Goal: Task Accomplishment & Management: Complete application form

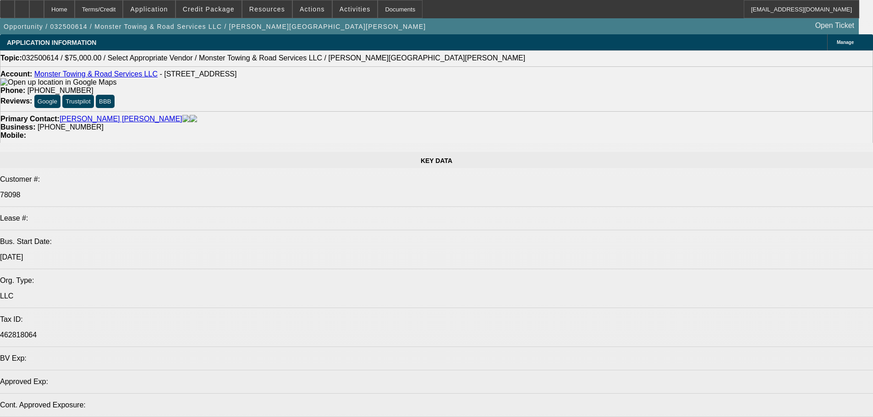
select select "0"
select select "2"
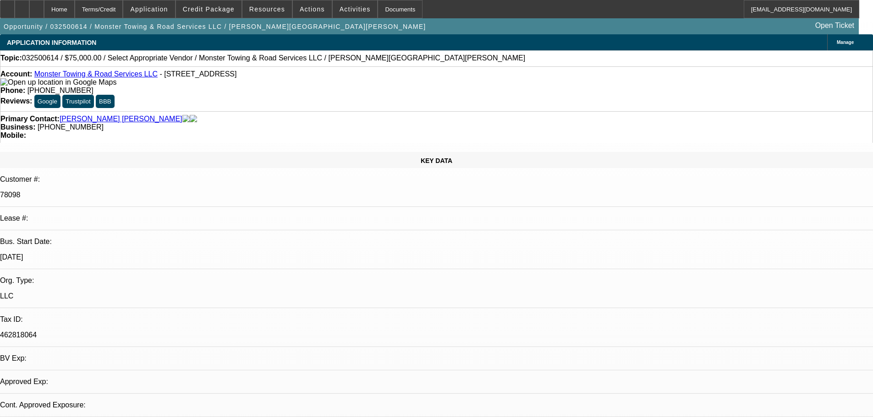
select select "0.1"
select select "4"
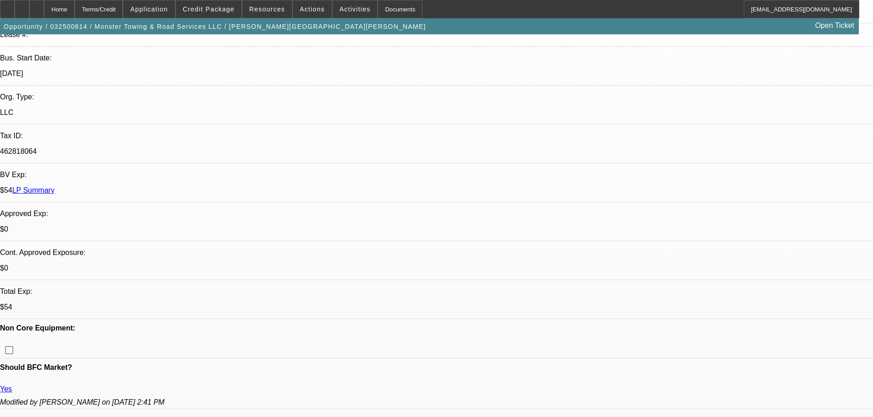
scroll to position [139, 0]
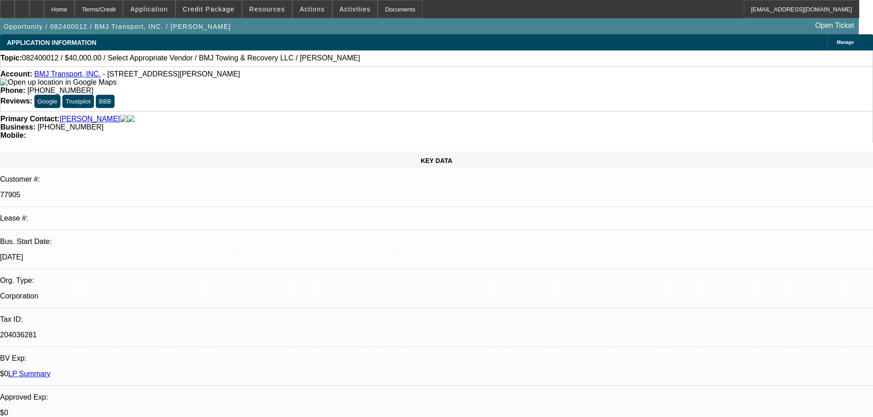
select select "0"
select select "2"
select select "0.1"
select select "4"
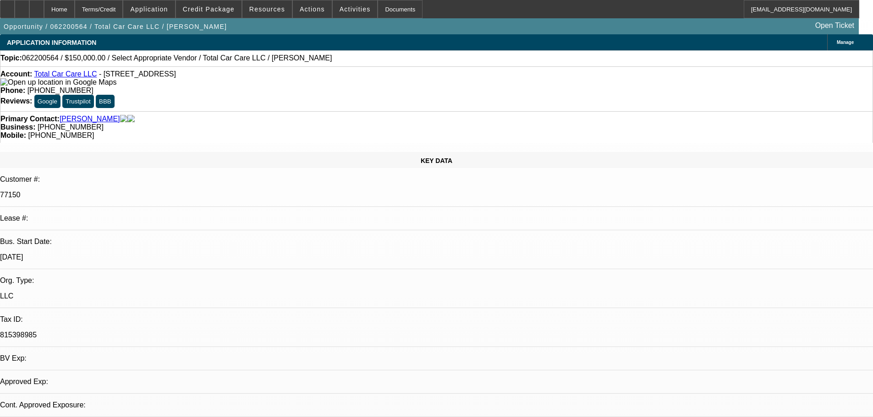
select select "0"
select select "2"
select select "0.1"
select select "4"
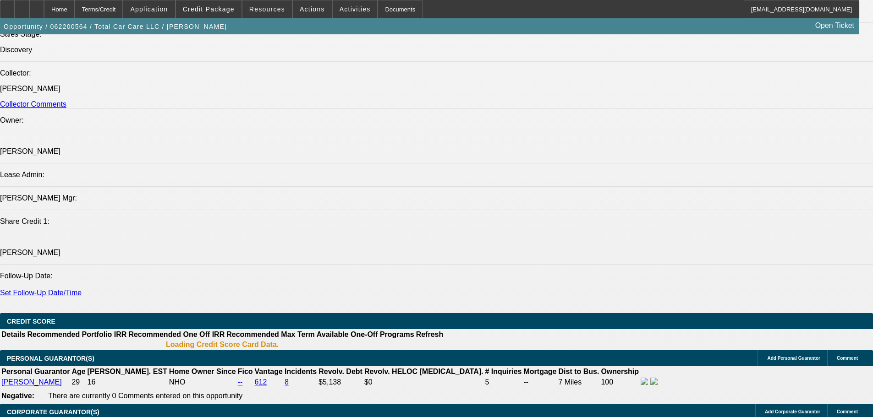
scroll to position [1149, 0]
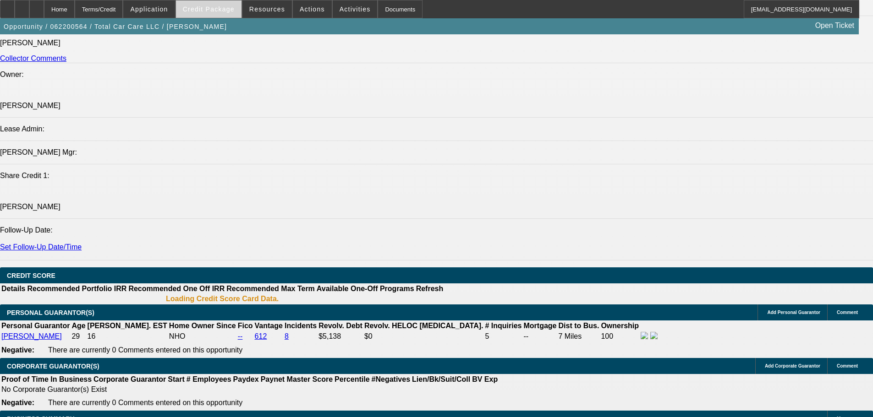
click at [215, 14] on span at bounding box center [209, 9] width 66 height 22
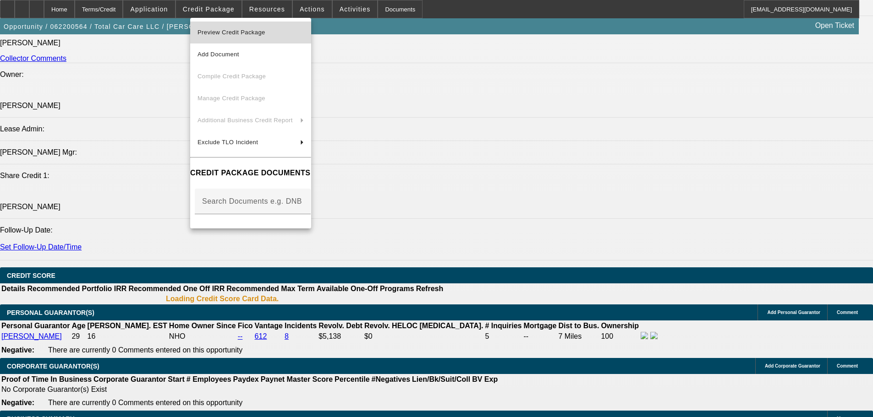
click at [229, 31] on span "Preview Credit Package" at bounding box center [231, 32] width 68 height 7
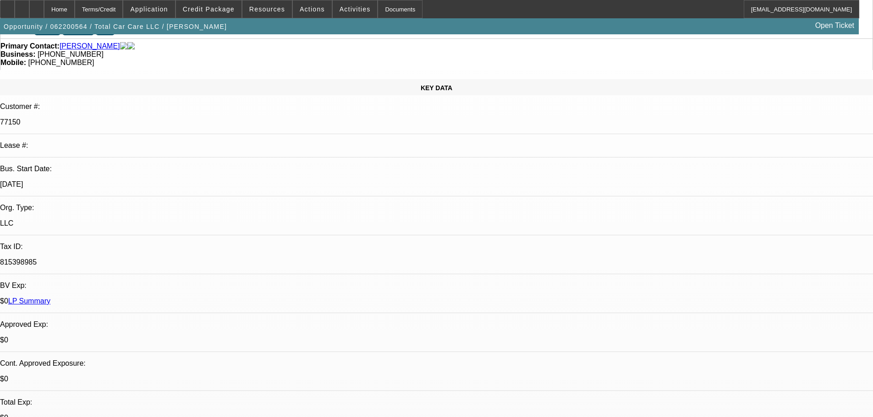
scroll to position [52, 0]
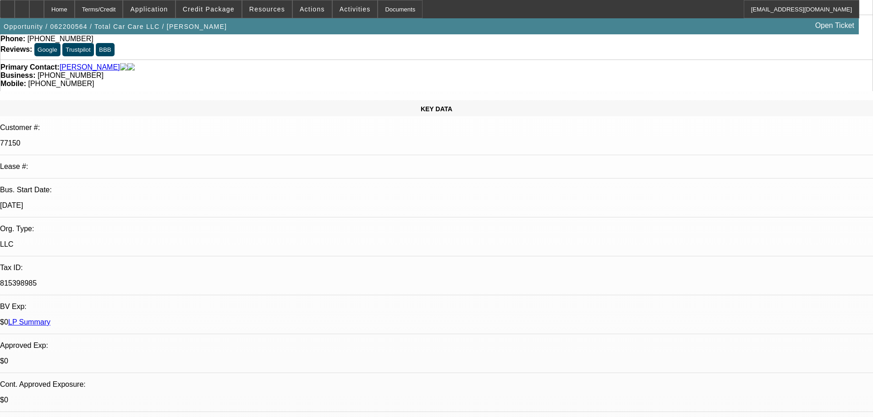
click at [146, 357] on p "$0" at bounding box center [436, 361] width 873 height 8
click at [50, 318] on link "LP Summary" at bounding box center [29, 322] width 42 height 8
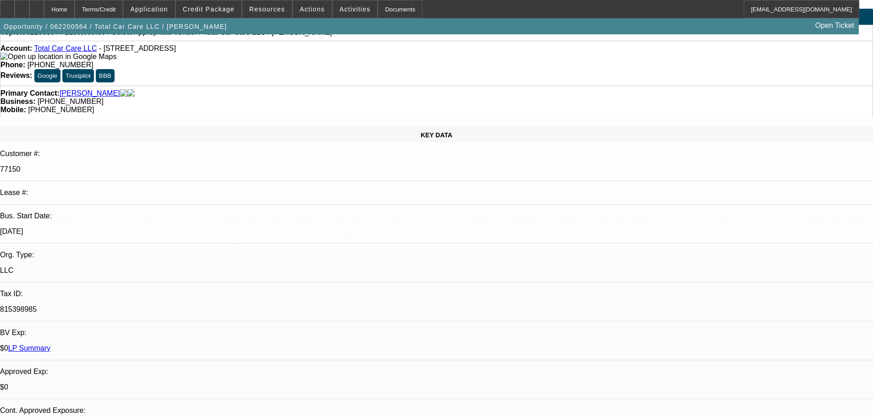
scroll to position [0, 0]
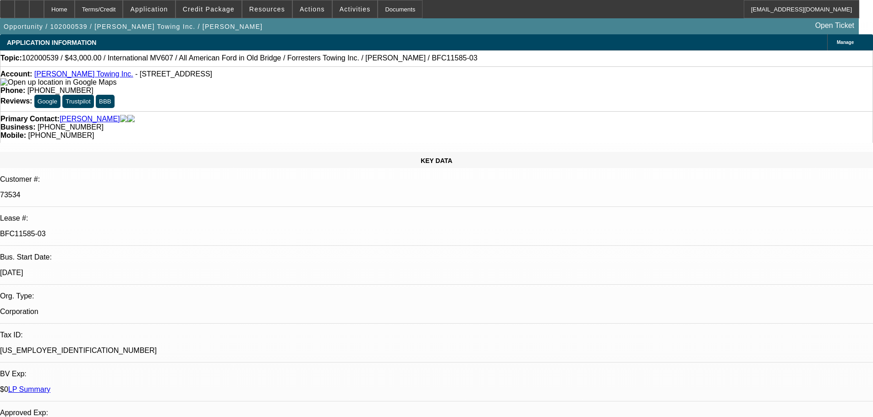
select select "0"
select select "6"
select select "0"
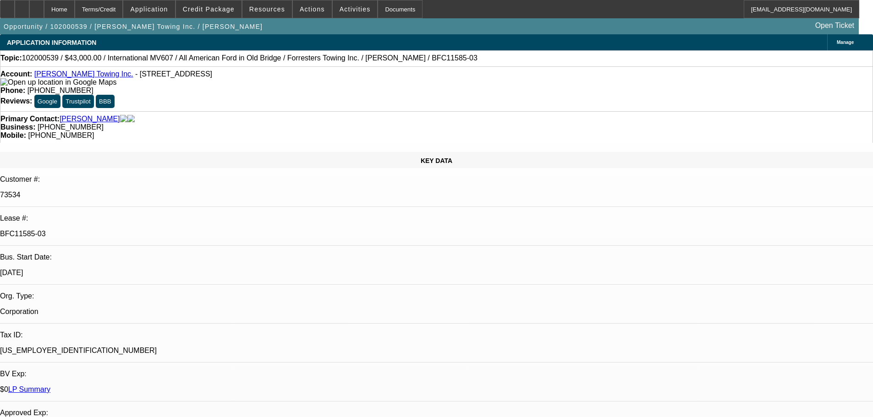
select select "0"
select select "6"
select select "0"
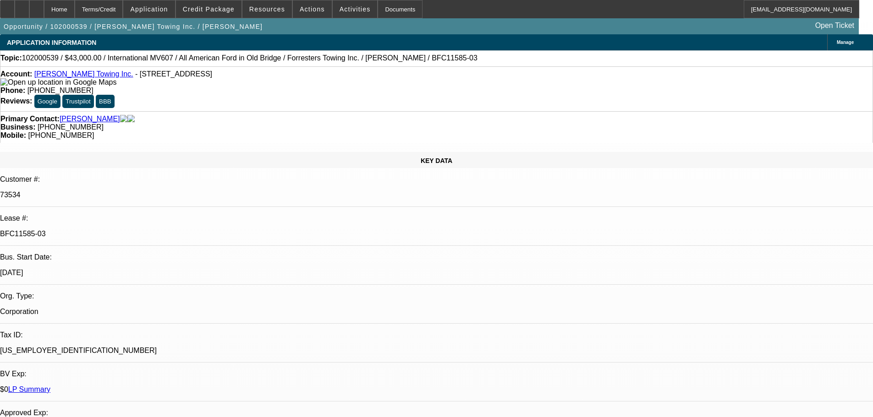
select select "0"
select select "6"
select select "0"
select select "2"
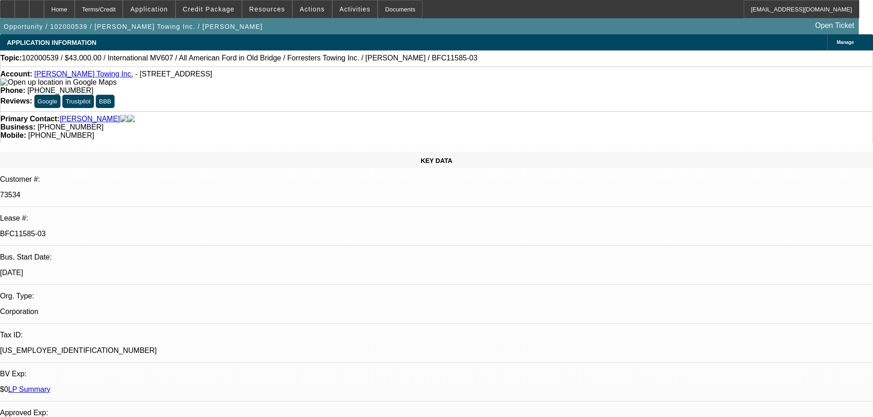
select select "0"
select select "6"
click at [50, 386] on link "LP Summary" at bounding box center [29, 390] width 42 height 8
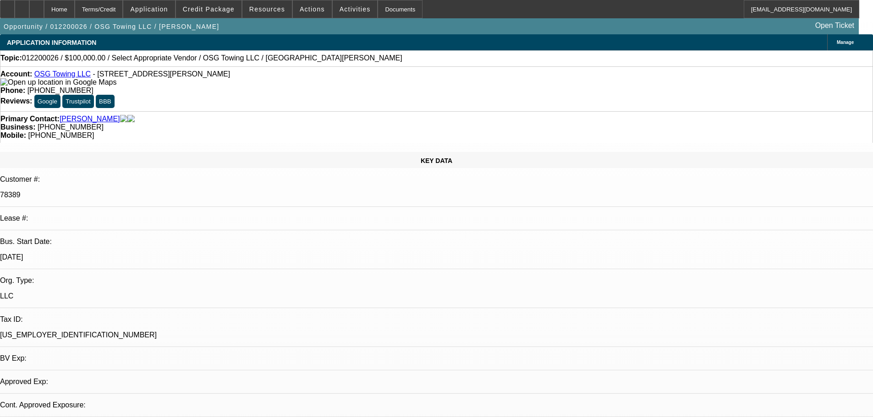
select select "0"
select select "2"
select select "0.1"
select select "4"
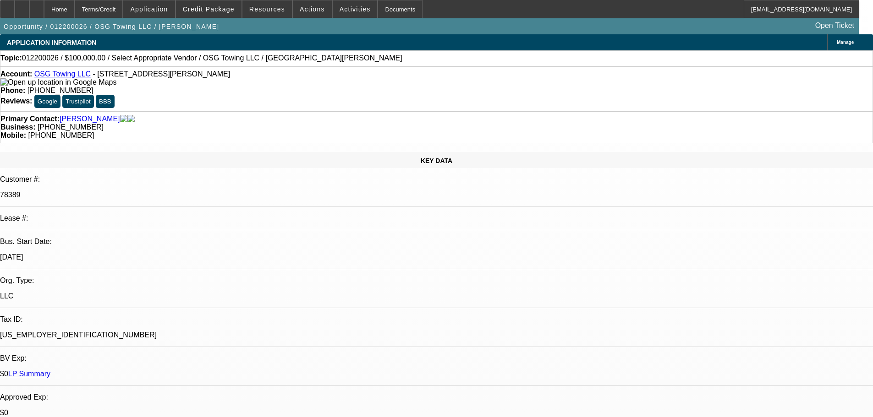
click at [50, 370] on link "LP Summary" at bounding box center [29, 374] width 42 height 8
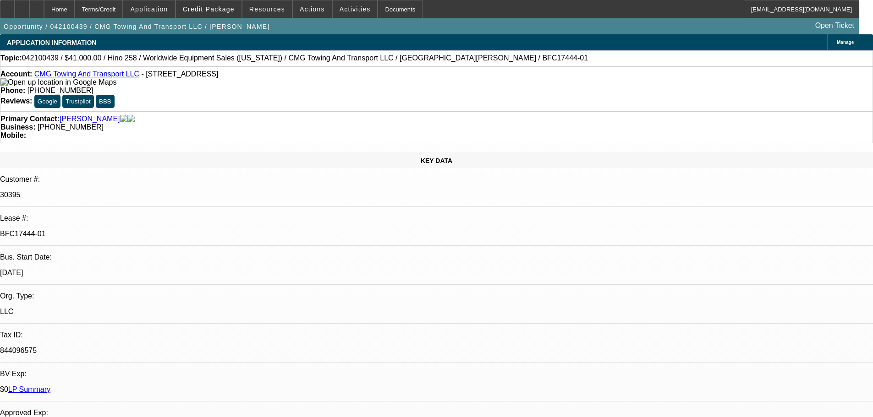
select select "0"
select select "2"
select select "0.1"
select select "4"
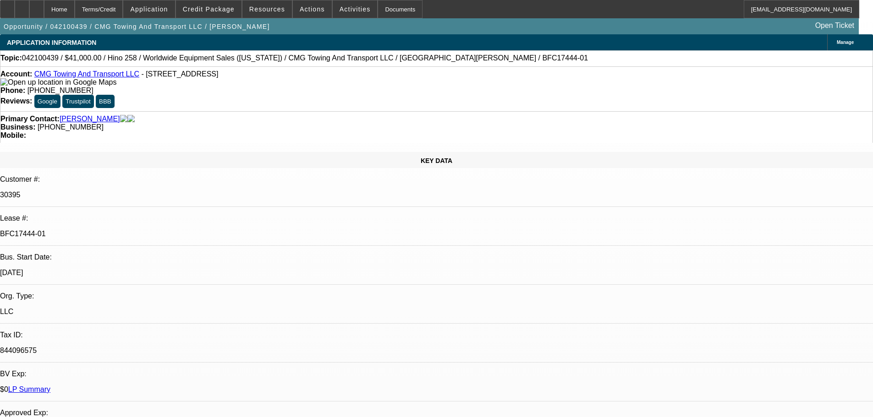
select select "0"
select select "2"
select select "0.1"
select select "4"
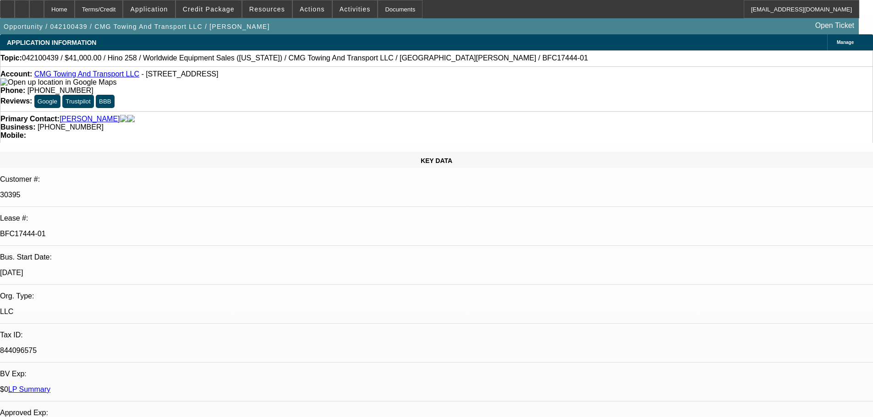
select select "0"
select select "2"
select select "0.1"
select select "4"
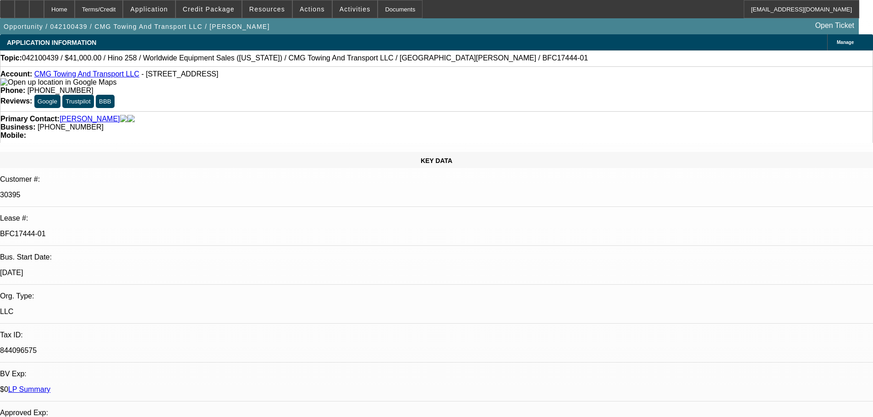
click at [50, 386] on link "LP Summary" at bounding box center [29, 390] width 42 height 8
click at [78, 75] on link "CMG Towing And Transport LLC" at bounding box center [86, 74] width 105 height 8
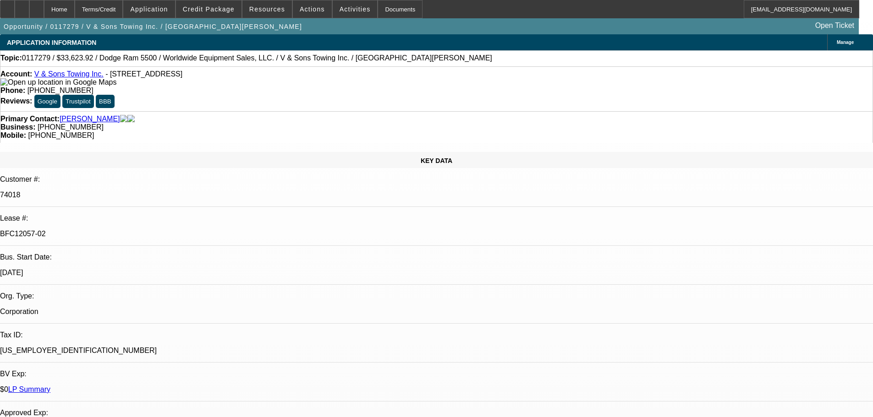
select select "0"
select select "2"
select select "0.1"
select select "4"
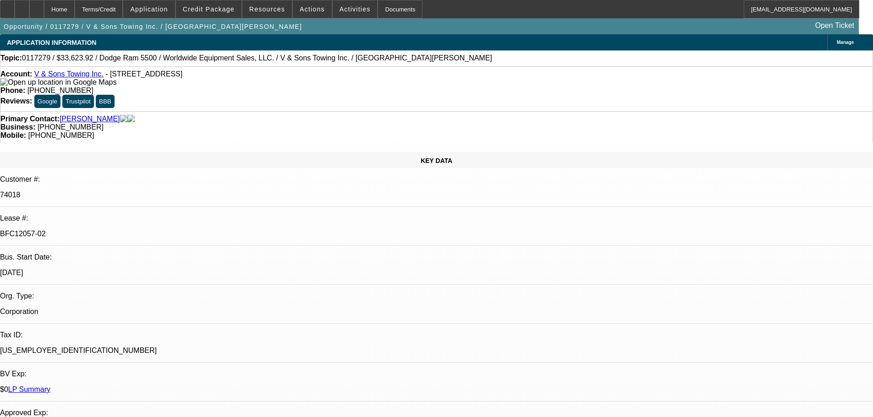
select select "0"
select select "2"
select select "0.1"
select select "4"
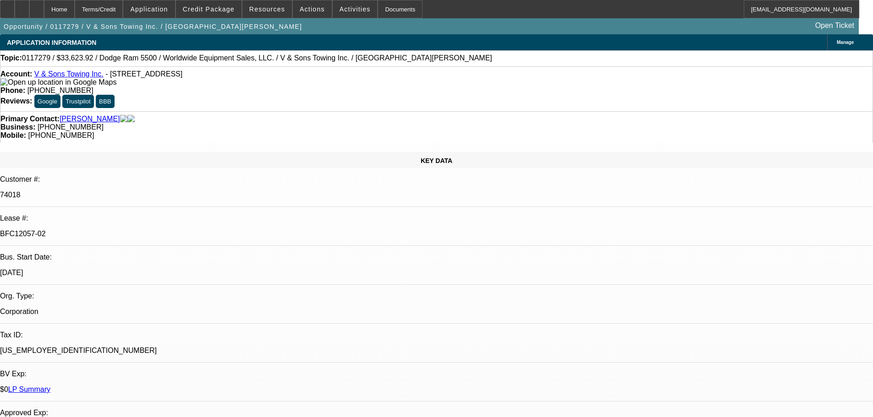
select select "0"
select select "2"
select select "0.1"
select select "4"
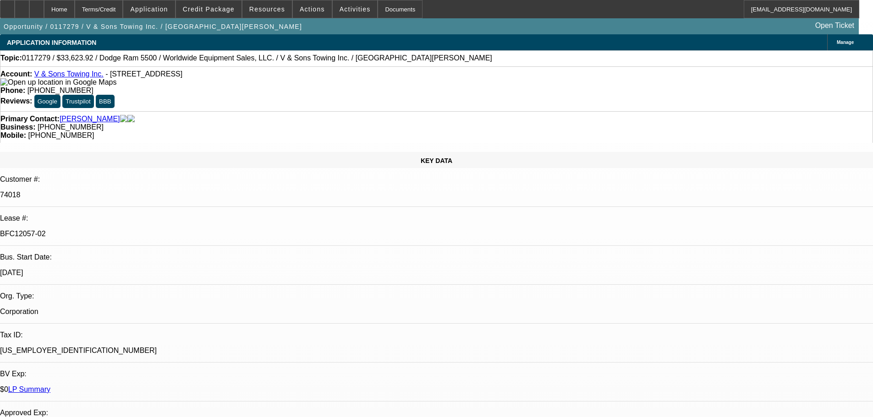
select select "0"
select select "2"
select select "0.1"
select select "4"
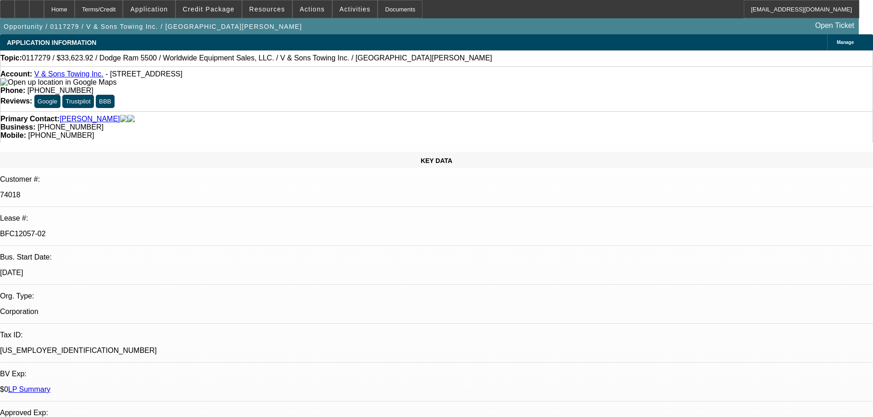
click at [74, 77] on link "V & Sons Towing Inc." at bounding box center [68, 74] width 69 height 8
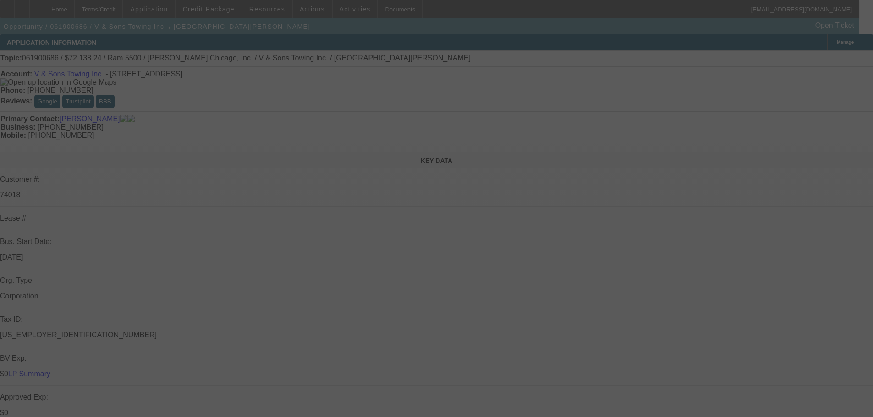
select select "0"
select select "2"
select select "0"
select select "6"
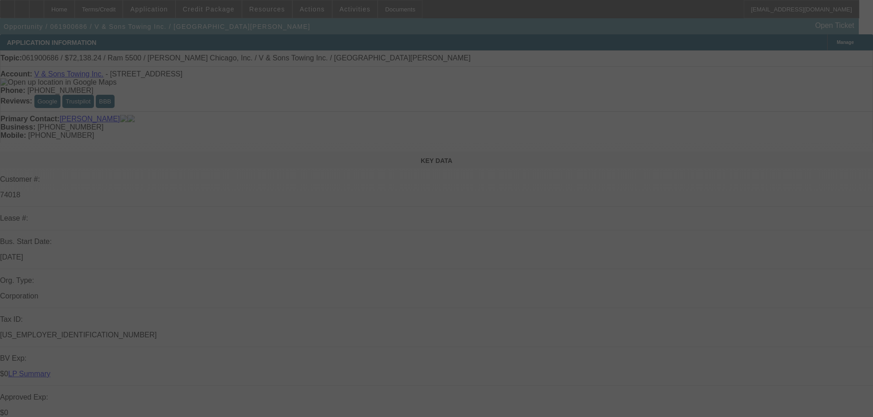
select select "0"
select select "2"
select select "0"
select select "6"
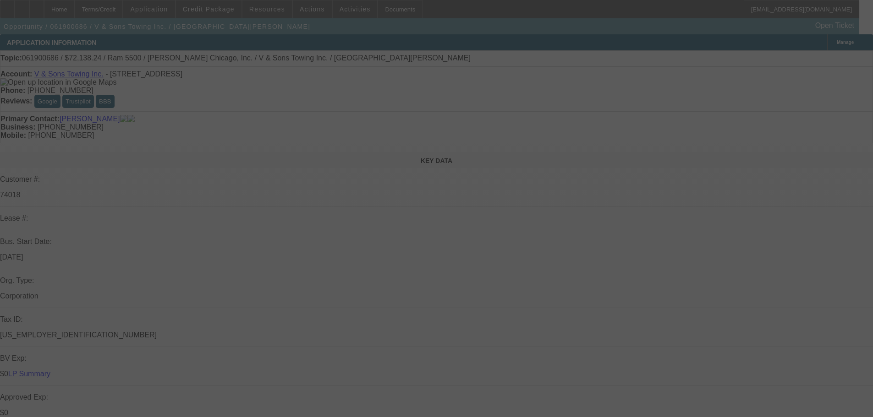
select select "0.1"
select select "2"
select select "0"
select select "6"
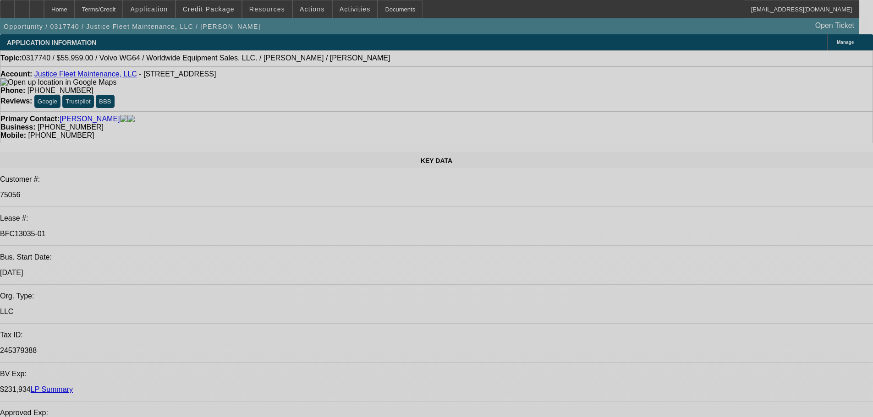
select select "0"
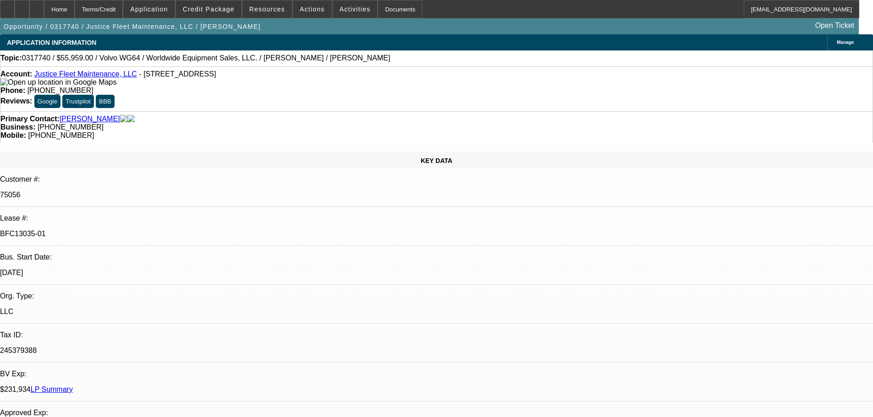
select select "0"
select select "6"
select select "0"
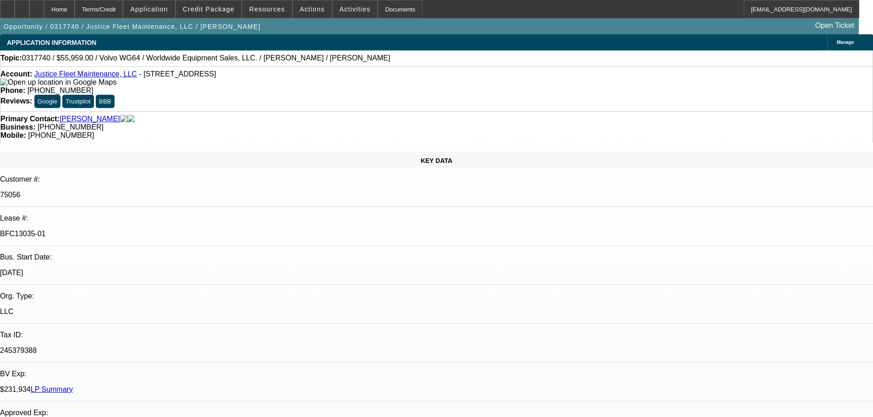
select select "0"
select select "6"
select select "0"
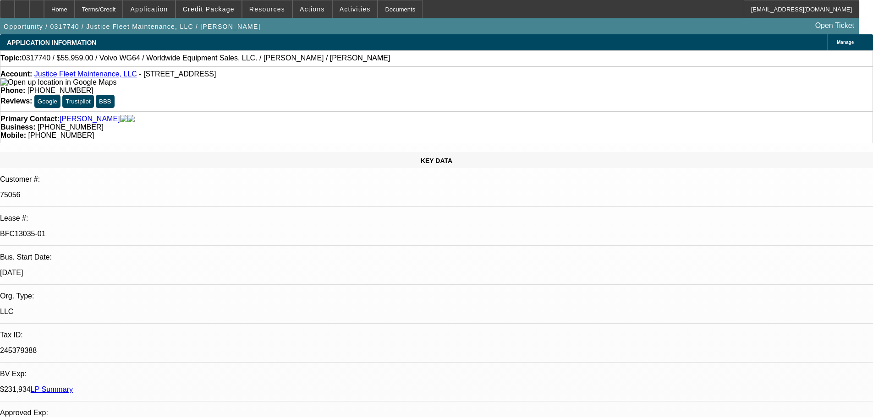
select select "6"
select select "0"
select select "6"
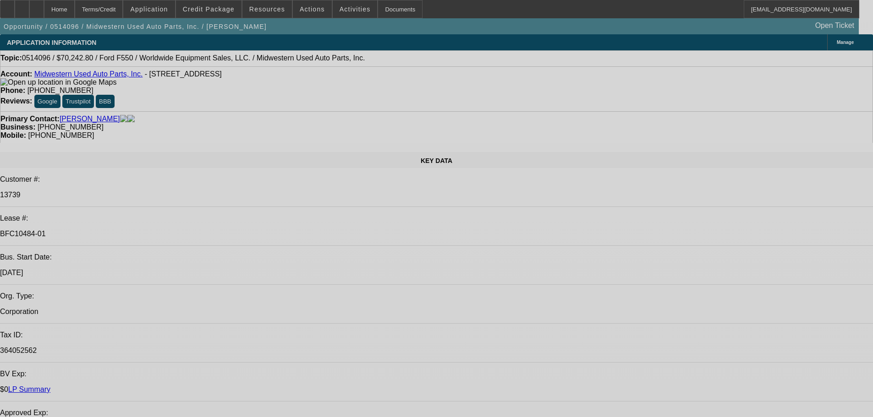
select select "0"
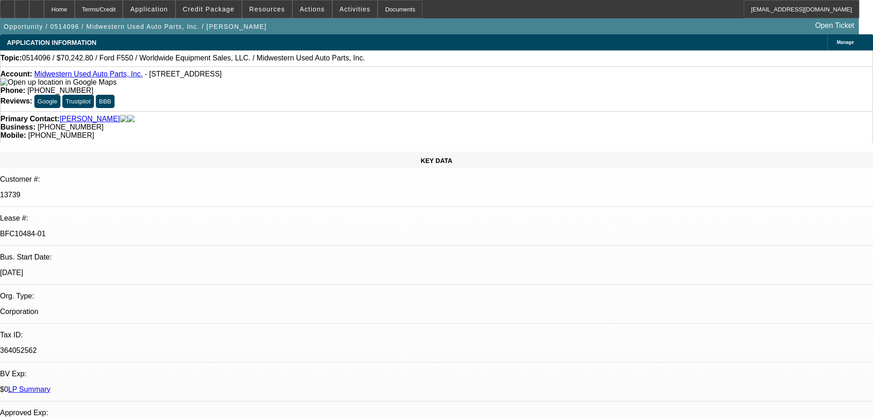
select select "2"
select select "0"
select select "6"
select select "0"
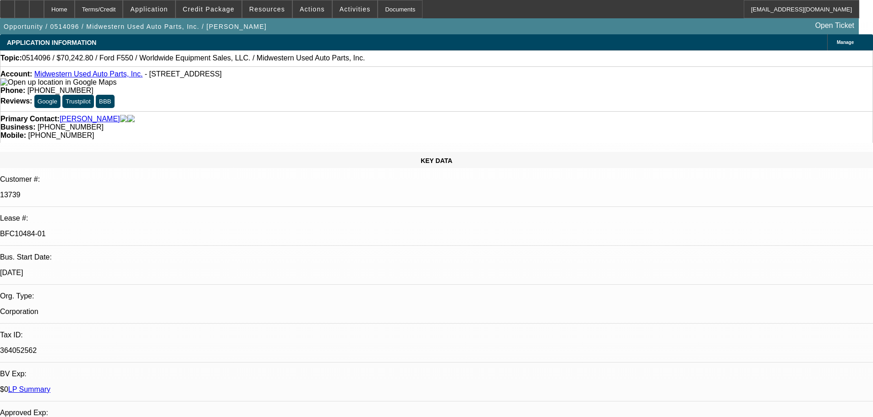
select select "2"
select select "0"
select select "6"
select select "0"
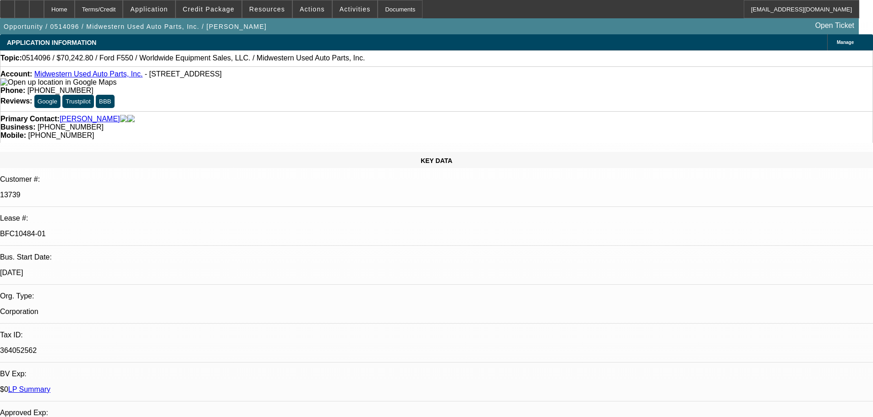
select select "0"
select select "6"
select select "0"
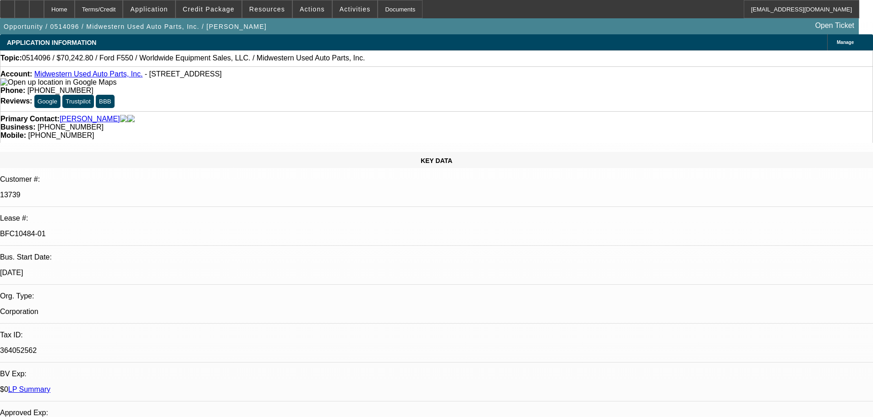
select select "6"
click at [50, 386] on link "LP Summary" at bounding box center [29, 390] width 42 height 8
click at [76, 115] on link "Lomeli, Manuel" at bounding box center [90, 119] width 60 height 8
select select "0"
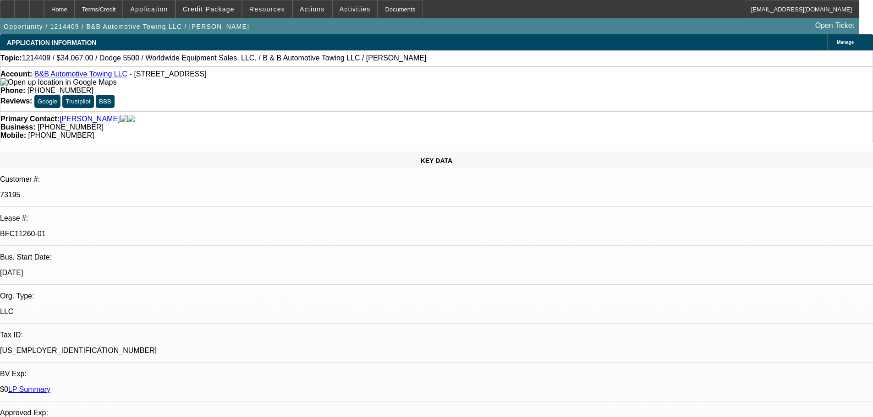
select select "2"
select select "0.1"
select select "4"
select select "0"
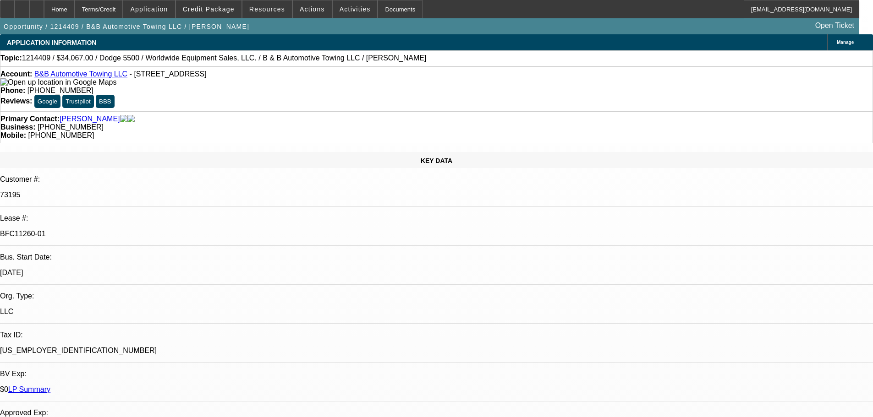
select select "2"
select select "0.1"
select select "4"
select select "0"
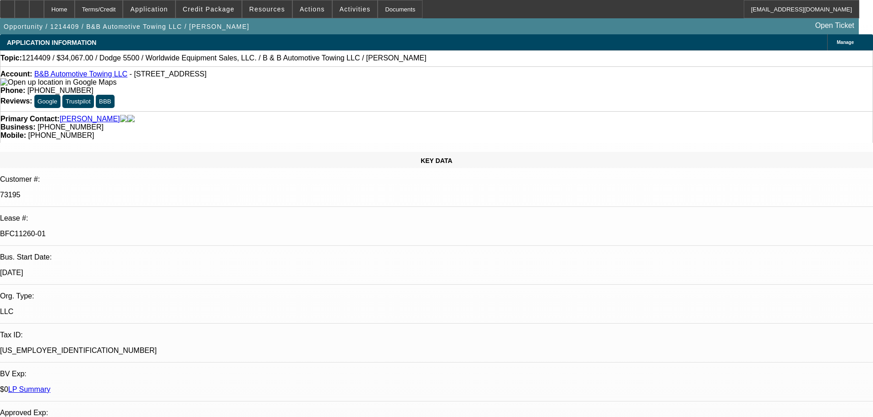
select select "2"
select select "0.1"
select select "4"
select select "0"
select select "2"
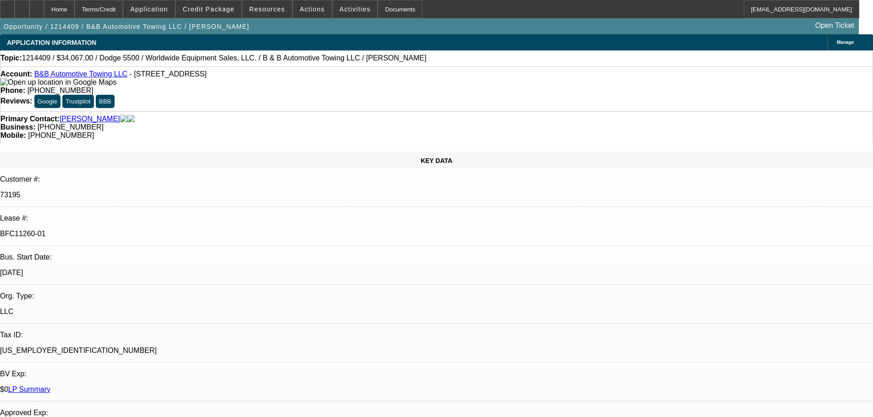
select select "2"
select select "0.1"
select select "4"
click at [81, 73] on div "Account: B&B Automotive Towing LLC - 1020 W Armour Ave, Milwaukee, WI 53221" at bounding box center [436, 78] width 872 height 16
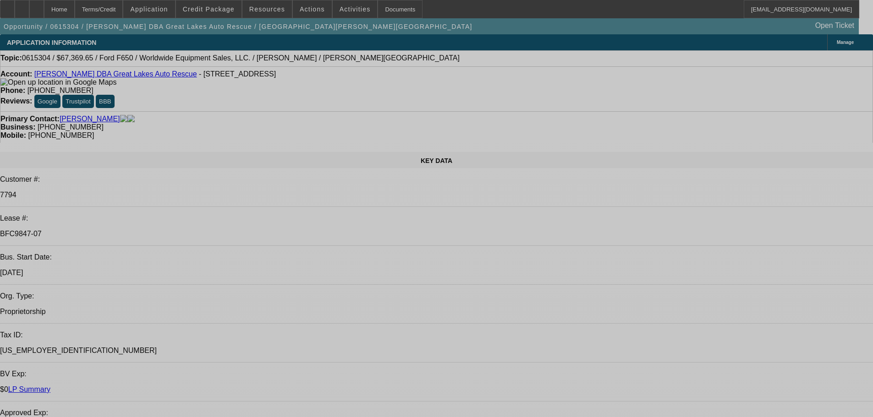
select select "0"
select select "2"
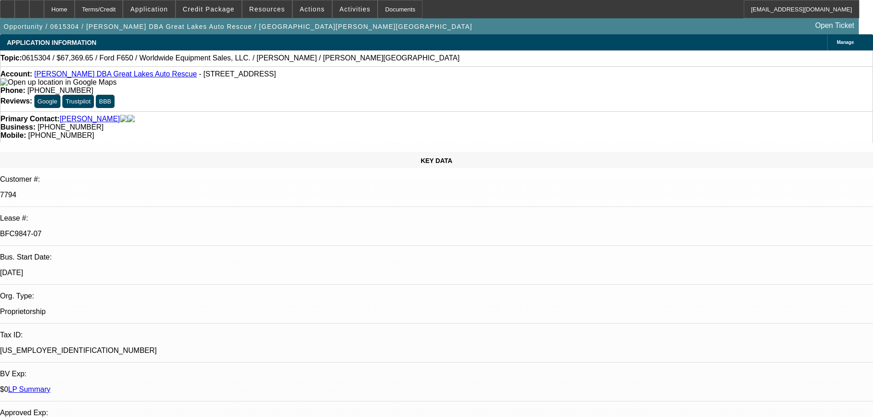
select select "0"
select select "4"
select select "0"
select select "2"
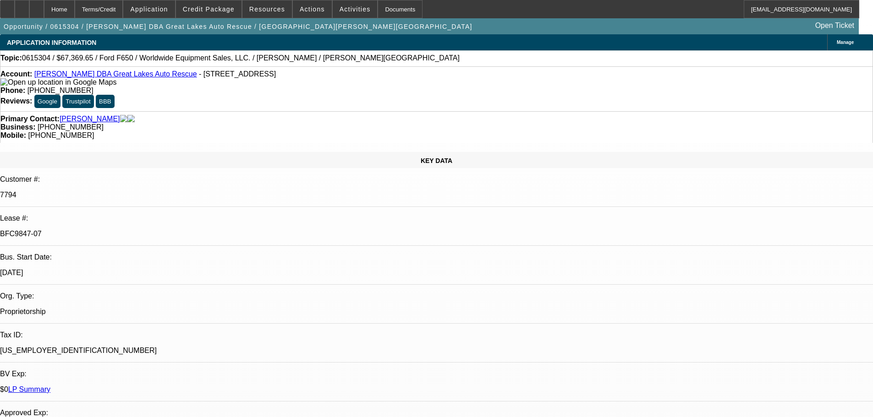
select select "0.1"
select select "4"
select select "0"
select select "2"
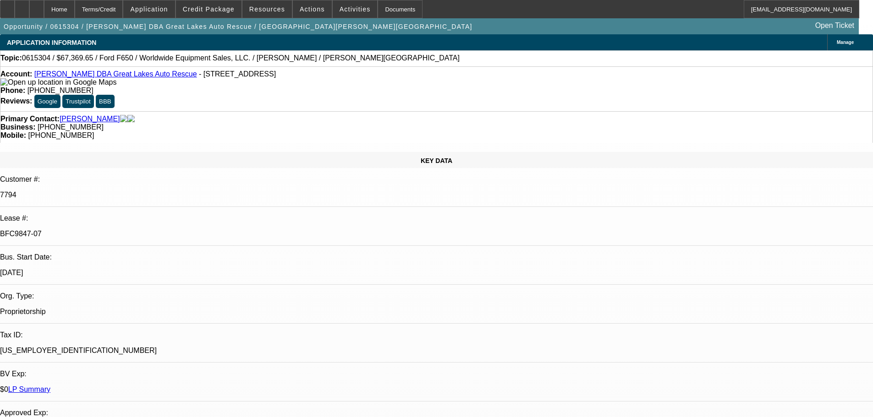
select select "0.1"
select select "4"
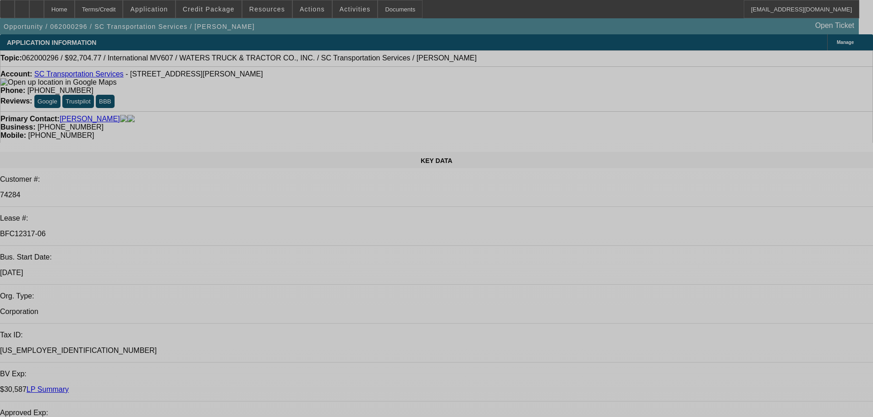
select select "0"
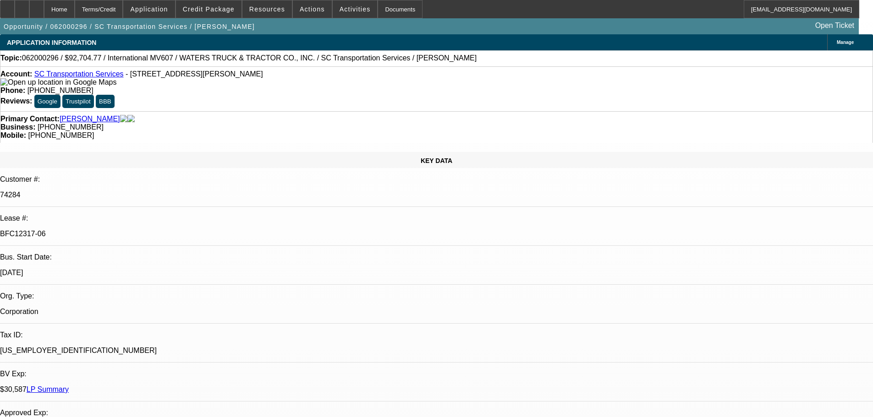
select select "2"
select select "0.1"
select select "4"
select select "0"
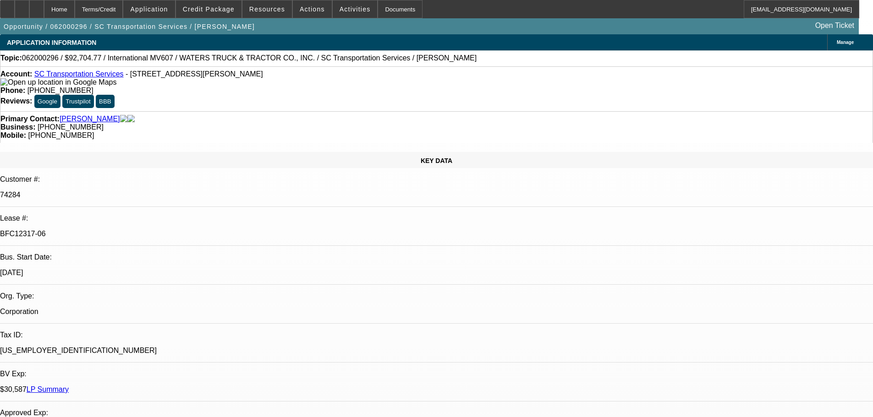
select select "2"
select select "0.1"
select select "4"
select select "0"
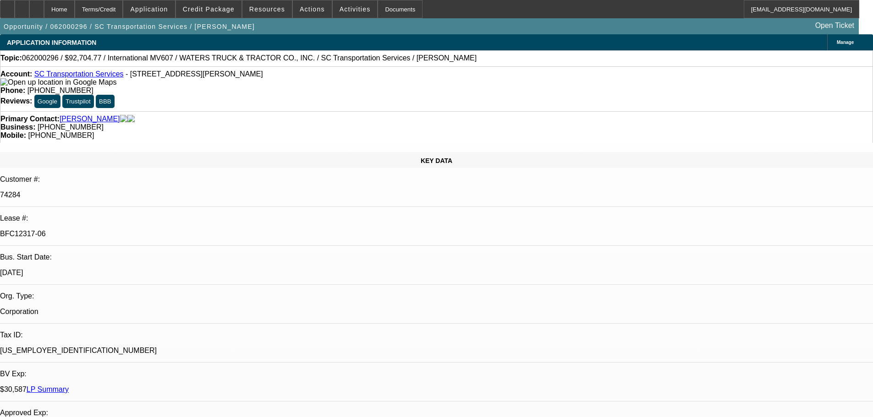
select select "2"
select select "0.1"
select select "4"
select select "0"
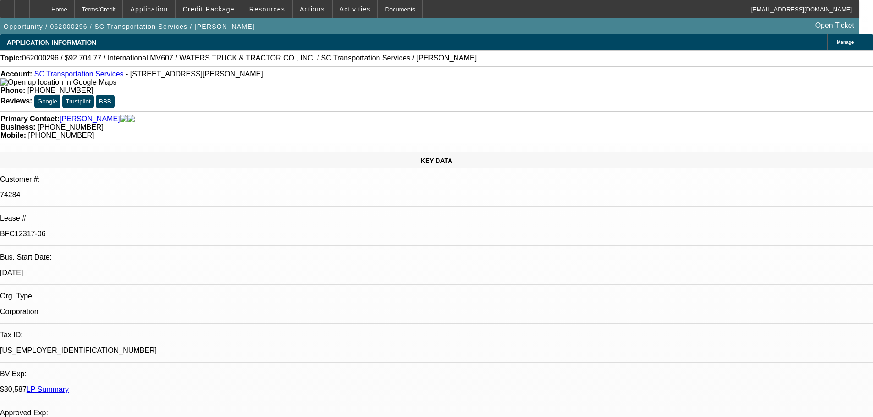
select select "2"
select select "0.1"
select select "4"
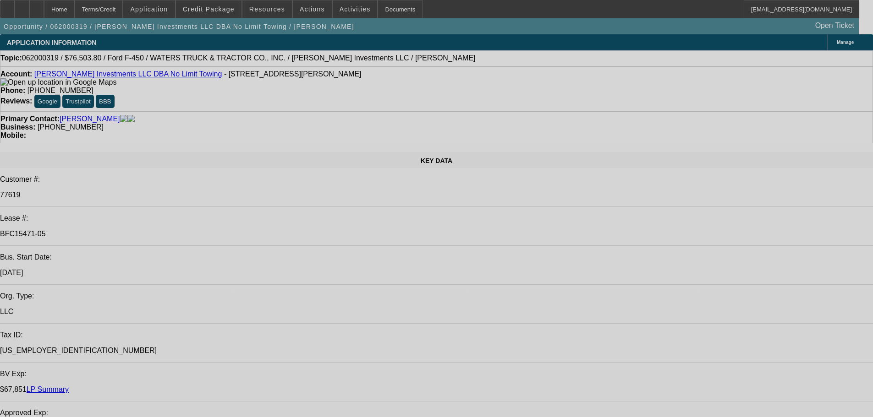
select select "0"
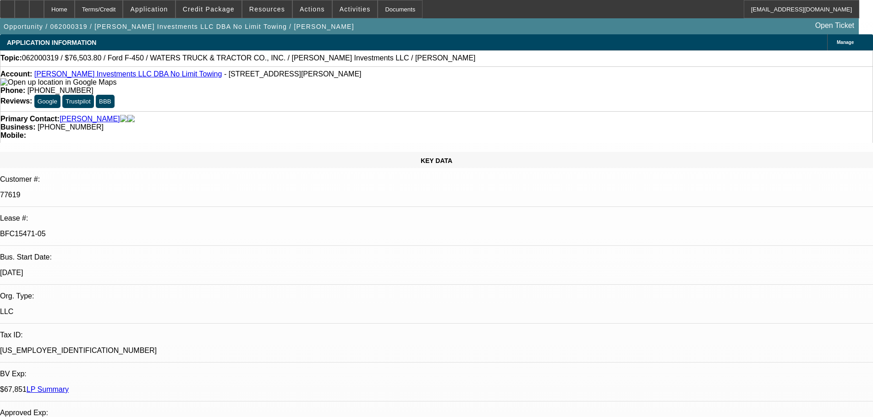
select select "2.5"
select select "2"
select select "0"
select select "6"
select select "0"
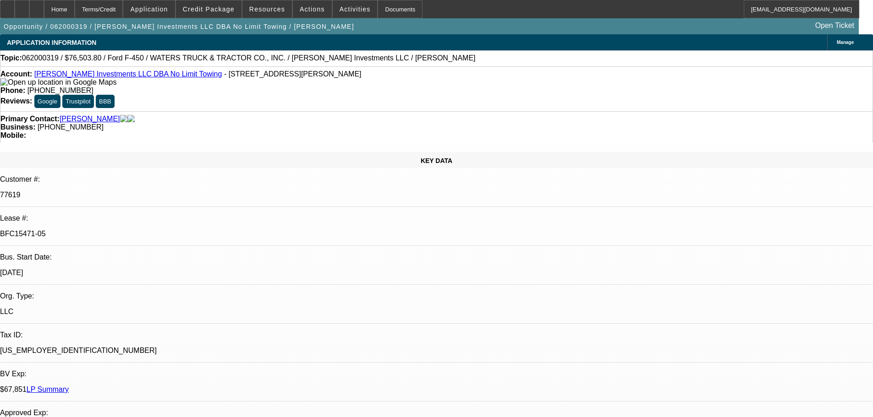
select select "2.5"
select select "2"
select select "0"
select select "6"
select select "0"
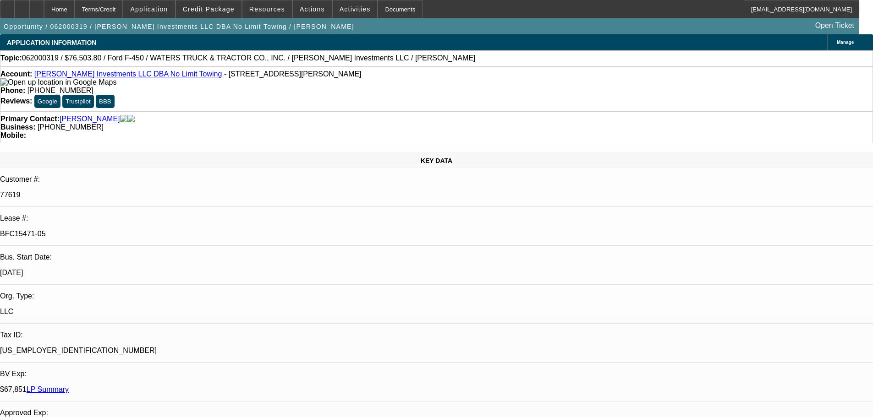
select select "2.5"
select select "2"
select select "0"
select select "6"
select select "0"
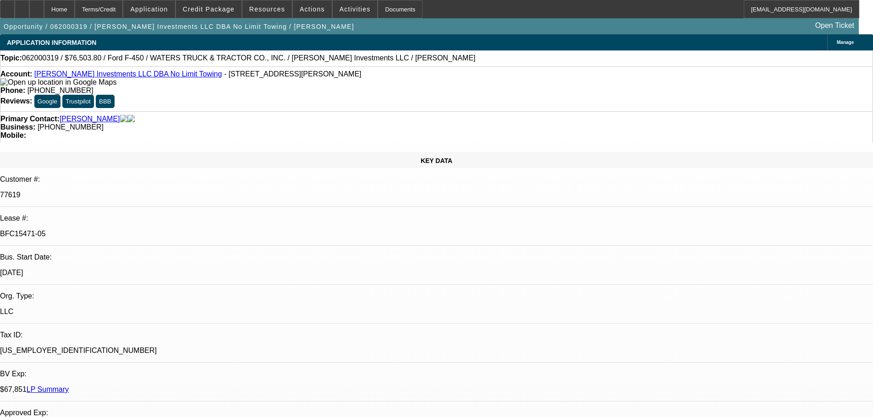
select select "2.5"
select select "2"
select select "0"
select select "6"
click at [69, 386] on link "LP Summary" at bounding box center [48, 390] width 42 height 8
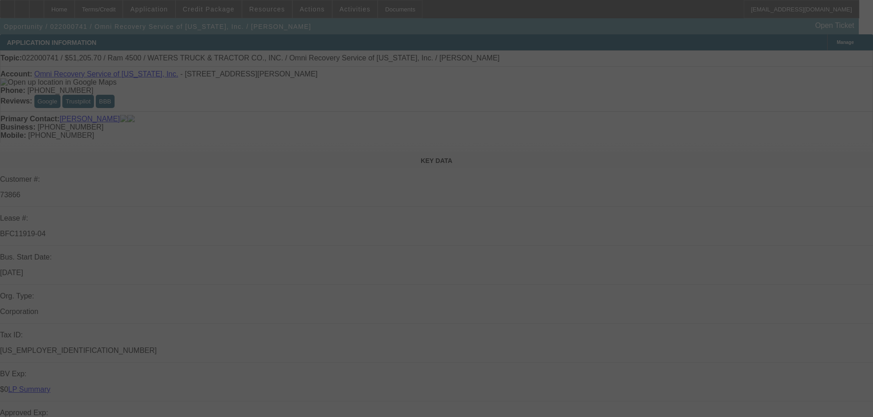
select select "0"
select select "2"
select select "0"
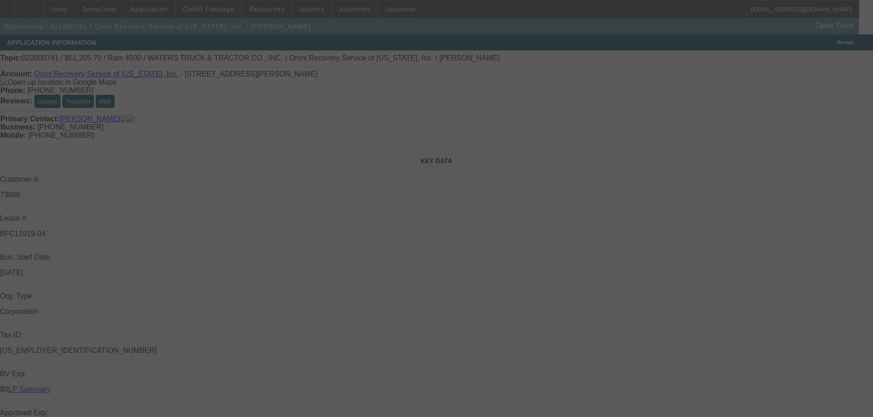
select select "0"
select select "2"
select select "0"
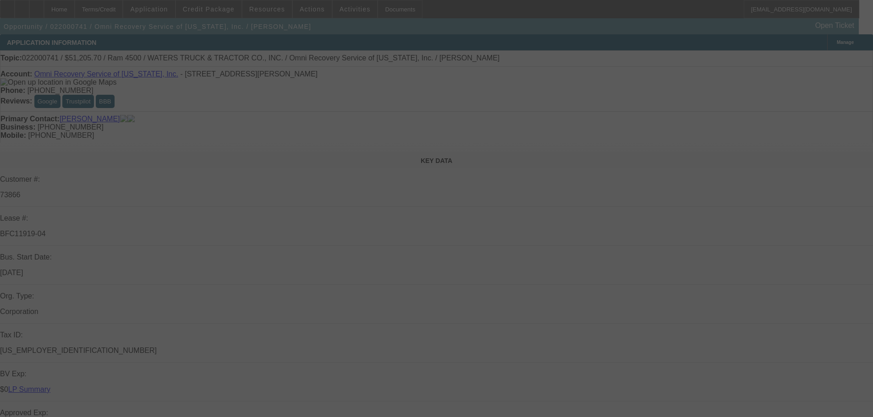
select select "0"
select select "2"
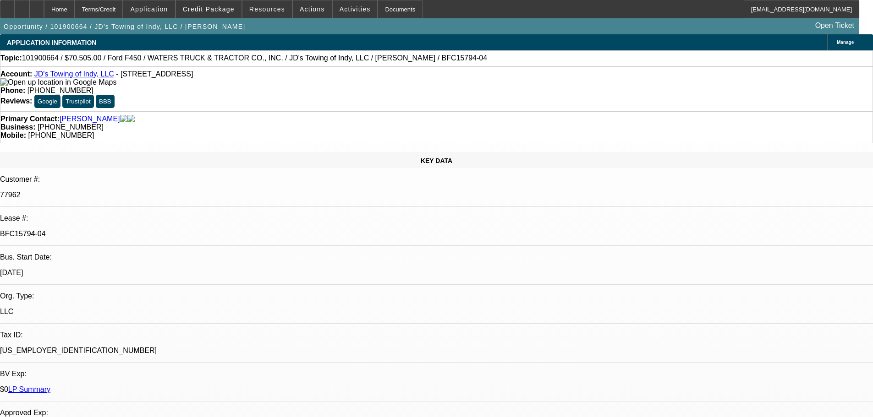
select select "0"
select select "2"
select select "0"
select select "6"
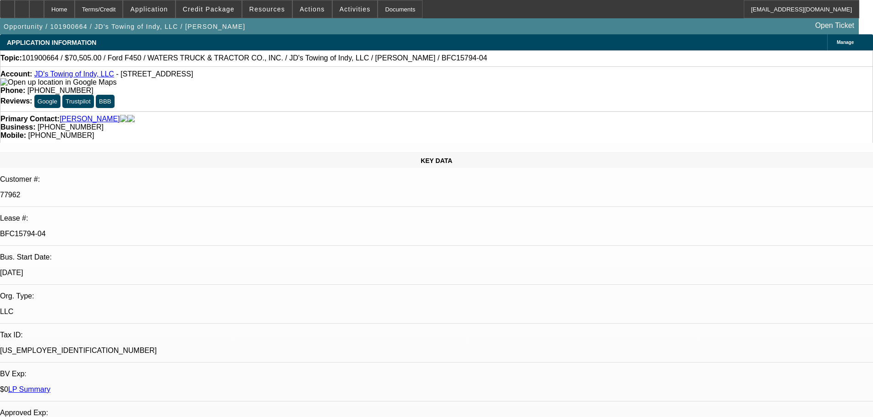
select select "0"
select select "2"
select select "0"
select select "6"
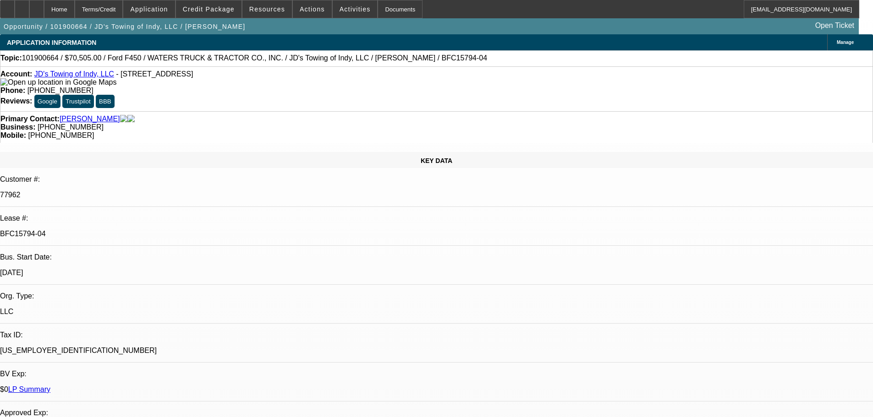
select select "0"
select select "2"
select select "0"
select select "6"
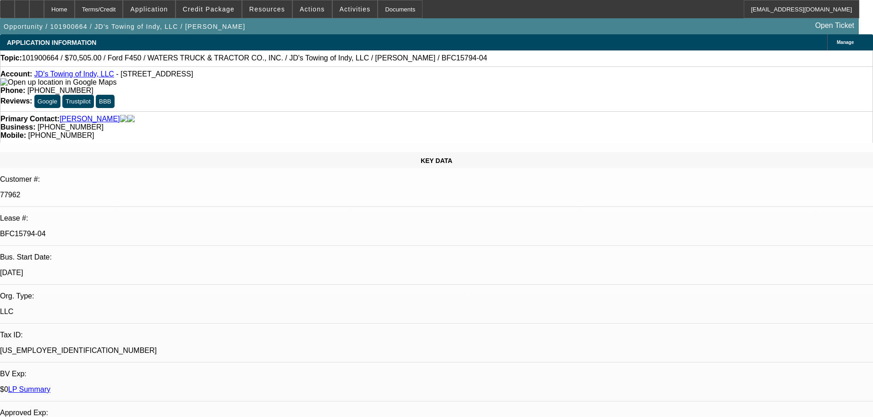
select select "0"
select select "2"
select select "0"
select select "6"
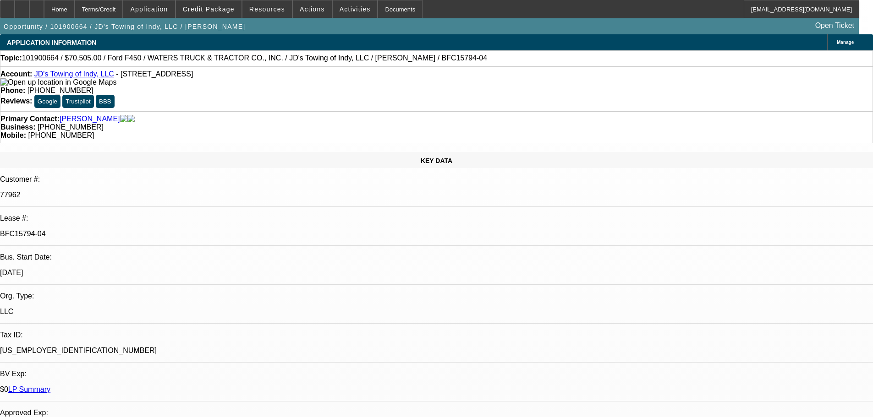
click at [50, 386] on link "LP Summary" at bounding box center [29, 390] width 42 height 8
click at [78, 76] on link "JD's Towing of Indy, LLC" at bounding box center [74, 74] width 80 height 8
select select "0"
select select "2"
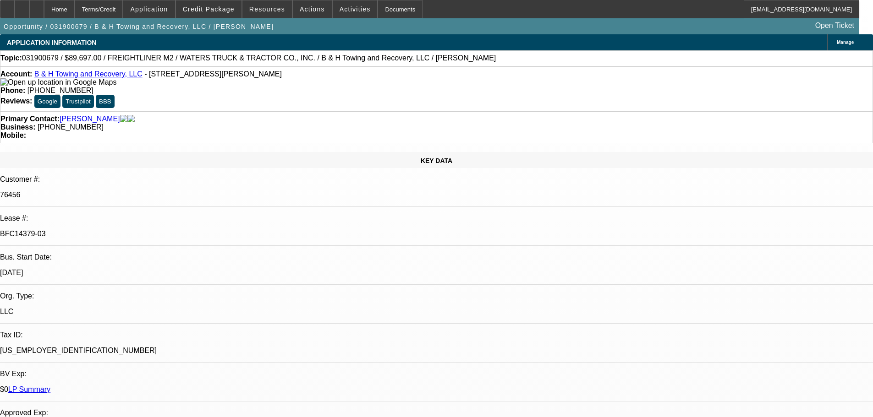
select select "0"
select select "6"
select select "0"
select select "2"
select select "0"
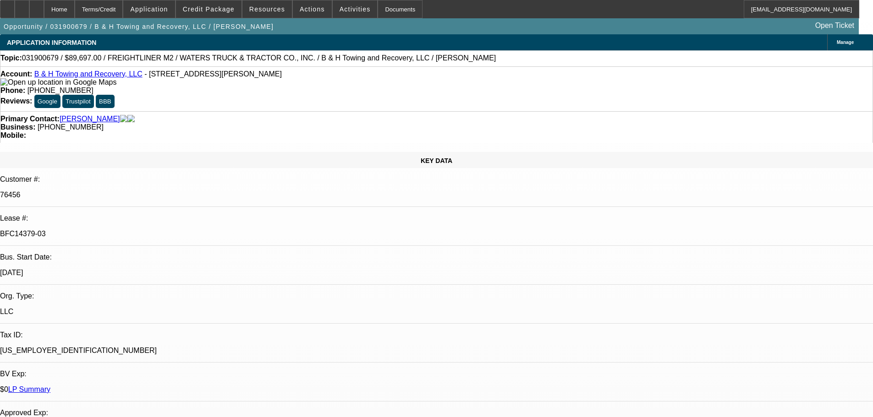
select select "6"
select select "0"
select select "2"
select select "0"
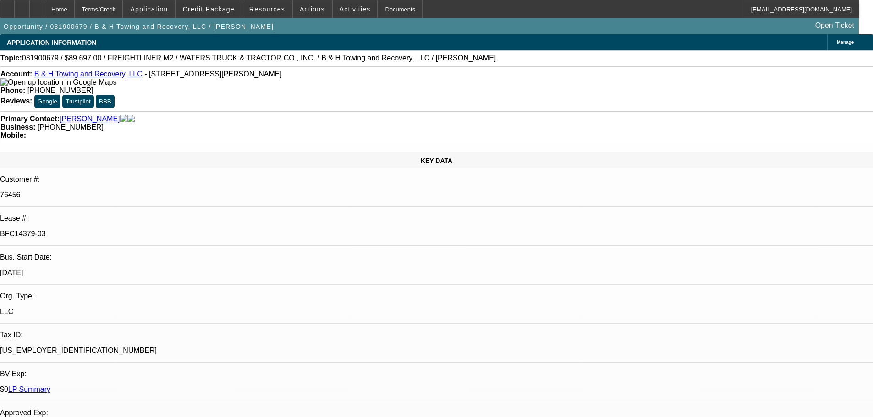
select select "6"
select select "0"
select select "2"
select select "0"
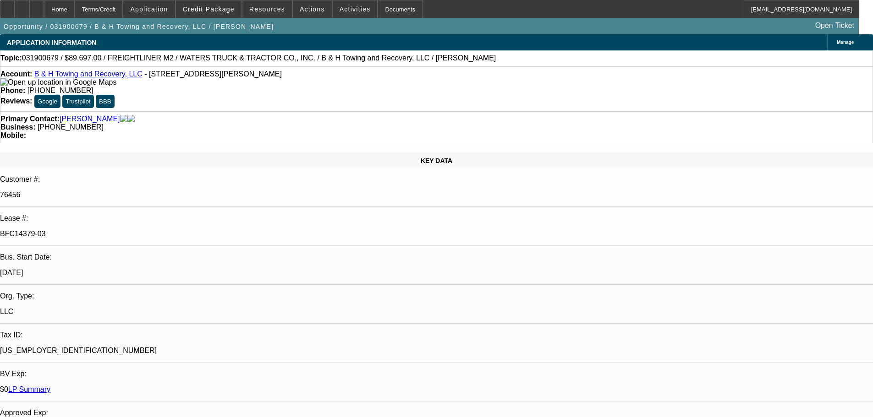
select select "6"
click at [50, 386] on link "LP Summary" at bounding box center [29, 390] width 42 height 8
click at [98, 77] on link "B & H Towing and Recovery, LLC" at bounding box center [88, 74] width 108 height 8
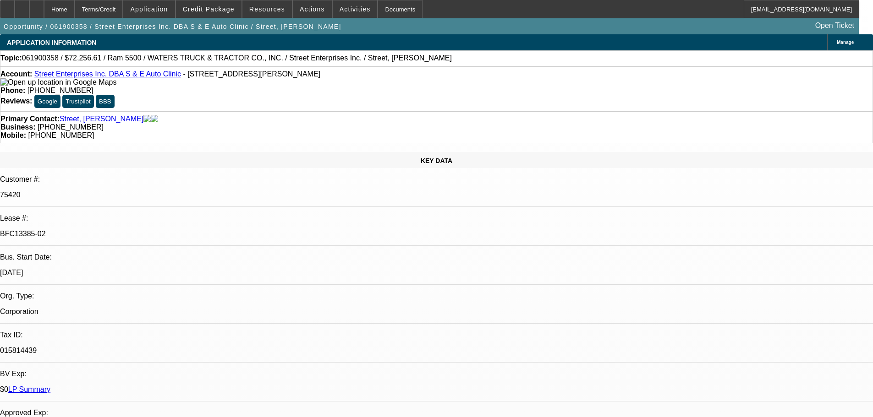
select select "0"
select select "2"
select select "0"
select select "6"
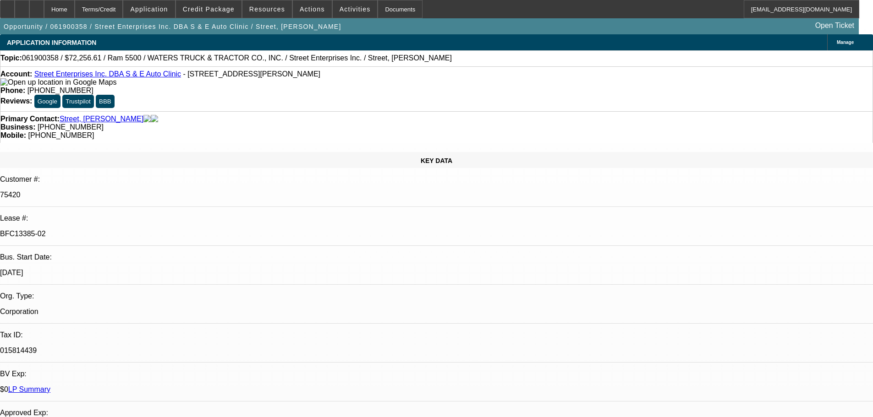
select select "0"
select select "6"
select select "0"
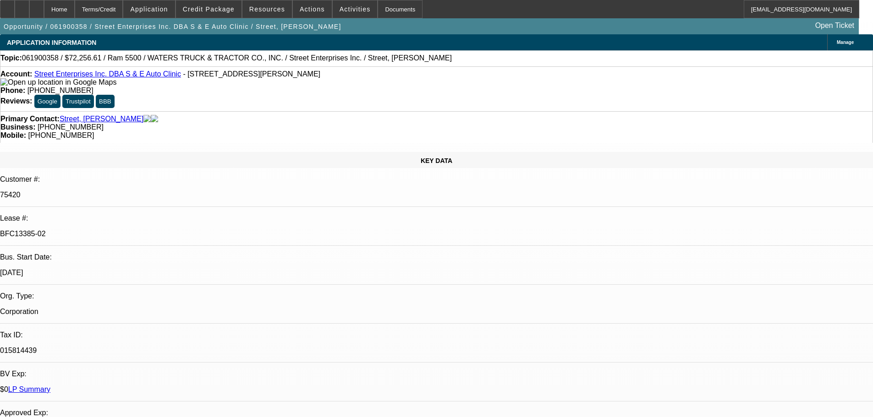
select select "0"
select select "6"
select select "0"
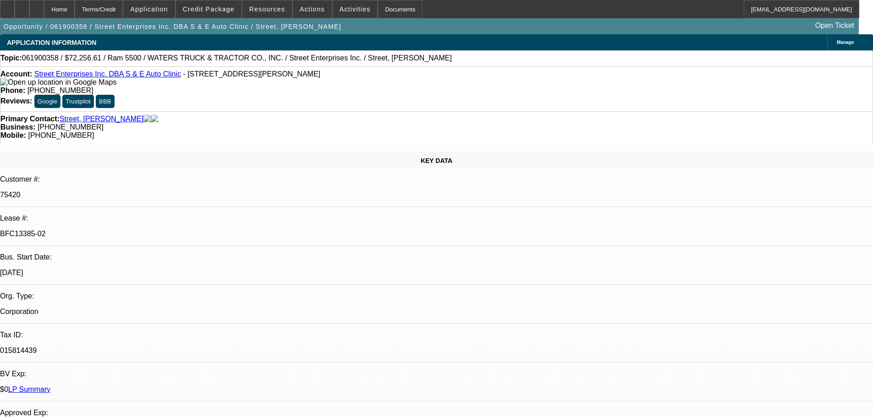
select select "0"
select select "6"
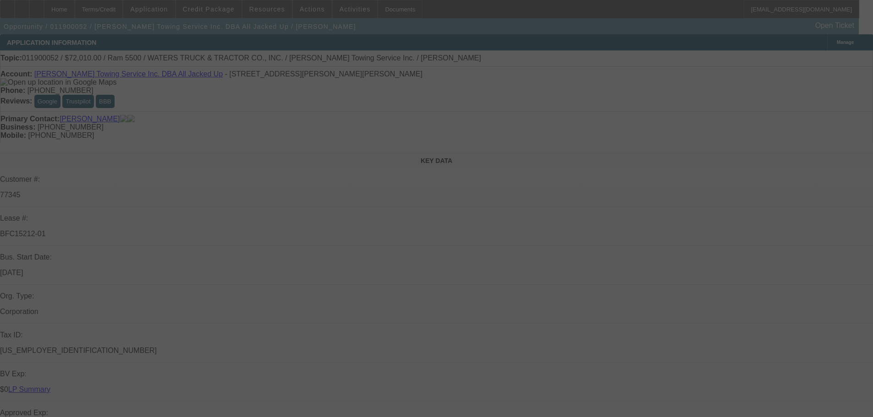
select select "0"
select select "0.1"
select select "4"
select select "0"
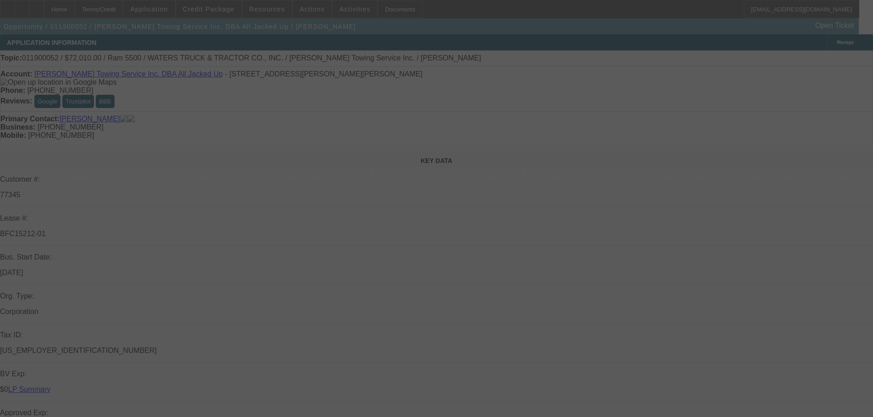
select select "0"
select select "0.1"
select select "4"
select select "0"
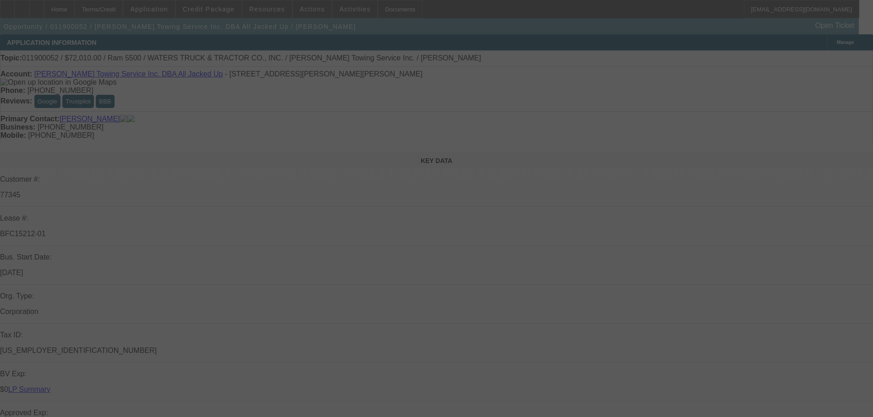
select select "0.1"
select select "4"
select select "0"
select select "0.1"
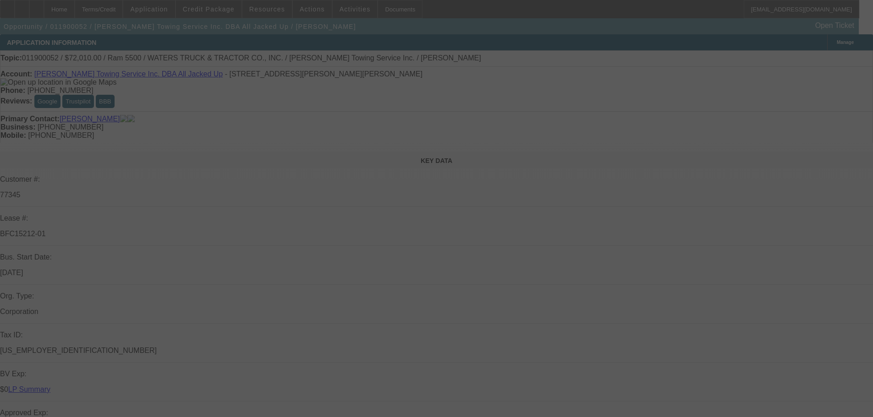
select select "4"
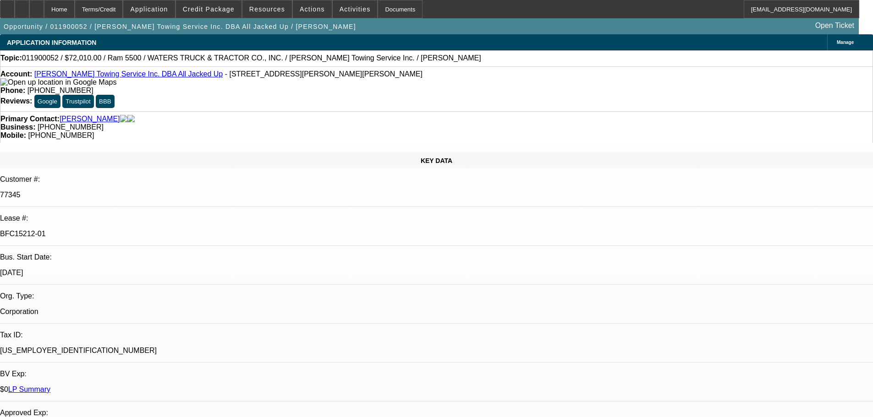
click at [133, 386] on div "$0 LP Summary" at bounding box center [436, 390] width 873 height 8
click at [50, 386] on link "LP Summary" at bounding box center [29, 390] width 42 height 8
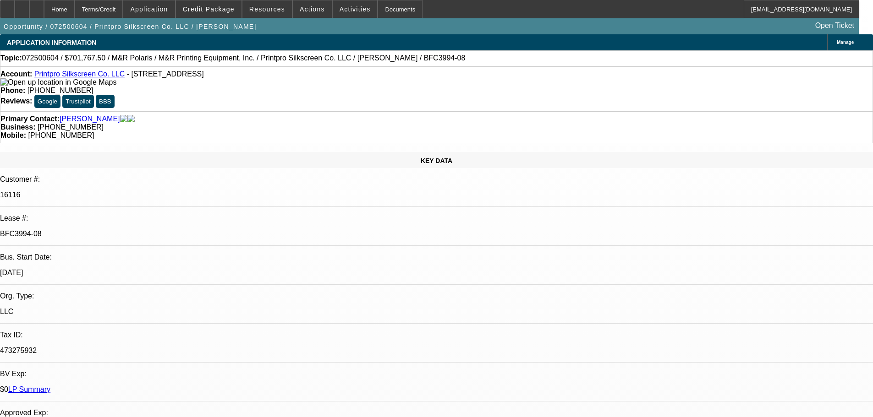
select select "0"
select select "6"
select select "0"
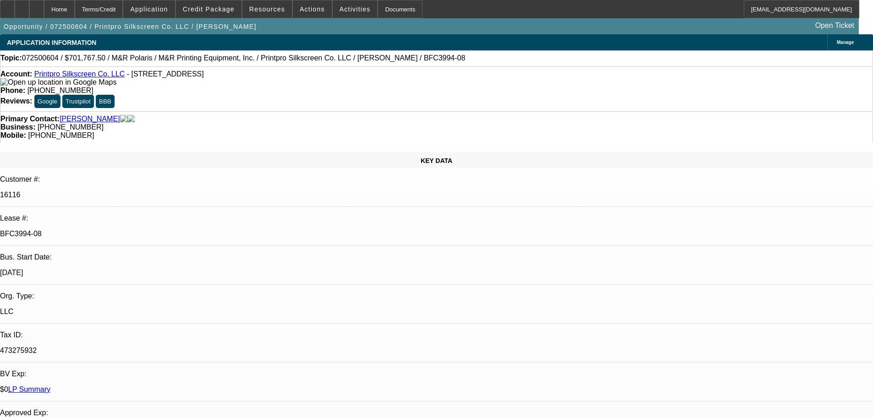
select select "0"
select select "6"
select select "0"
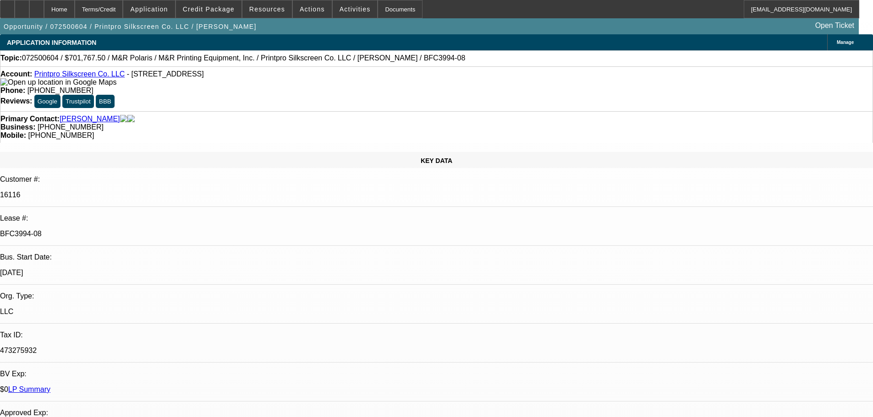
select select "0"
select select "6"
select select "0"
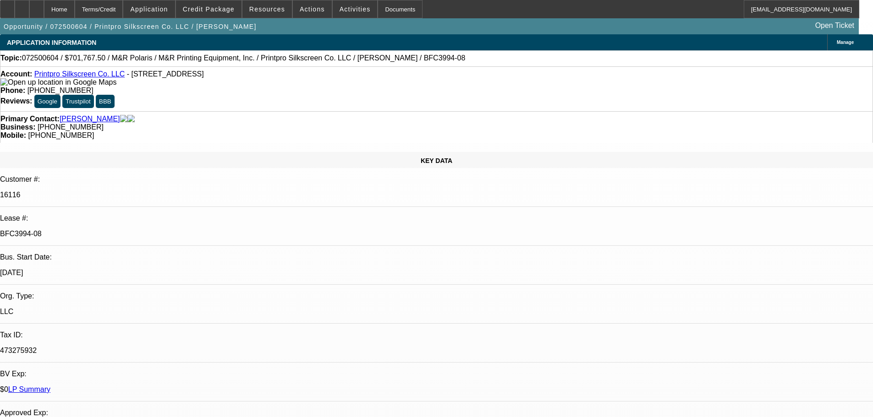
select select "6"
click at [213, 14] on span at bounding box center [209, 9] width 66 height 22
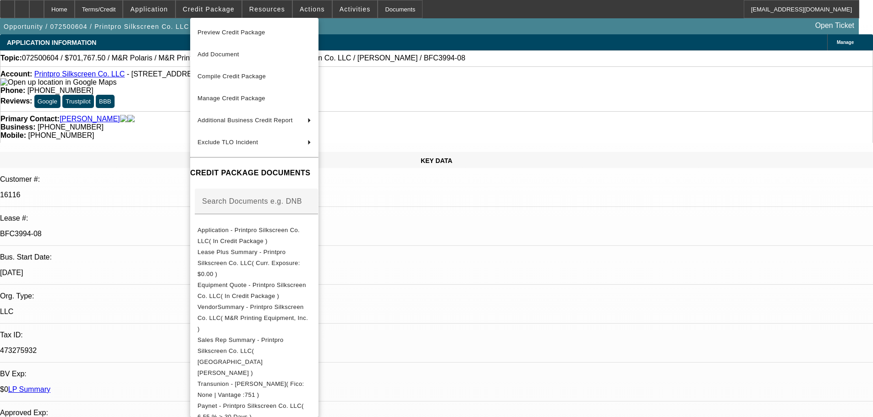
click at [476, 54] on div at bounding box center [436, 208] width 873 height 417
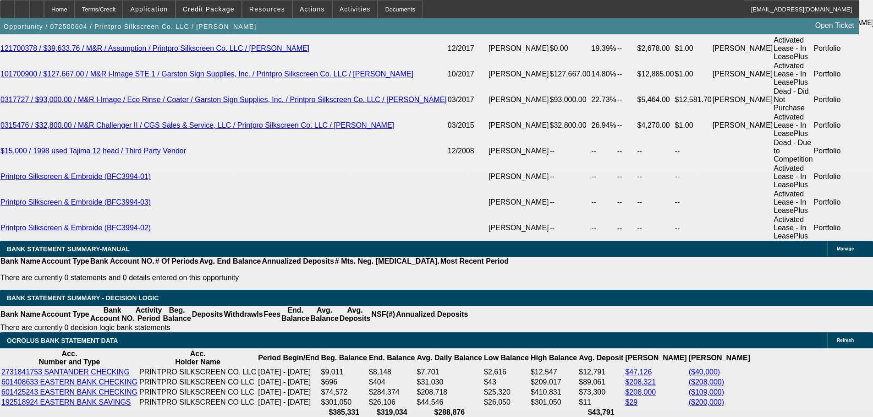
scroll to position [1741, 0]
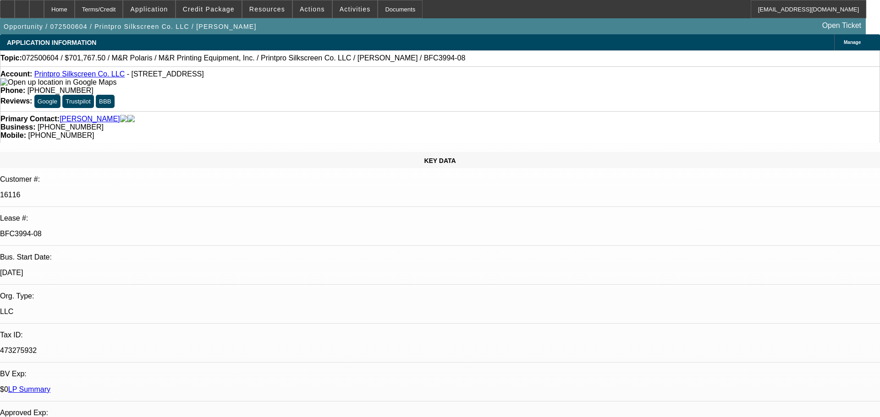
select select "0"
select select "6"
select select "0"
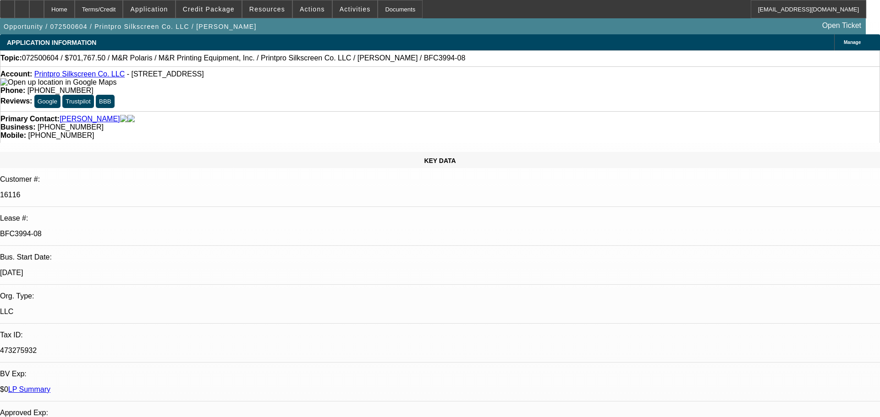
select select "0"
select select "6"
select select "0"
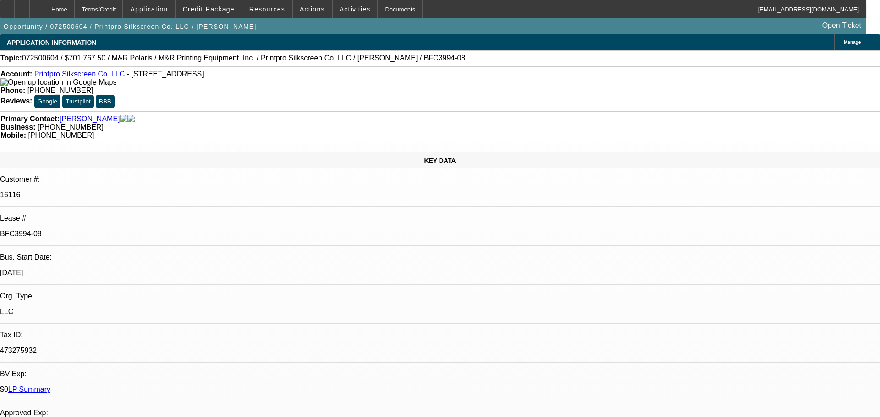
select select "0"
select select "6"
select select "0"
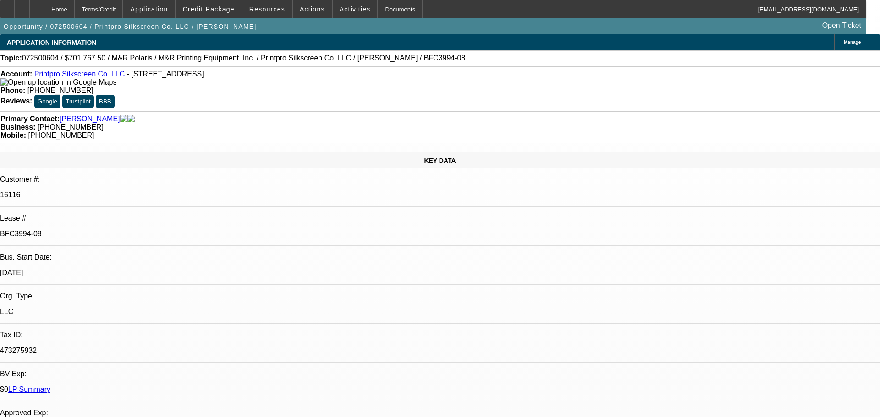
select select "6"
select select "0"
select select "6"
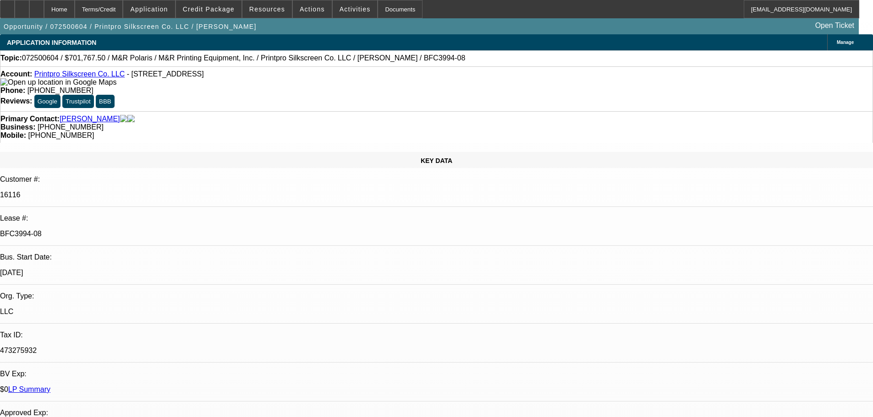
select select "0"
select select "6"
select select "0"
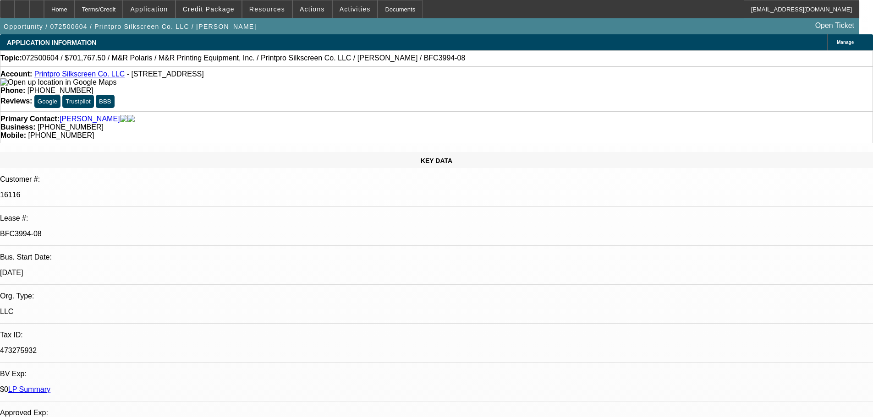
select select "0"
select select "6"
select select "0"
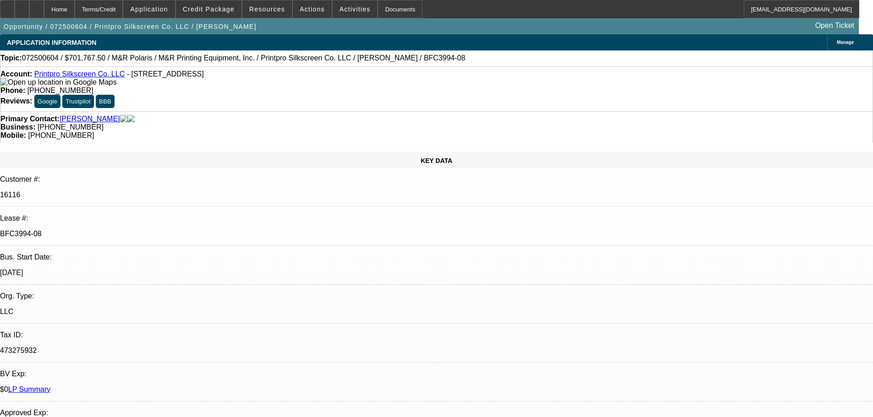
select select "0"
select select "6"
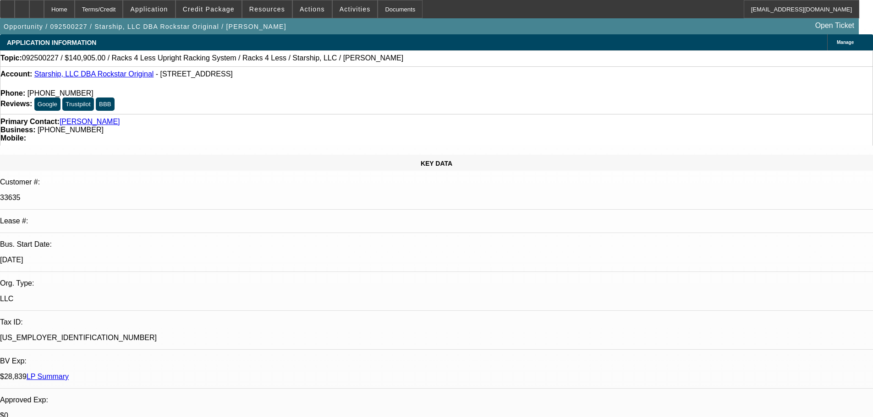
select select "0"
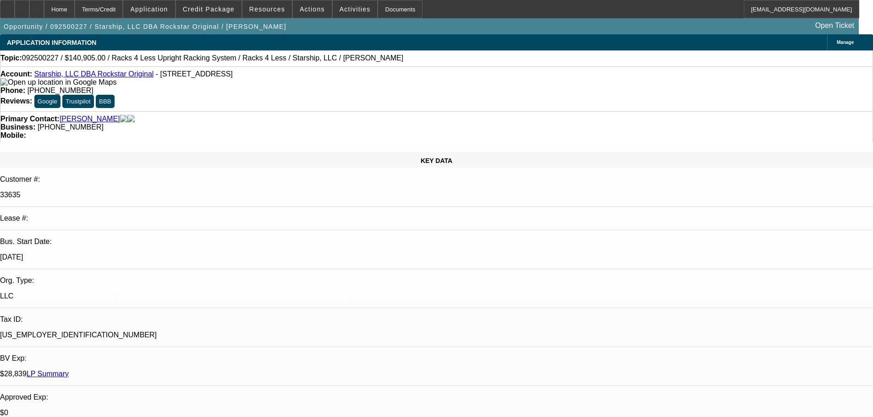
select select "0"
select select "0.1"
select select "4"
select select "0"
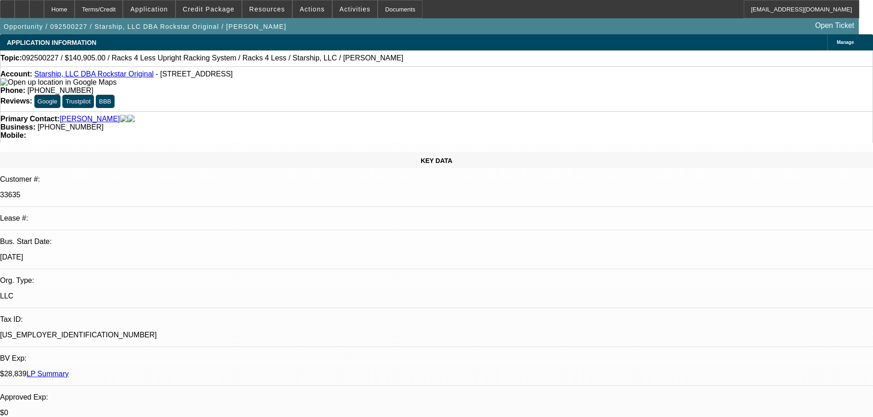
select select "0.1"
select select "4"
select select "0"
select select "0.1"
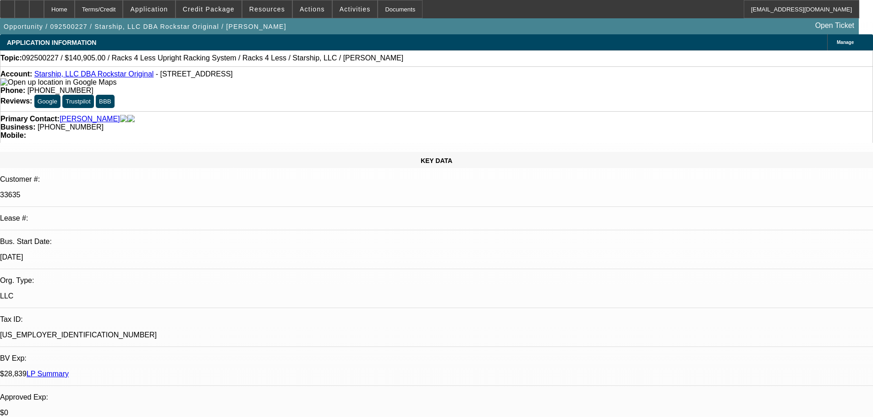
select select "4"
select select "0"
select select "0.1"
select select "4"
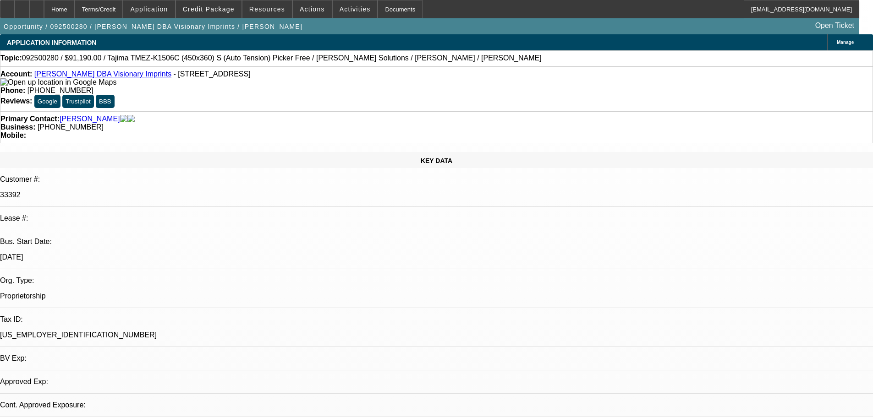
select select "0"
select select "2"
select select "0.1"
select select "4"
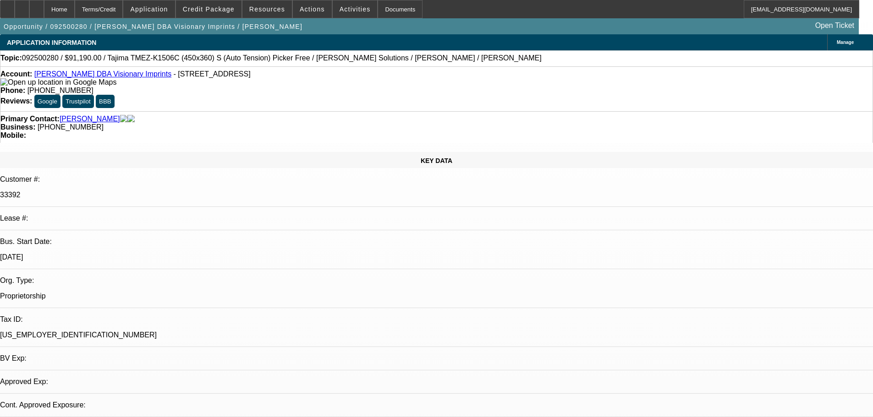
select select "0"
select select "2"
select select "0.1"
select select "4"
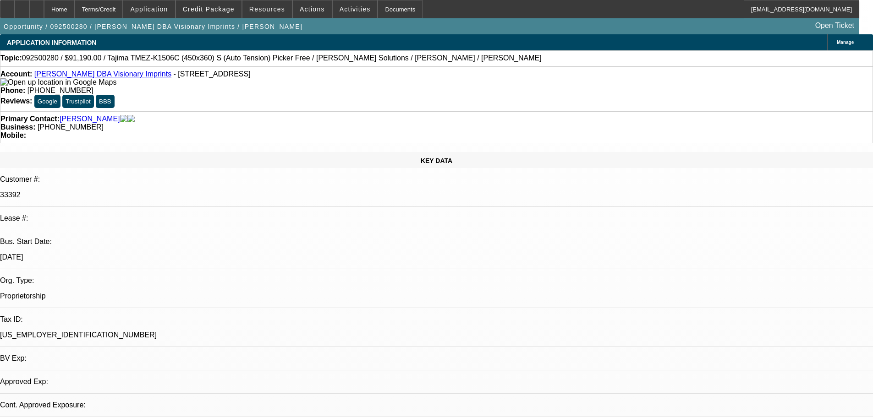
select select "0"
select select "2"
select select "0.1"
select select "4"
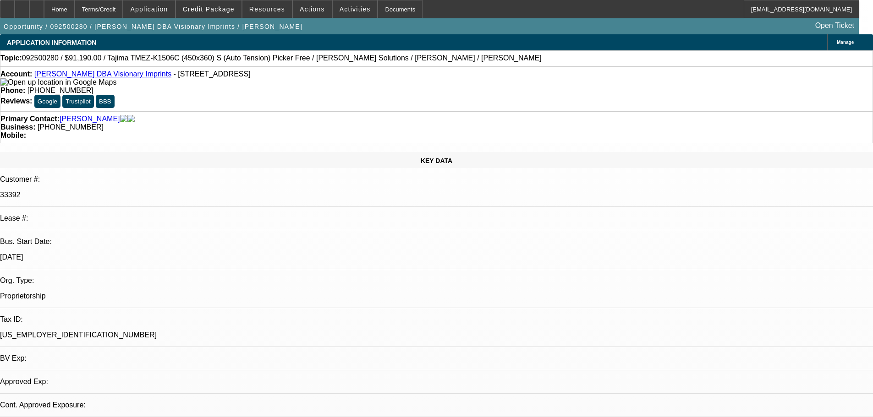
select select "0"
select select "0.1"
select select "4"
click at [307, 13] on span at bounding box center [312, 9] width 39 height 22
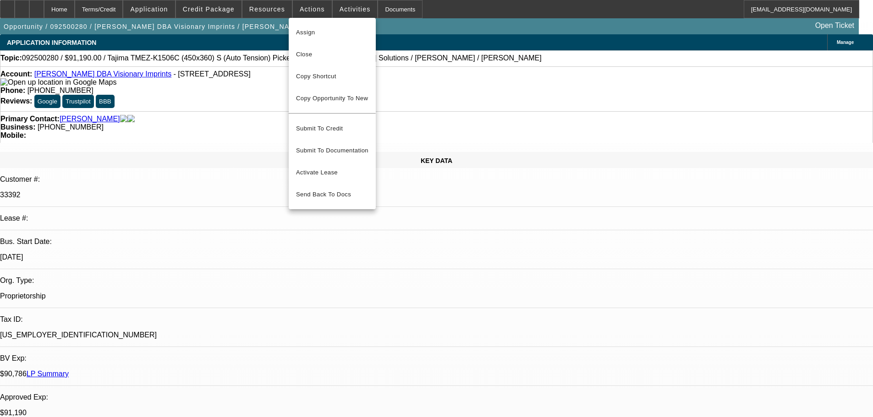
click at [214, 116] on div at bounding box center [436, 208] width 873 height 417
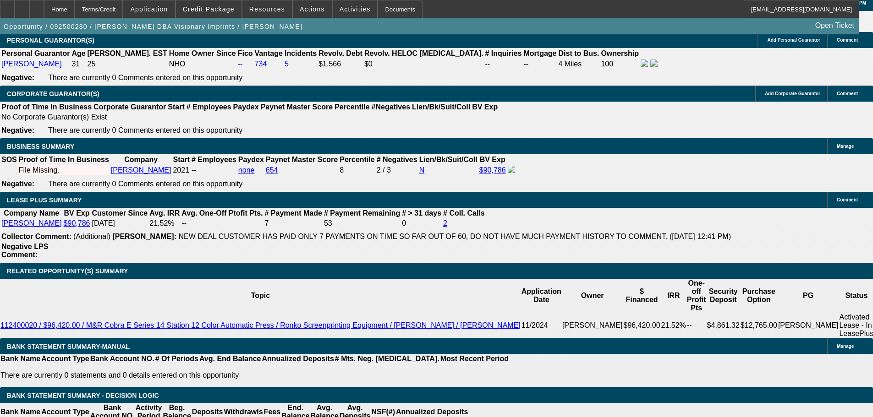
scroll to position [1439, 0]
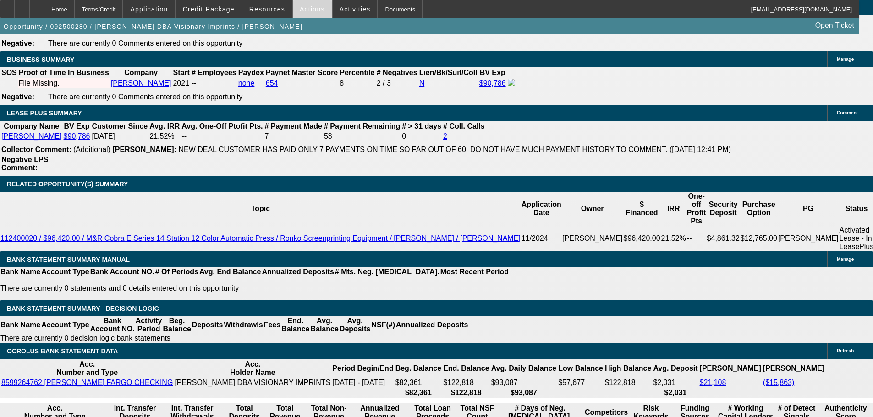
click at [310, 10] on span "Actions" at bounding box center [312, 8] width 25 height 7
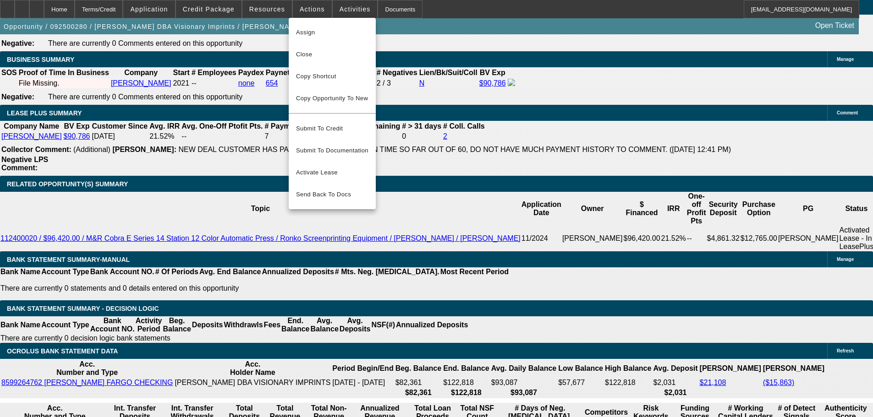
click at [837, 62] on div at bounding box center [436, 208] width 873 height 417
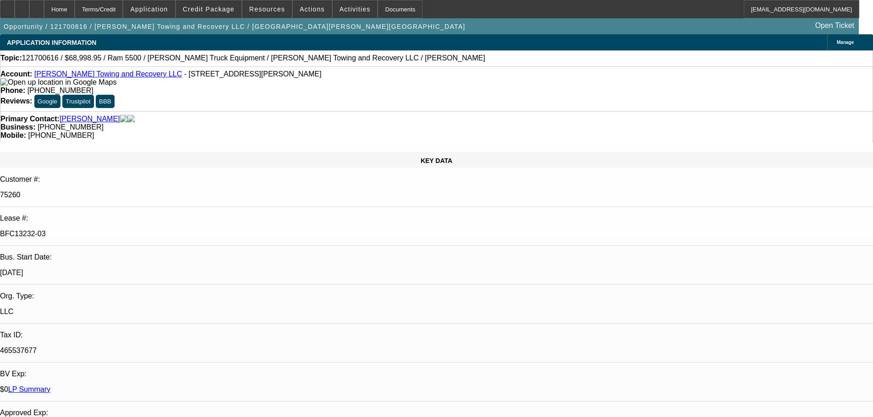
select select "0"
select select "2"
select select "0"
select select "6"
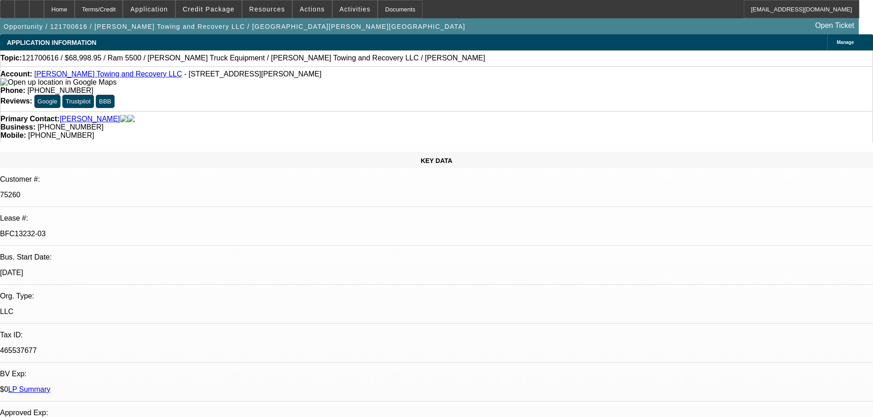
select select "0"
select select "6"
select select "0"
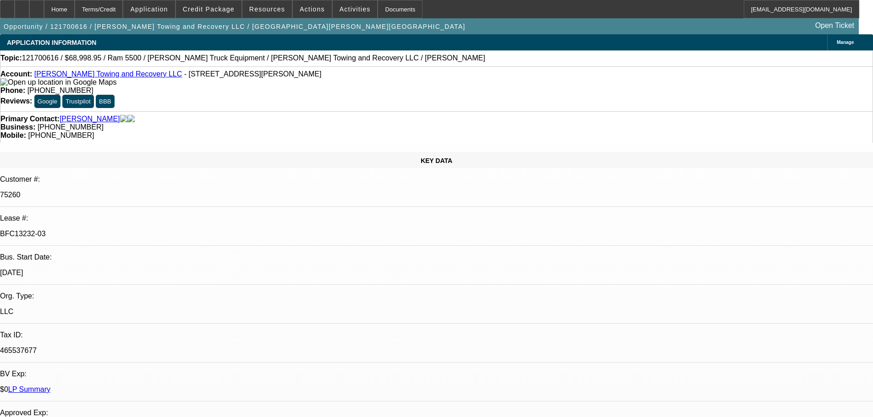
select select "0"
select select "6"
select select "0"
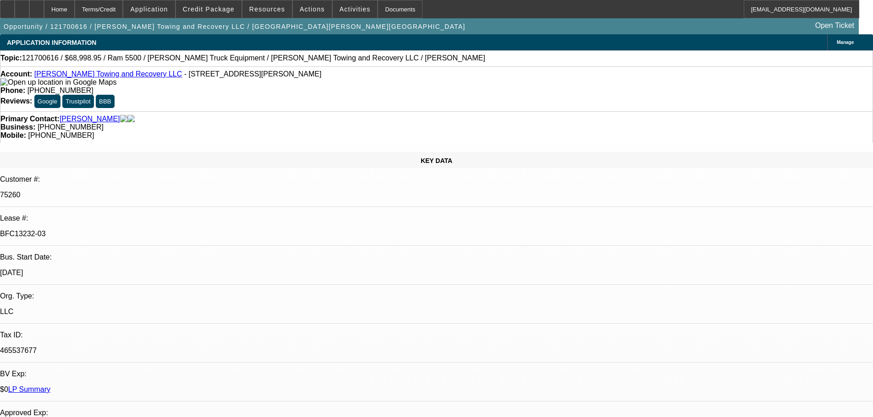
select select "0"
select select "6"
click at [50, 386] on link "LP Summary" at bounding box center [29, 390] width 42 height 8
click at [77, 77] on link "[PERSON_NAME] Towing and Recovery LLC" at bounding box center [108, 74] width 148 height 8
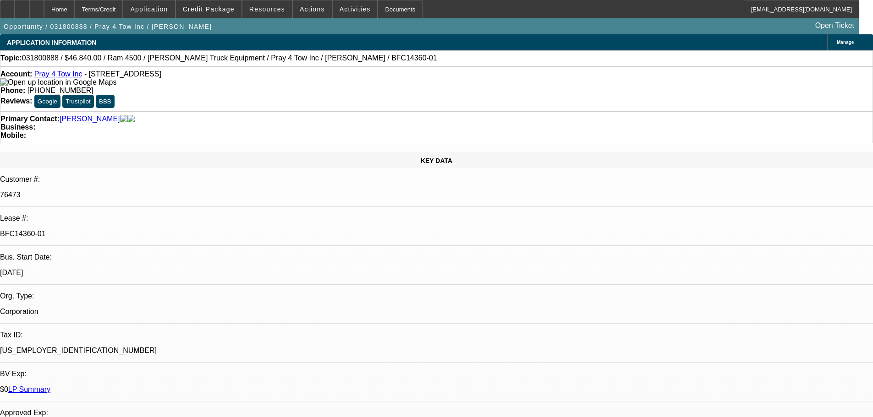
select select "0"
select select "2"
select select "0"
select select "2"
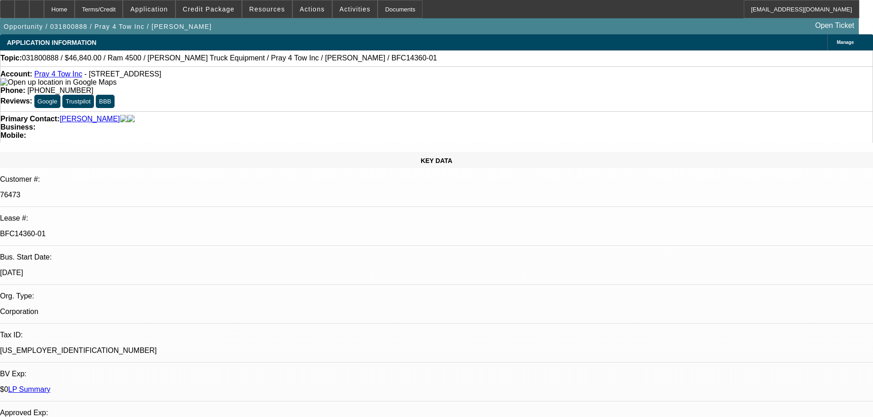
select select "0"
select select "2"
select select "0"
select select "2"
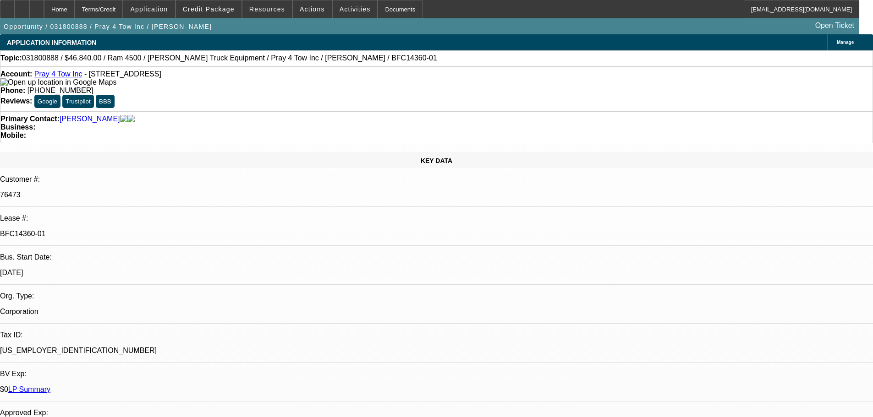
select select "0"
select select "2"
select select "0"
select select "2"
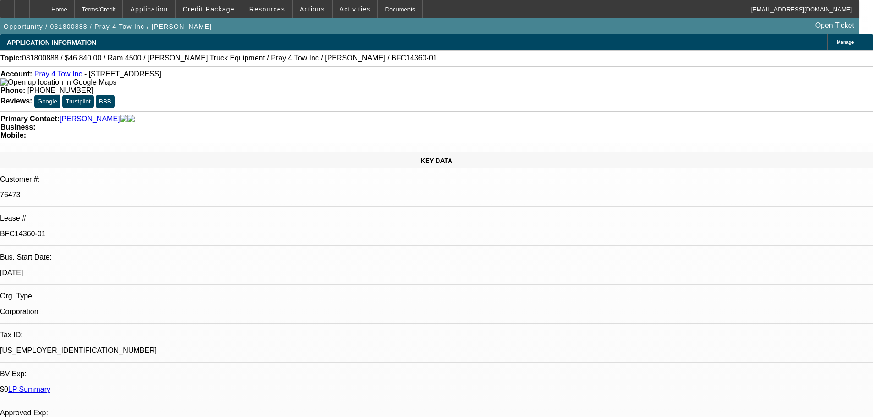
select select "0"
select select "2"
select select "0"
select select "2"
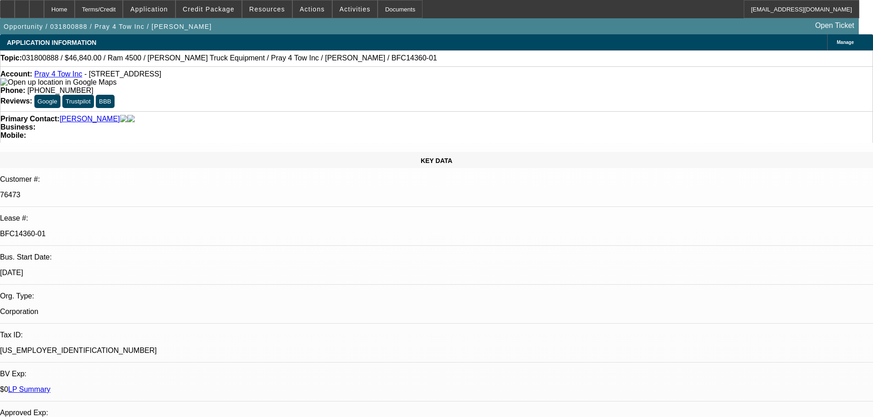
click at [64, 76] on link "Pray 4 Tow Inc" at bounding box center [58, 74] width 48 height 8
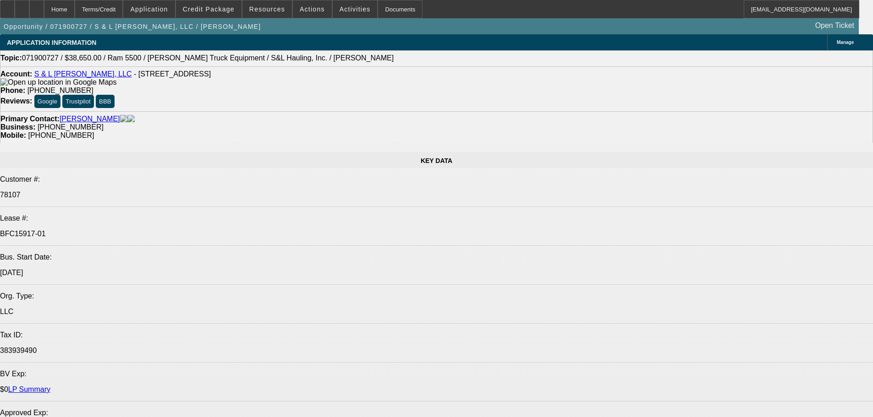
select select "0"
select select "2"
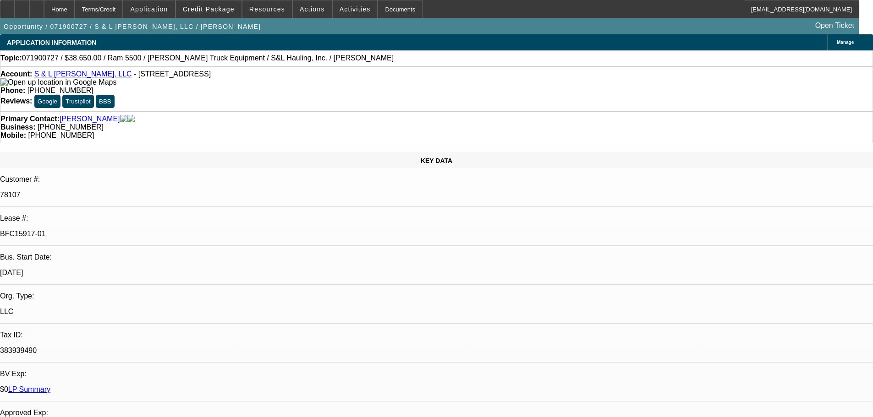
select select "2"
select select "0.1"
select select "4"
select select "0"
select select "2"
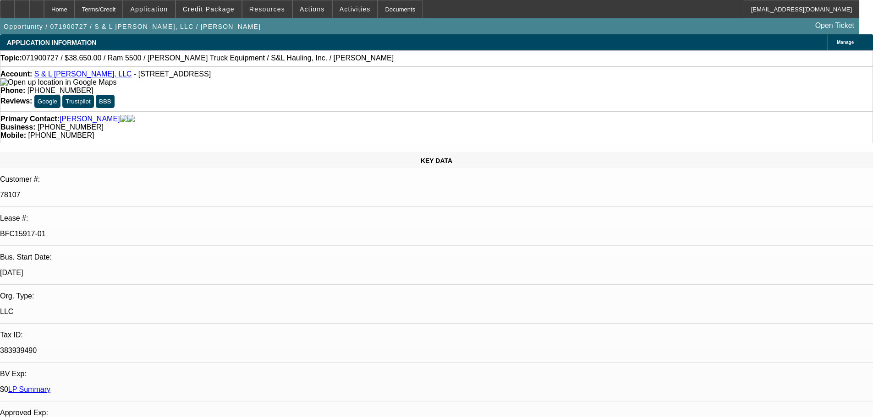
select select "2"
select select "0.1"
select select "4"
select select "0"
select select "2"
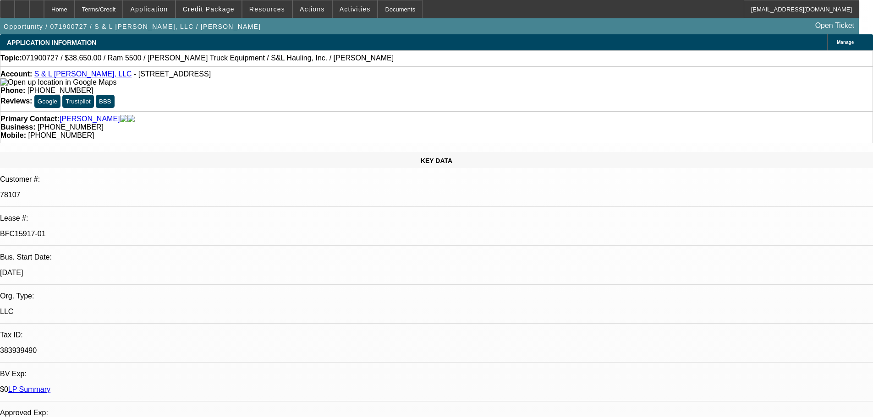
select select "2"
select select "0.1"
select select "4"
select select "0"
select select "3"
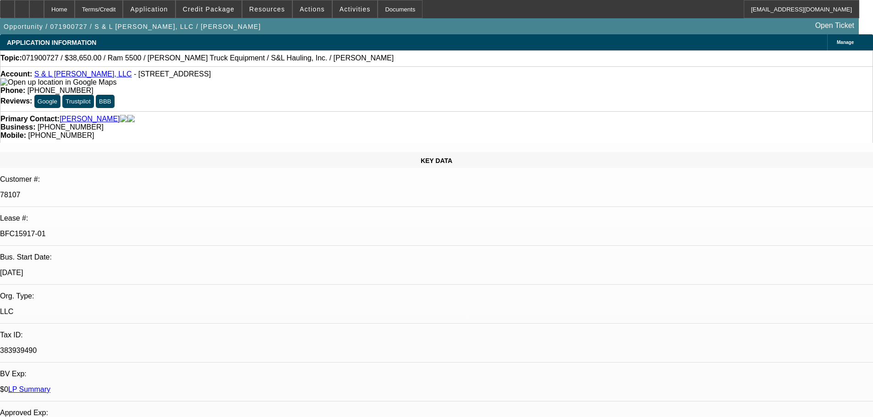
select select "2"
select select "0.1"
select select "4"
click at [90, 76] on link "S & L Seepersaud, LLC" at bounding box center [83, 74] width 98 height 8
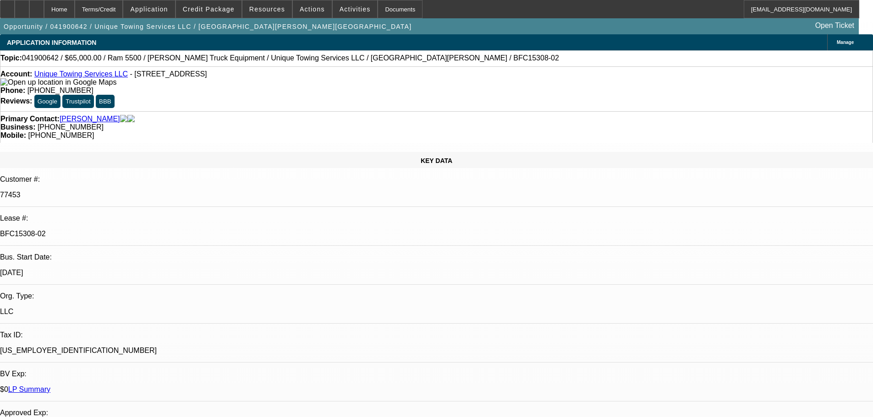
select select "0"
select select "2"
select select "0"
select select "6"
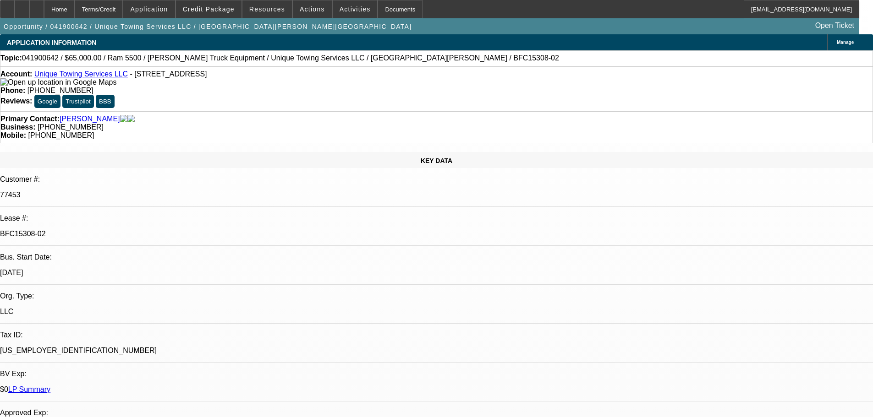
select select "0"
select select "2"
select select "0"
select select "6"
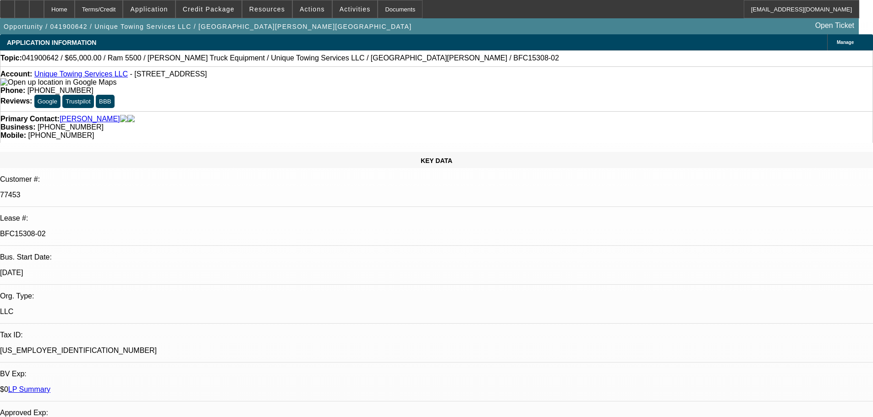
click at [50, 386] on link "LP Summary" at bounding box center [29, 390] width 42 height 8
click at [87, 78] on link "Unique Towing Services LLC" at bounding box center [80, 74] width 93 height 8
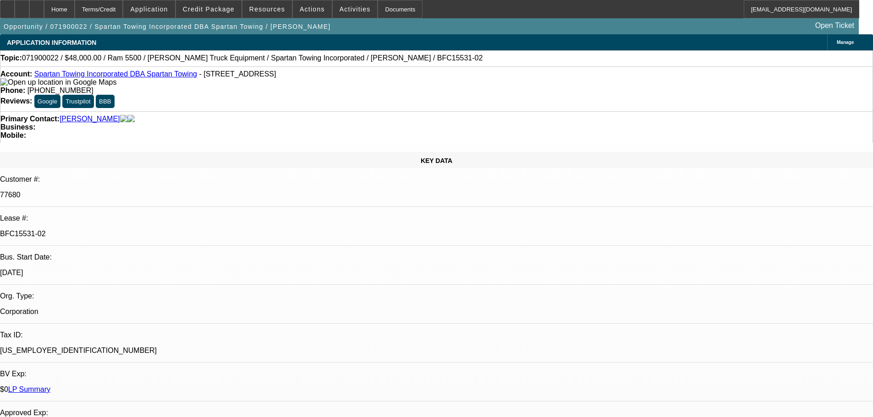
select select "0"
select select "2"
select select "0.1"
select select "4"
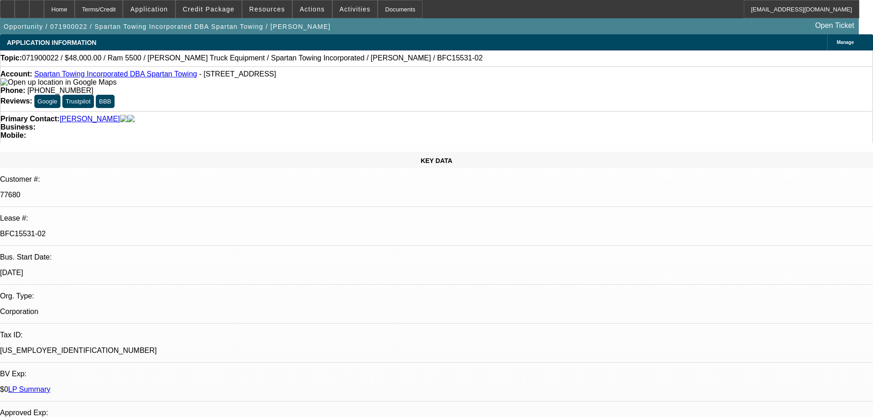
select select "0"
select select "2"
select select "0.1"
select select "4"
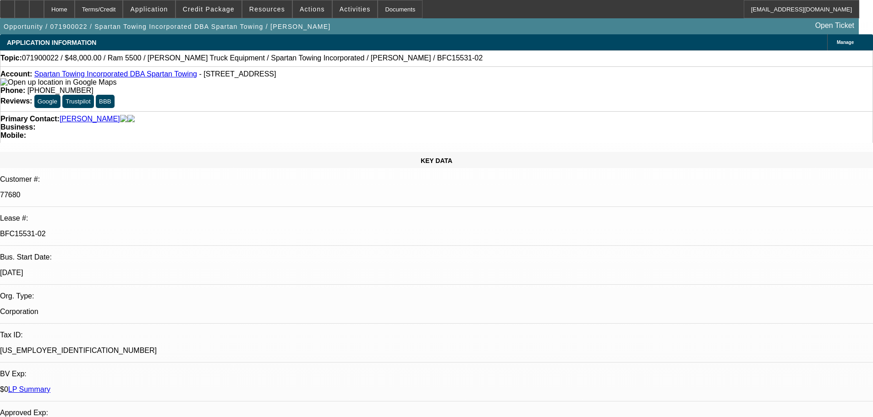
select select "0"
select select "2"
select select "0.1"
select select "4"
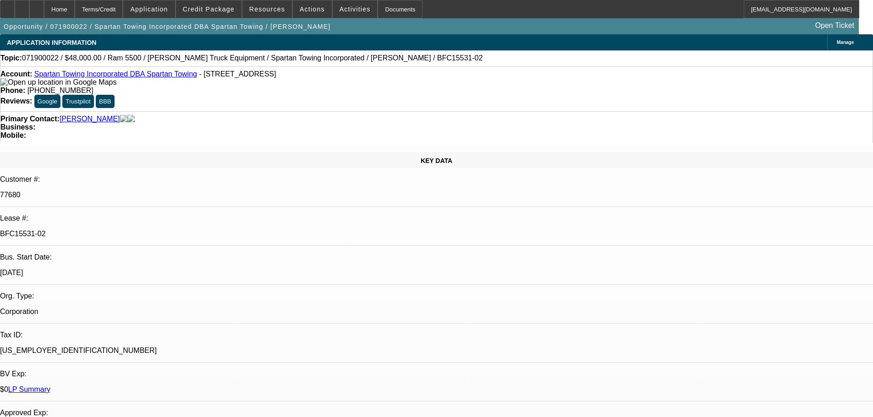
select select "0"
select select "2"
select select "0.1"
select select "4"
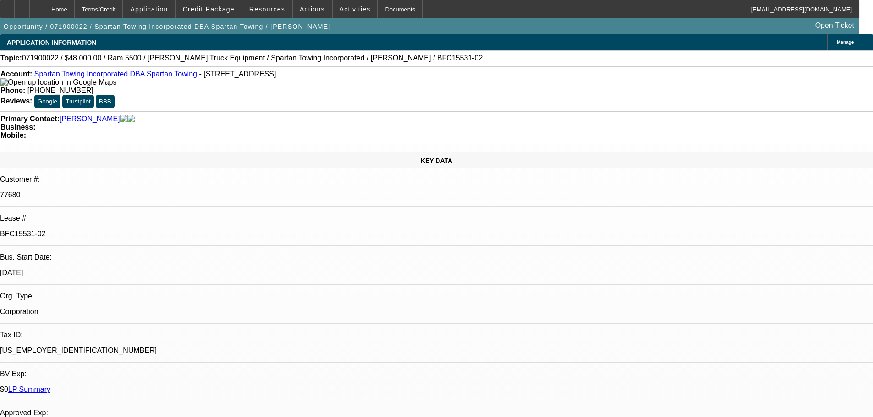
click at [112, 75] on link "Spartan Towing Incorporated DBA Spartan Towing" at bounding box center [115, 74] width 163 height 8
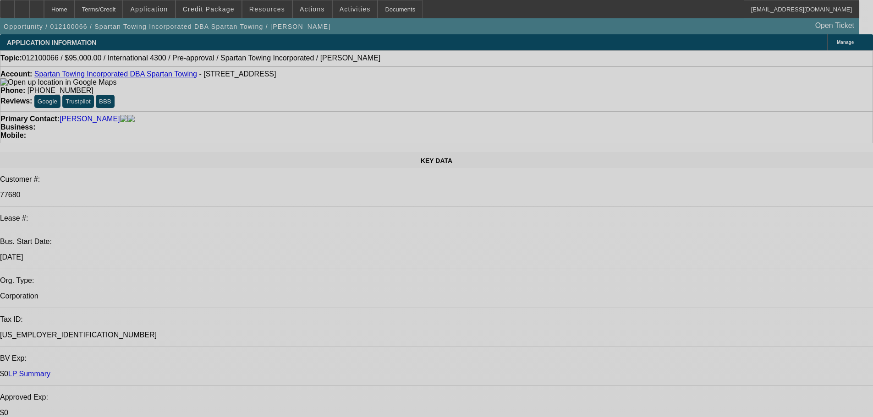
select select "0"
select select "2"
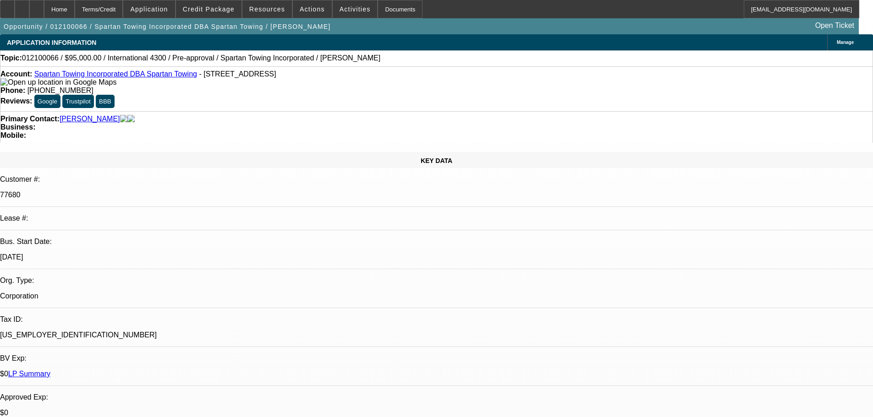
select select "2"
select select "0.1"
select select "4"
select select "0"
select select "2"
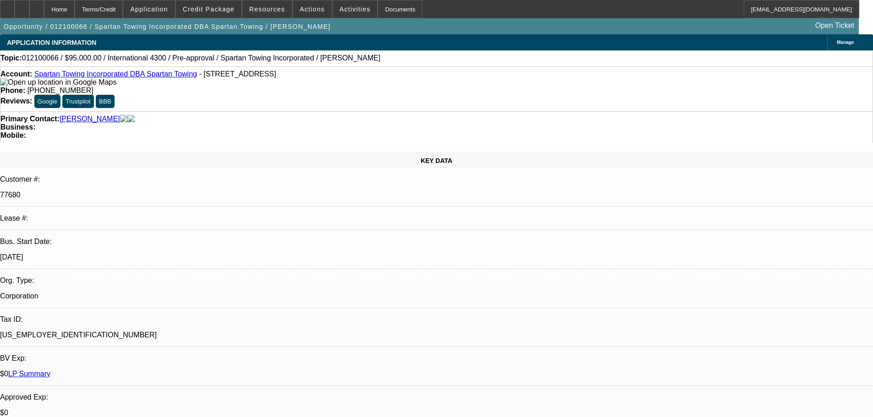
select select "2"
select select "0.1"
select select "4"
select select "0"
select select "2"
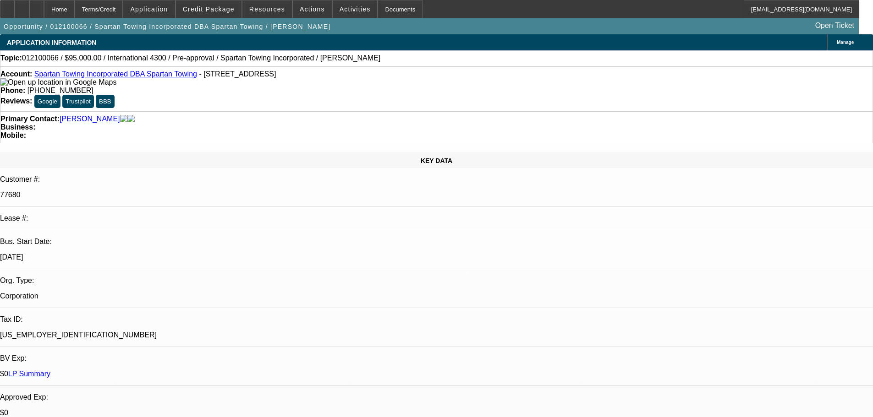
select select "2"
select select "0.1"
select select "4"
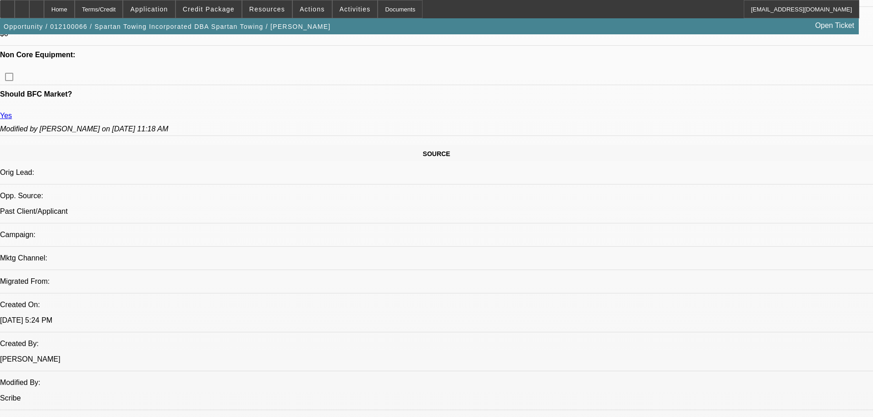
scroll to position [458, 0]
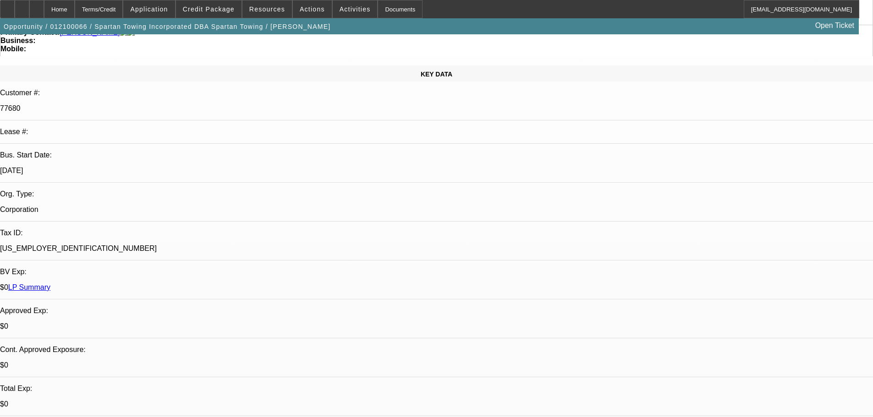
scroll to position [0, 0]
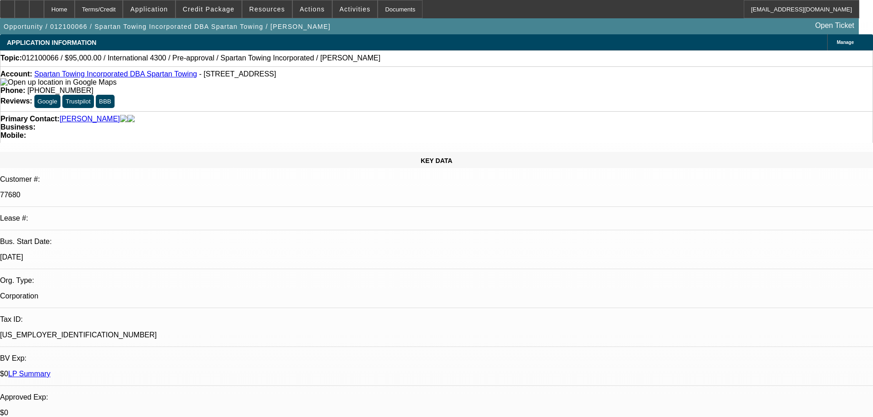
click at [50, 370] on link "LP Summary" at bounding box center [29, 374] width 42 height 8
click at [90, 115] on link "[PERSON_NAME]" at bounding box center [90, 119] width 60 height 8
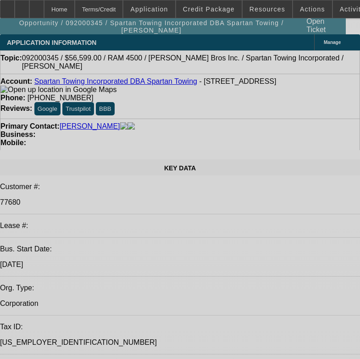
select select "0"
select select "2"
select select "0.1"
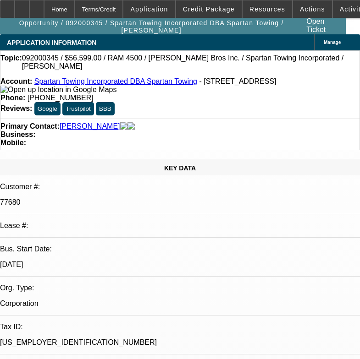
select select "4"
select select "0"
select select "2"
select select "0.1"
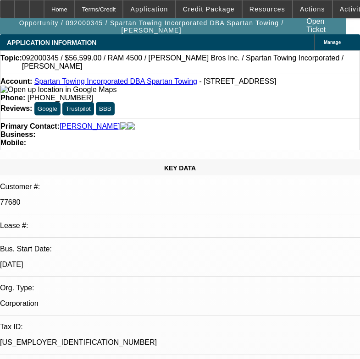
select select "4"
select select "0"
select select "2"
select select "0.1"
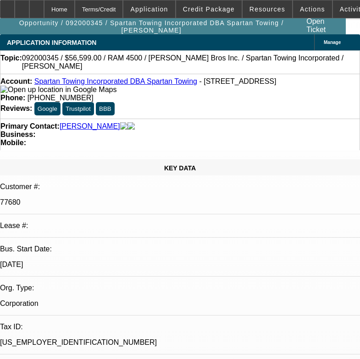
select select "4"
select select "0"
select select "2"
select select "0.1"
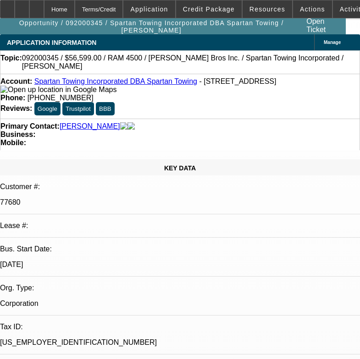
select select "4"
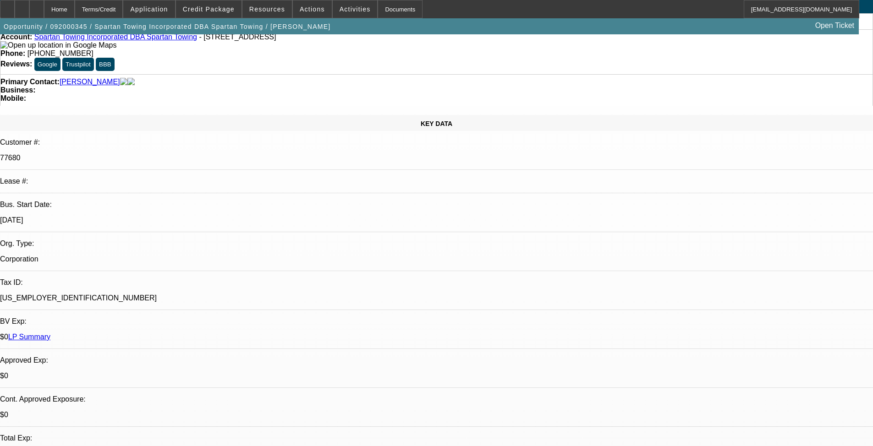
scroll to position [12, 0]
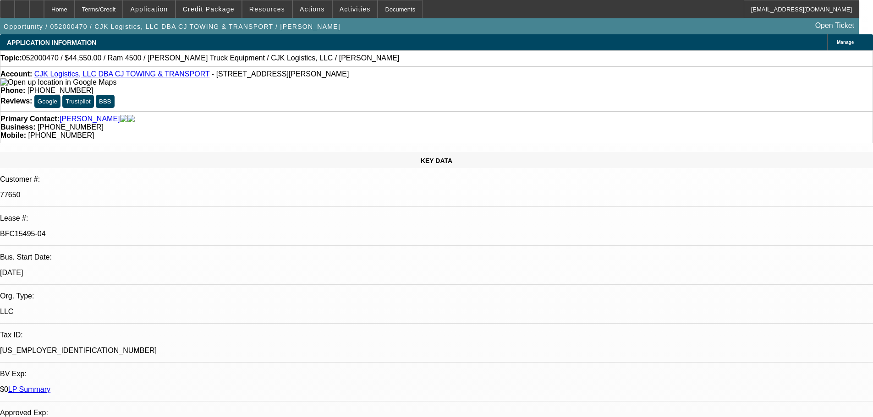
select select "0.1"
select select "2"
select select "0"
select select "6"
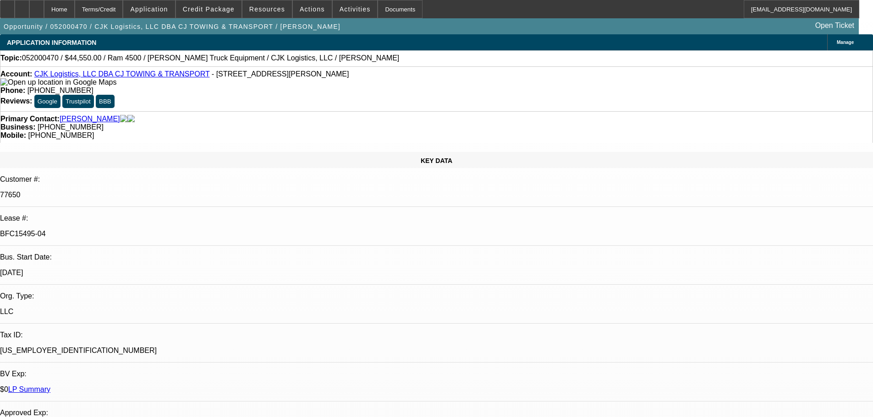
select select "0"
select select "2"
select select "0"
select select "6"
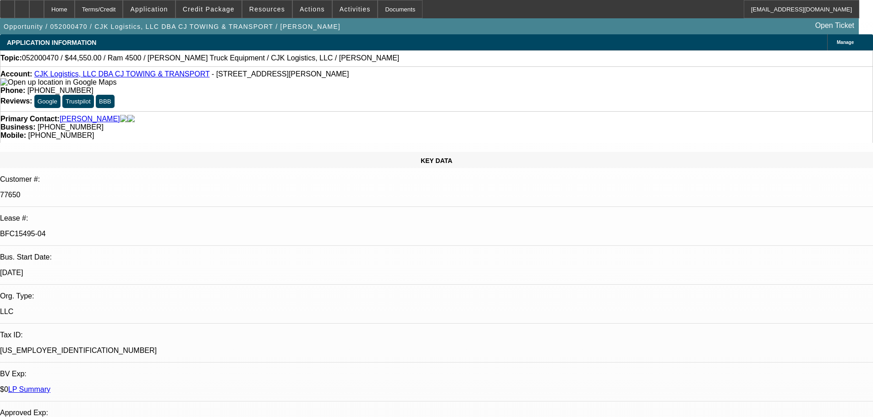
select select "0"
select select "2"
select select "0"
select select "6"
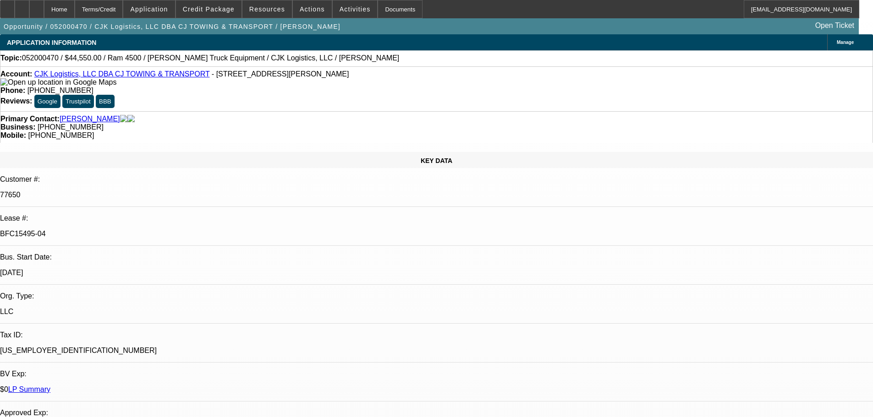
select select "0"
select select "2"
select select "0"
select select "6"
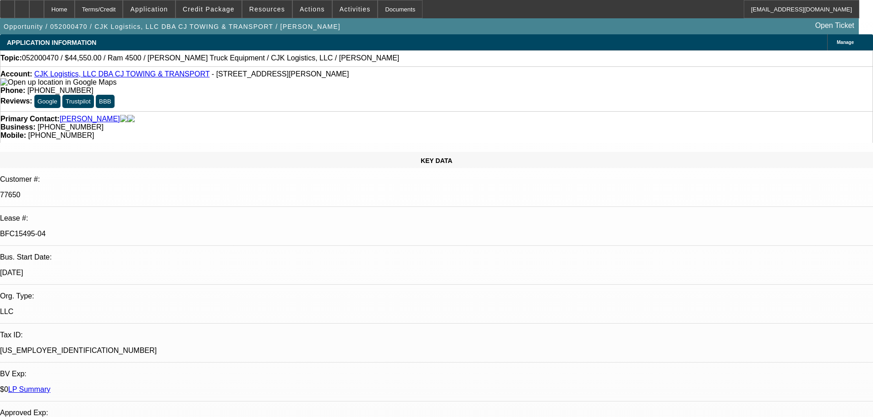
click at [120, 77] on link "CJK Logistics, LLC DBA CJ TOWING & TRANSPORT" at bounding box center [121, 74] width 175 height 8
select select "0"
select select "2"
select select "0.1"
select select "4"
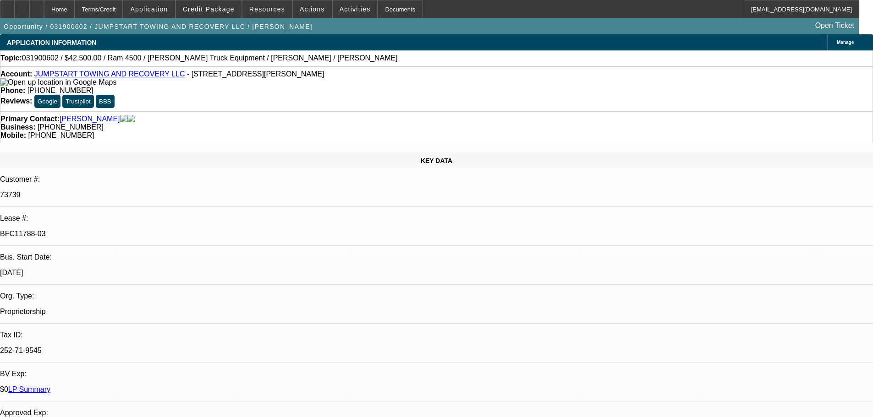
select select "0"
select select "2"
select select "0.1"
select select "4"
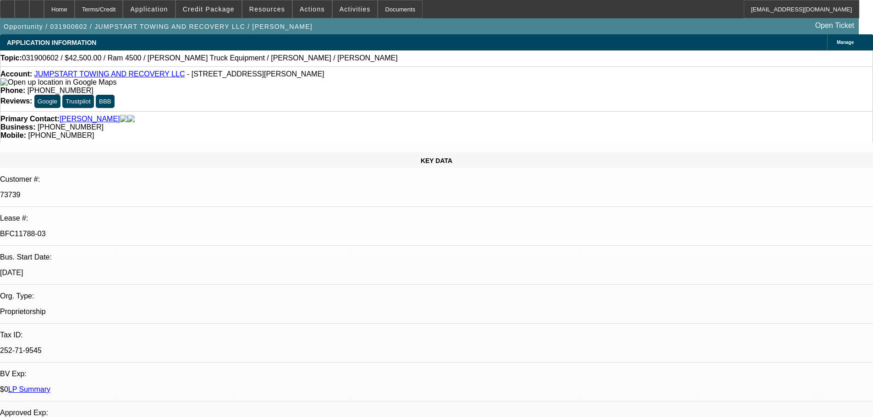
select select "0"
select select "2"
select select "0.1"
select select "4"
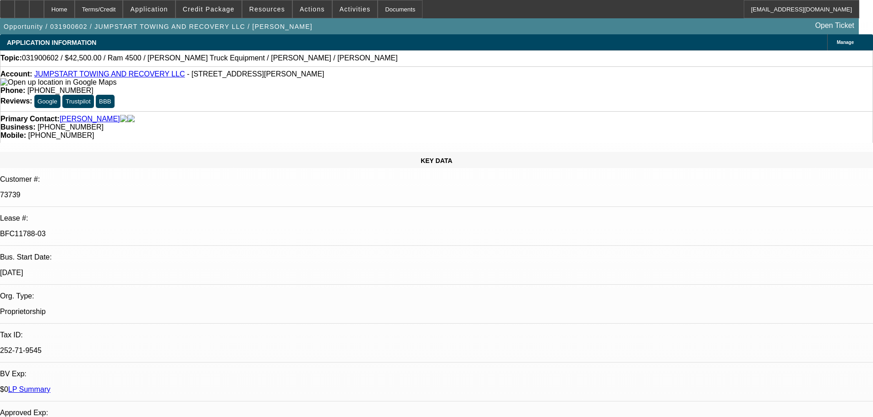
select select "0"
select select "2"
select select "0.1"
select select "4"
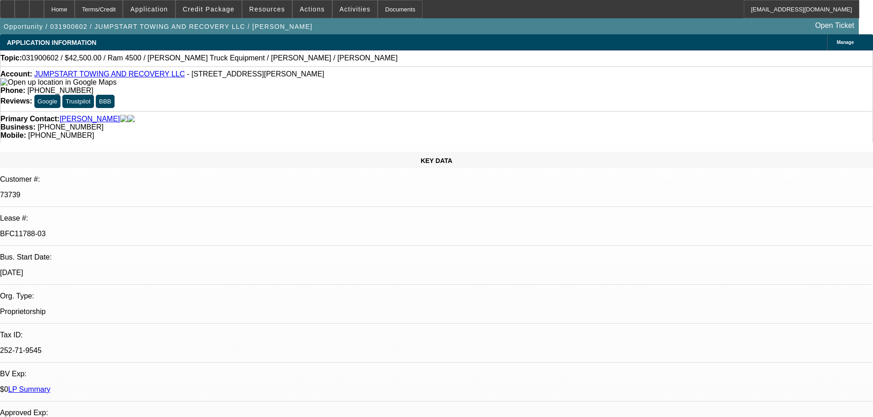
click at [146, 77] on link "JUMPSTART TOWING AND RECOVERY LLC" at bounding box center [109, 74] width 151 height 8
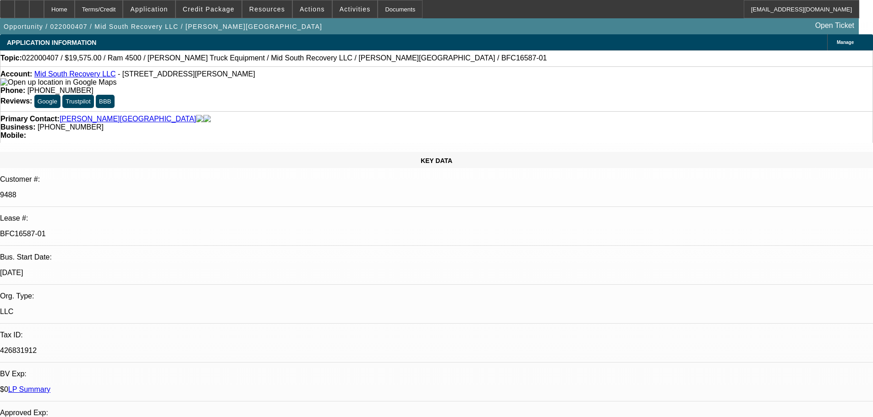
select select "0"
select select "2"
select select "0"
select select "6"
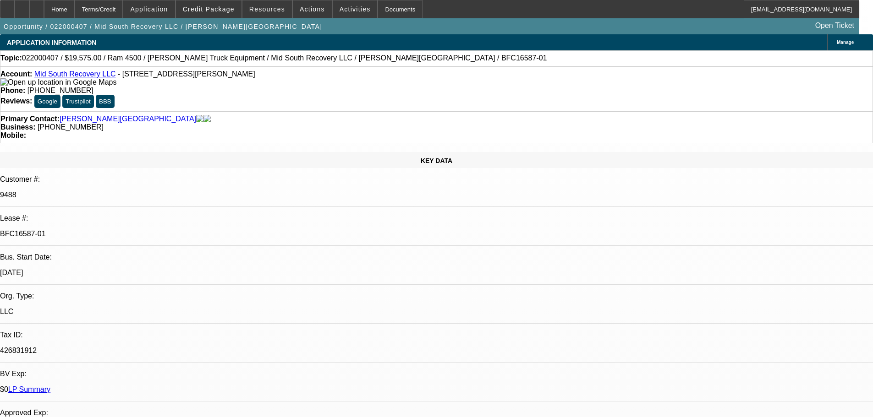
select select "0"
select select "2"
select select "0"
select select "6"
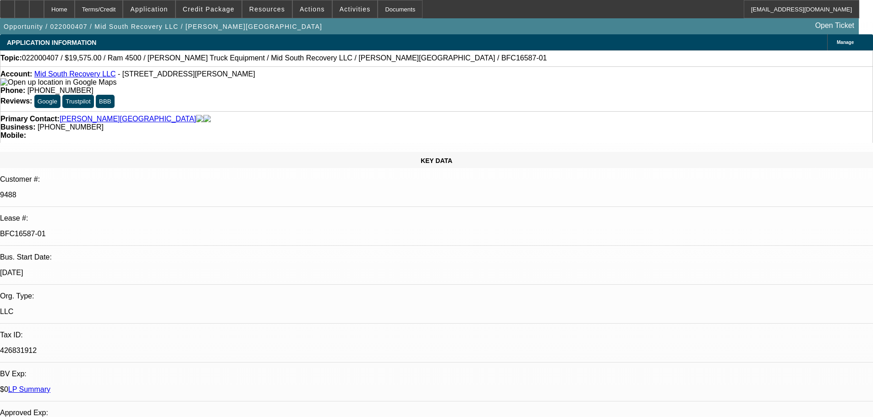
select select "0"
select select "2"
select select "0"
select select "6"
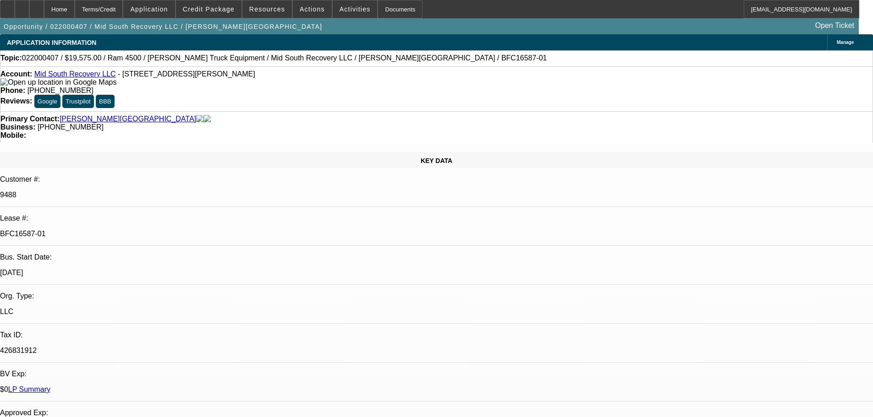
select select "0"
select select "2"
select select "0"
select select "6"
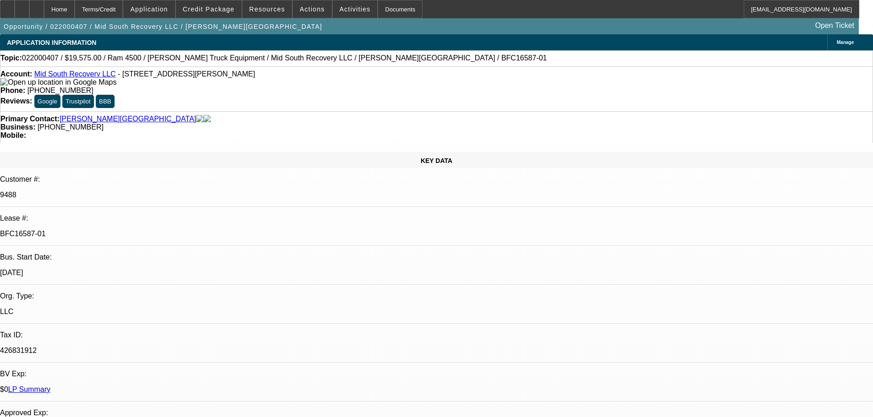
click at [75, 78] on link "Mid South Recovery LLC" at bounding box center [75, 74] width 82 height 8
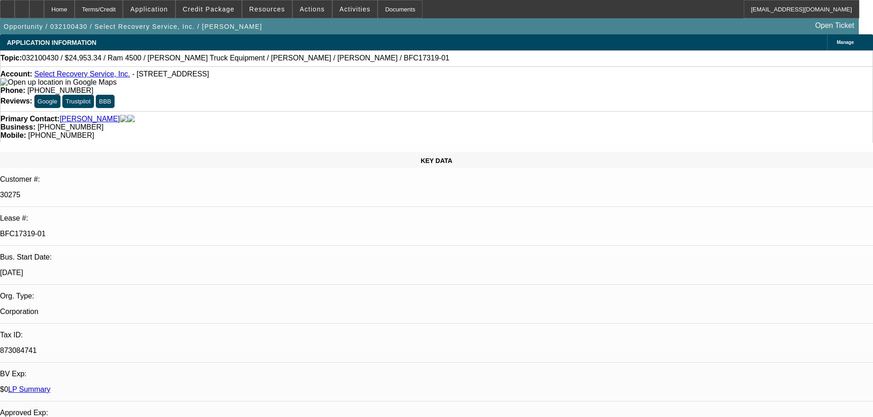
select select "0"
select select "2"
select select "0.1"
select select "4"
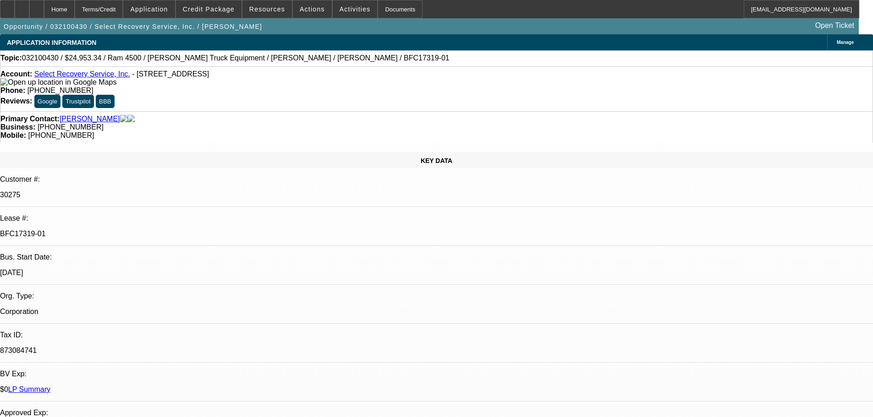
select select "0"
select select "2"
select select "0.1"
select select "4"
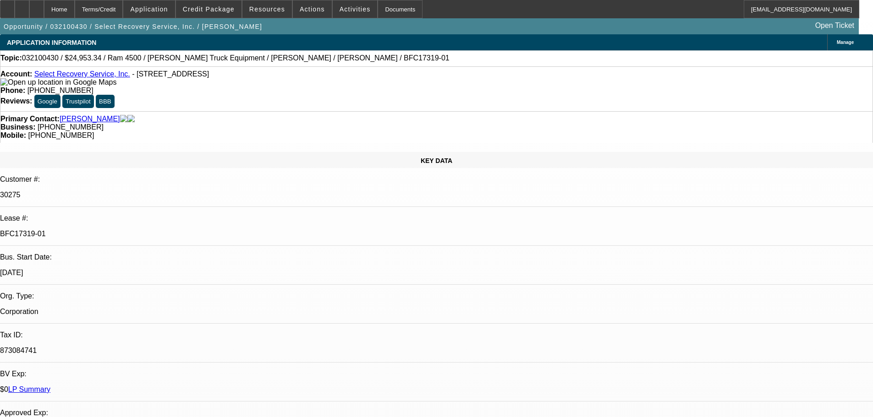
select select "0"
select select "2"
select select "0.1"
select select "4"
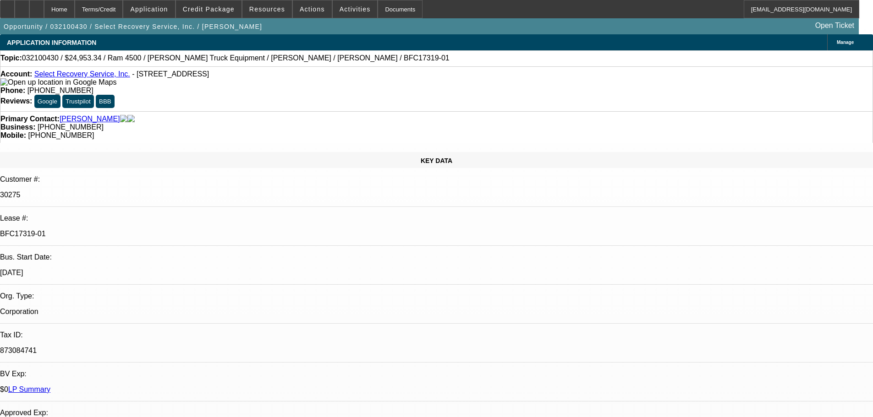
select select "0"
select select "2"
select select "0.1"
select select "4"
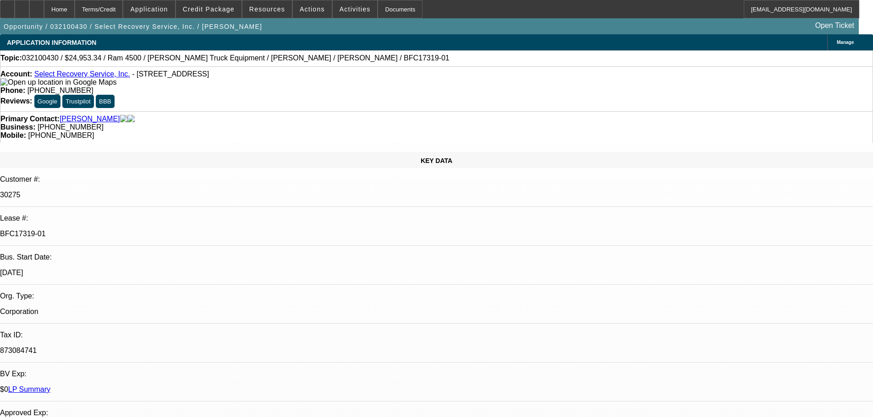
click at [96, 78] on link "Select Recovery Service, Inc." at bounding box center [82, 74] width 96 height 8
select select "0"
select select "2"
select select "0.1"
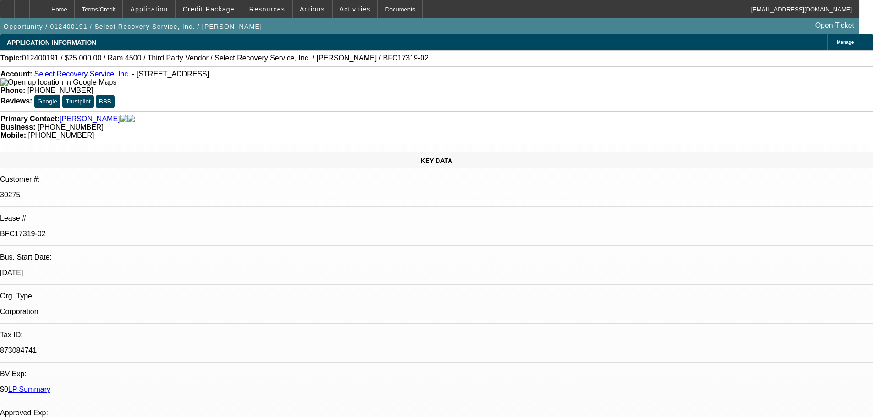
select select "4"
select select "0"
select select "2"
select select "0.1"
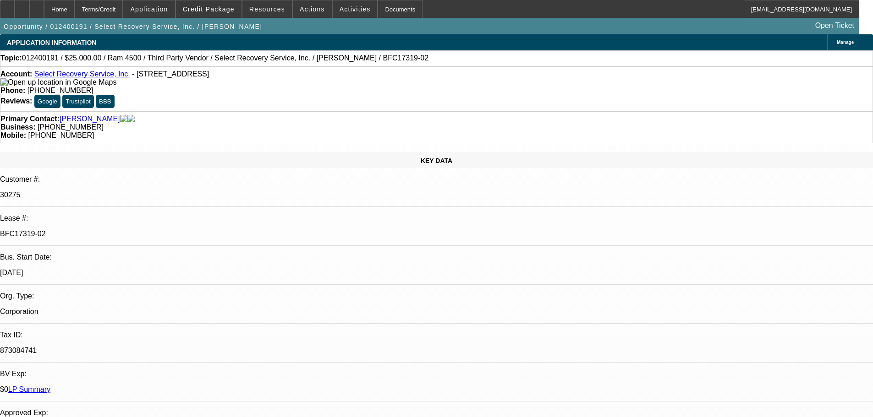
select select "4"
select select "0"
select select "2"
select select "0.1"
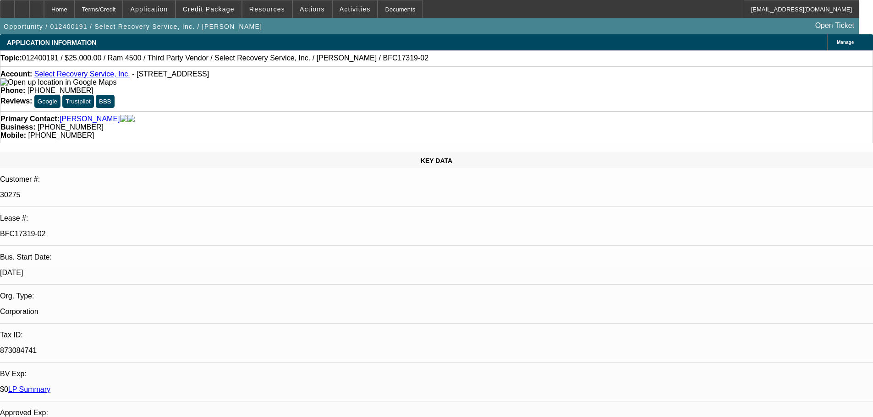
select select "4"
select select "0"
select select "2"
select select "0.1"
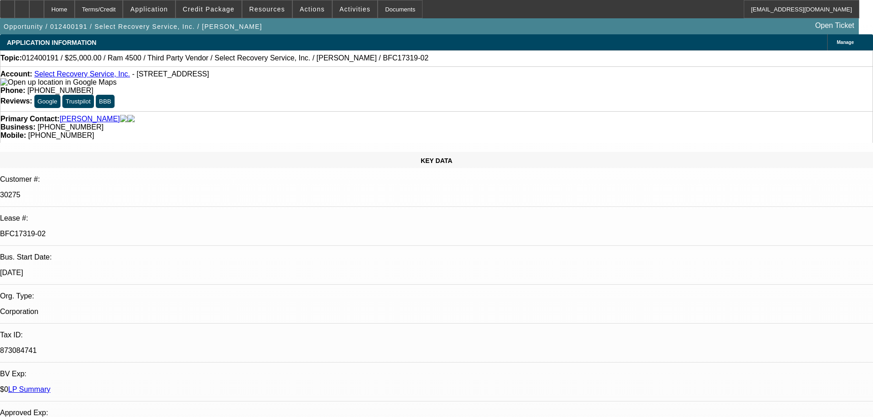
select select "4"
select select "0"
select select "2"
select select "0"
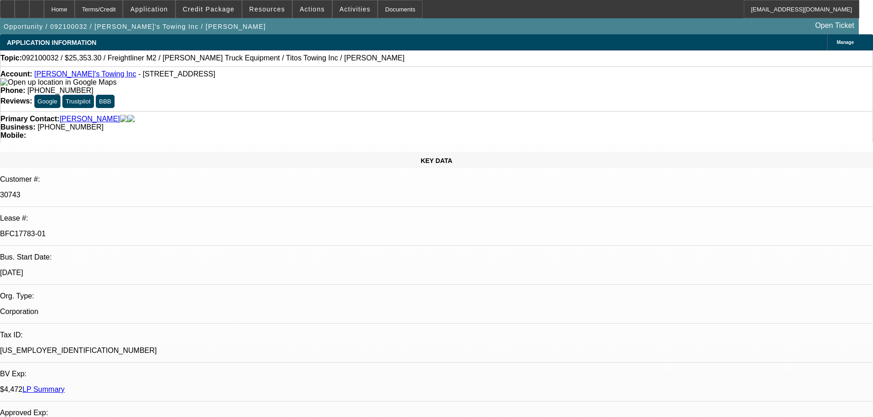
select select "6"
select select "0"
select select "2"
select select "0"
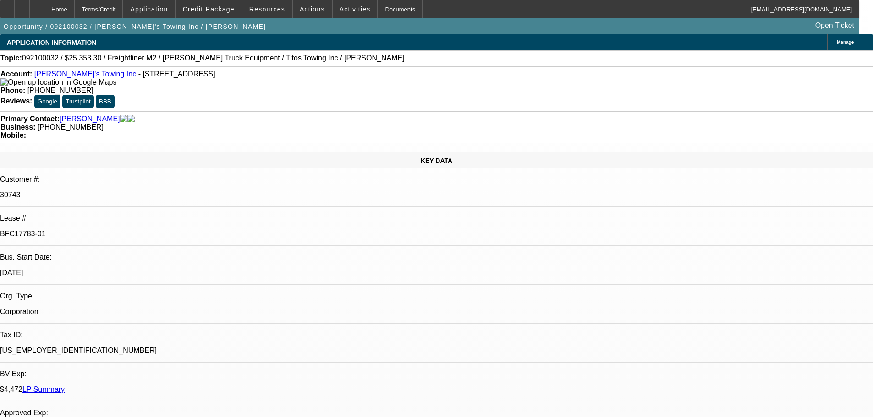
select select "6"
select select "0"
select select "2"
select select "0"
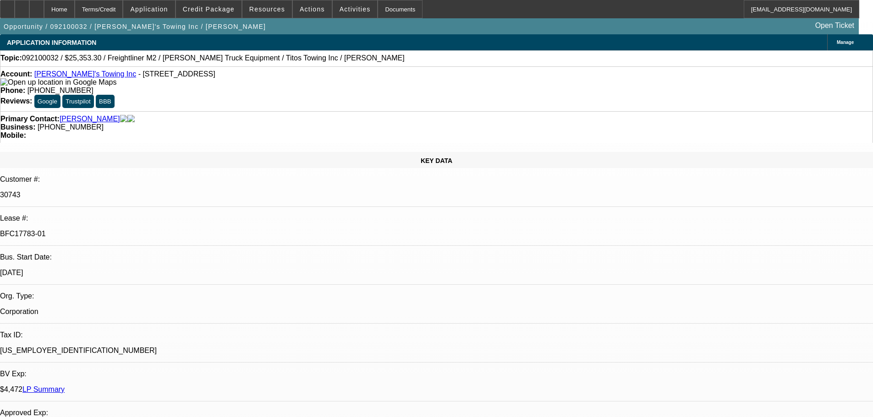
select select "6"
select select "0"
select select "2"
select select "0"
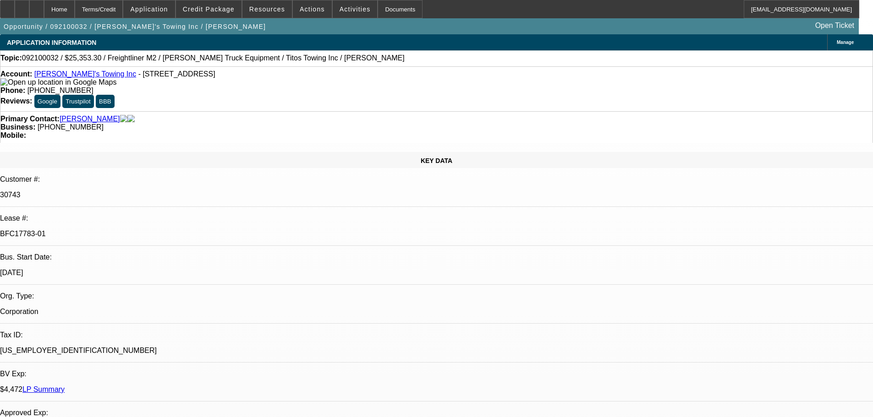
select select "6"
click at [65, 386] on link "LP Summary" at bounding box center [43, 390] width 42 height 8
select select "0"
select select "2"
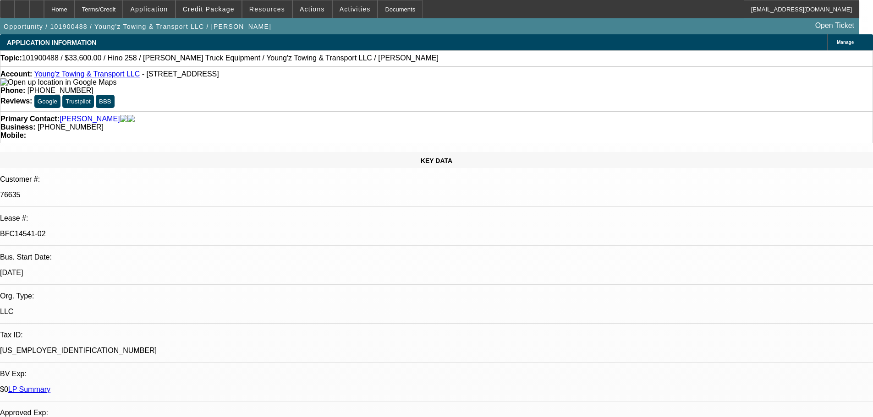
select select "0"
select select "6"
select select "0"
select select "2"
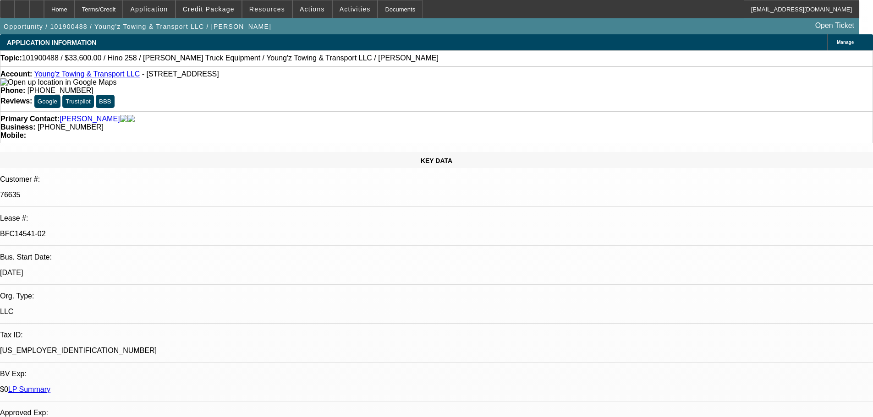
select select "0"
select select "6"
select select "0"
select select "2"
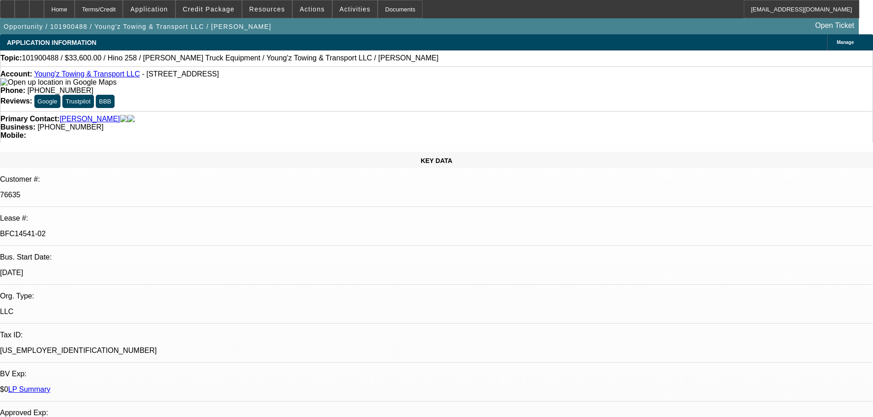
select select "0"
select select "6"
select select "0"
select select "2"
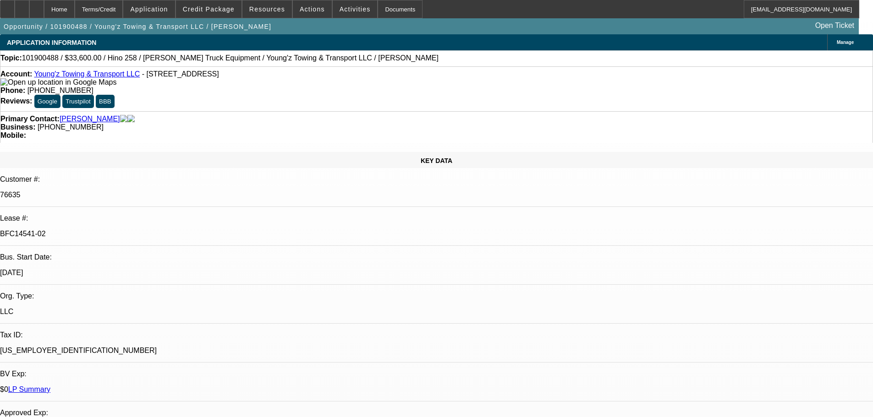
select select "0"
select select "6"
click at [98, 78] on link "Young'z Towing & Transport LLC" at bounding box center [87, 74] width 106 height 8
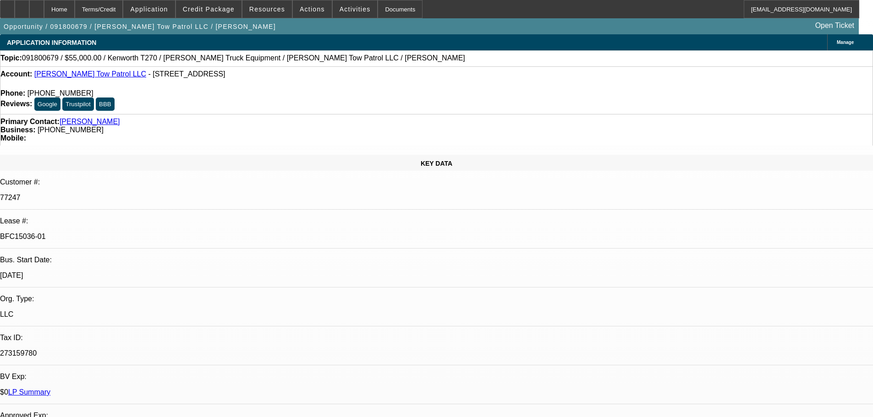
select select "0"
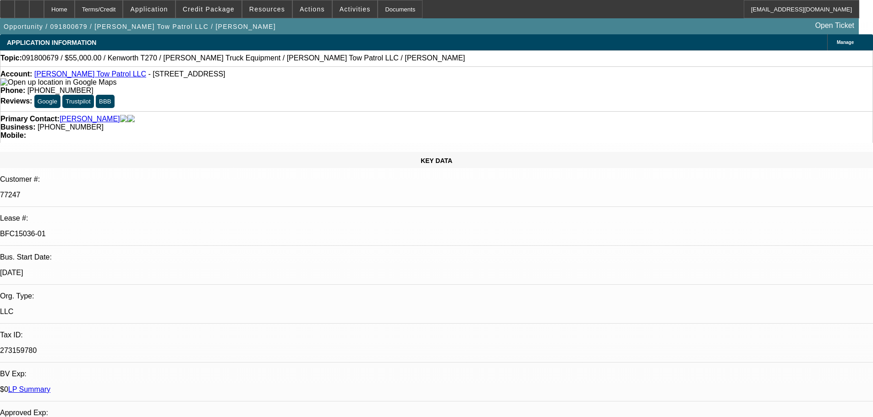
select select "2"
select select "0"
select select "6"
select select "0"
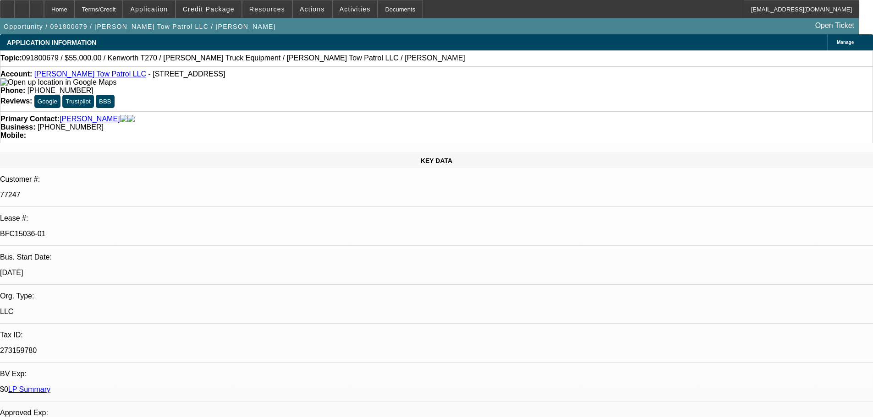
select select "2"
select select "0.1"
select select "4"
select select "0"
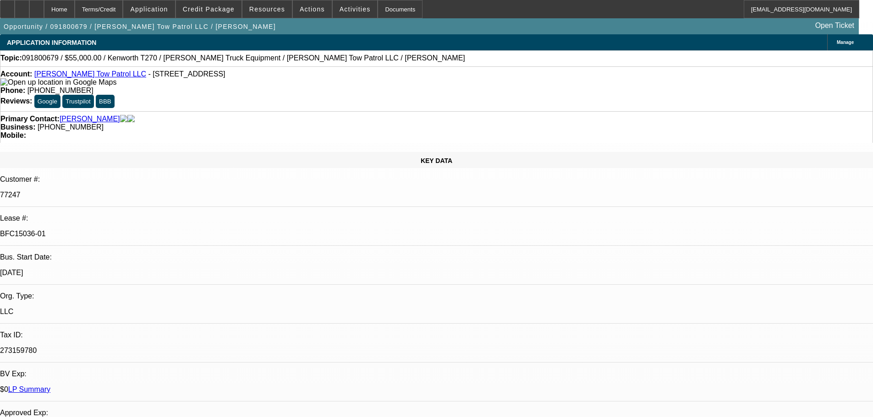
select select "2"
select select "0.1"
select select "4"
select select "0"
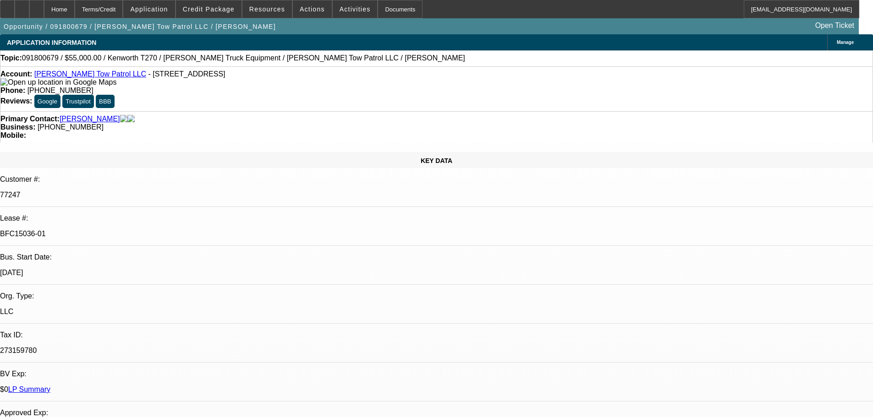
select select "2"
select select "0.1"
select select "4"
click at [91, 78] on link "Travis's Tow Patrol LLC" at bounding box center [90, 74] width 112 height 8
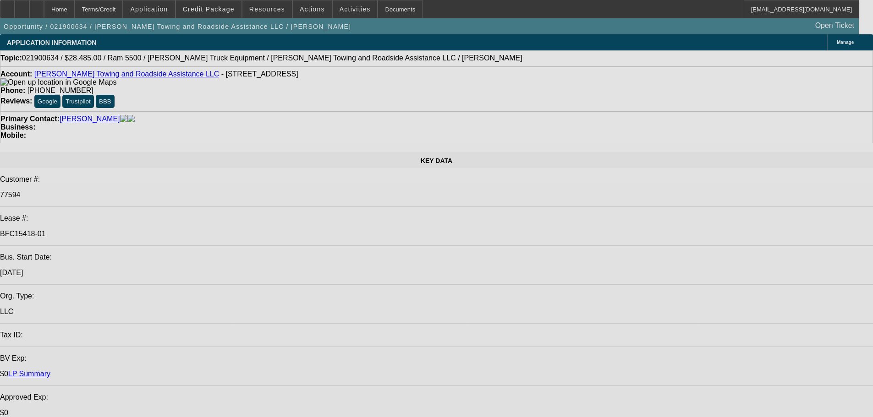
select select "0"
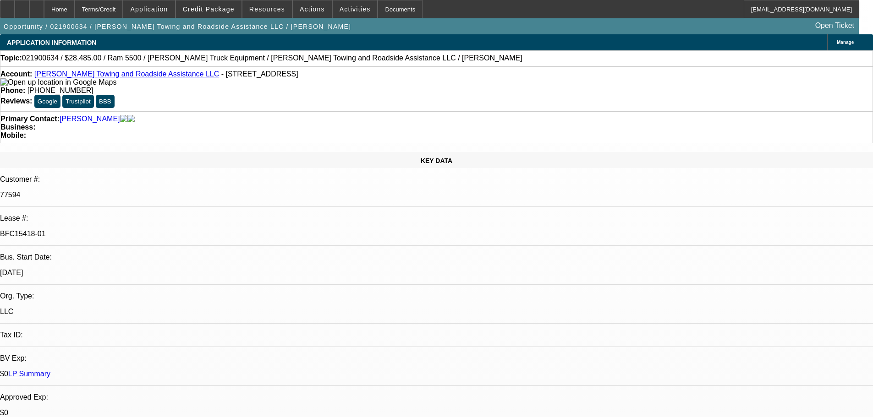
select select "2"
select select "0"
select select "6"
select select "0"
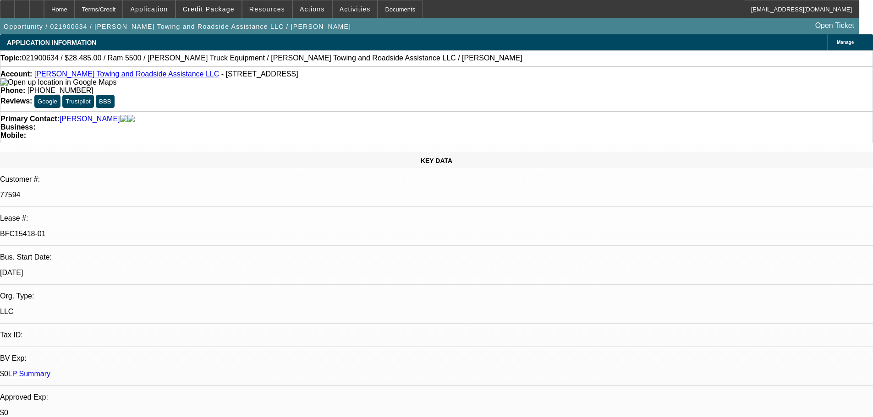
select select "2"
select select "0"
select select "6"
select select "0"
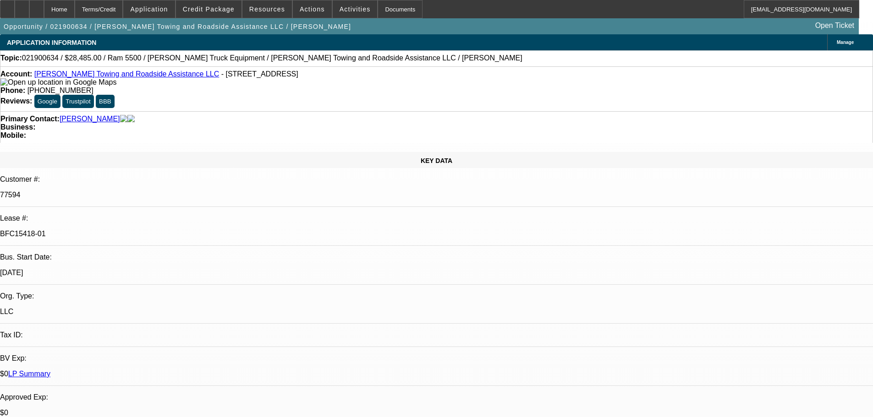
select select "2"
select select "0"
select select "6"
select select "0"
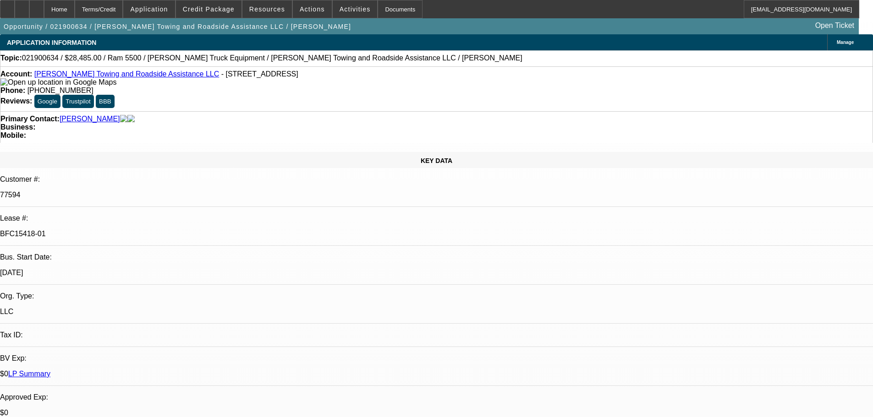
select select "2"
select select "0"
select select "6"
click at [115, 75] on link "Scott's Towing and Roadside Assistance LLC" at bounding box center [126, 74] width 185 height 8
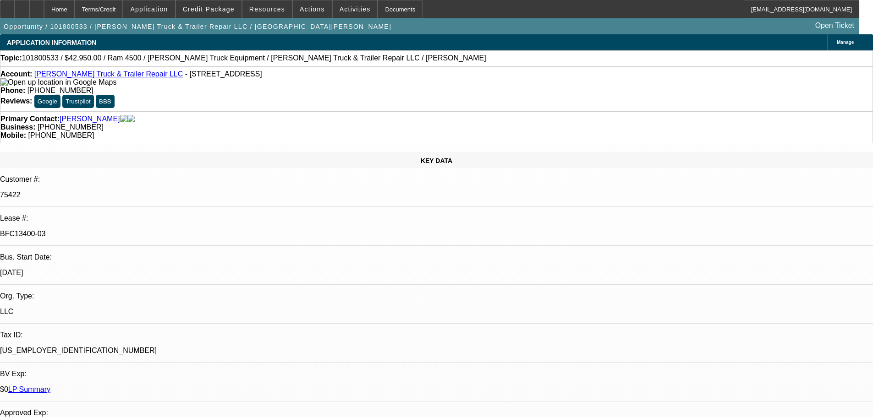
select select "0"
select select "2"
select select "0.1"
select select "4"
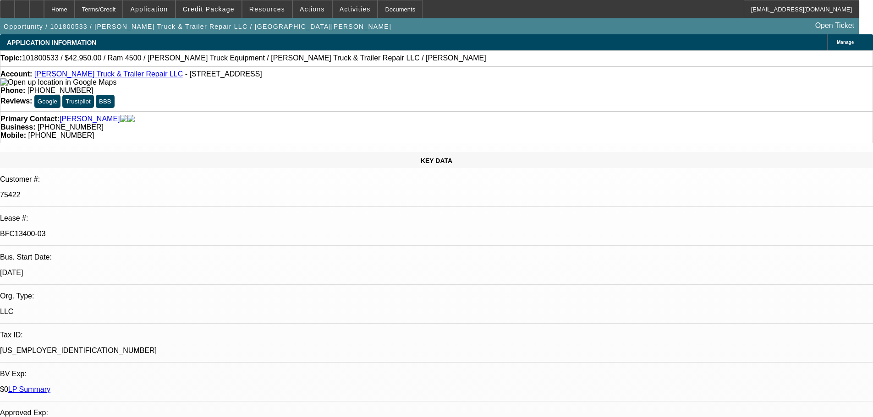
select select "0"
select select "2"
select select "0.1"
select select "4"
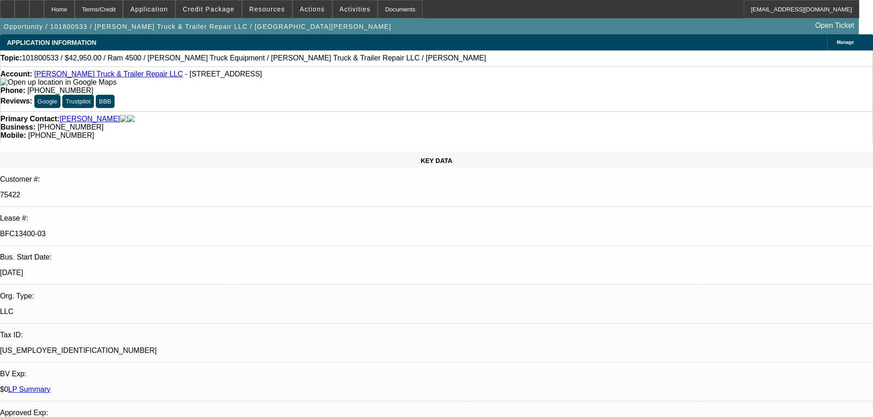
select select "0"
select select "2"
select select "0.1"
select select "4"
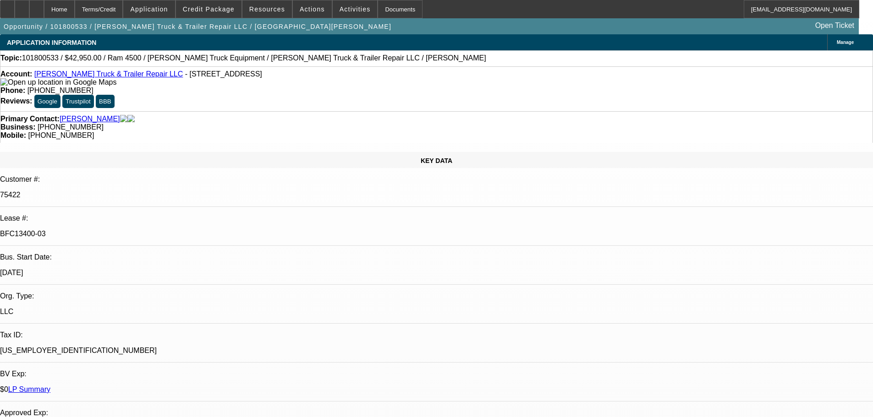
click at [102, 76] on link "Buford Truck & Trailer Repair LLC" at bounding box center [108, 74] width 149 height 8
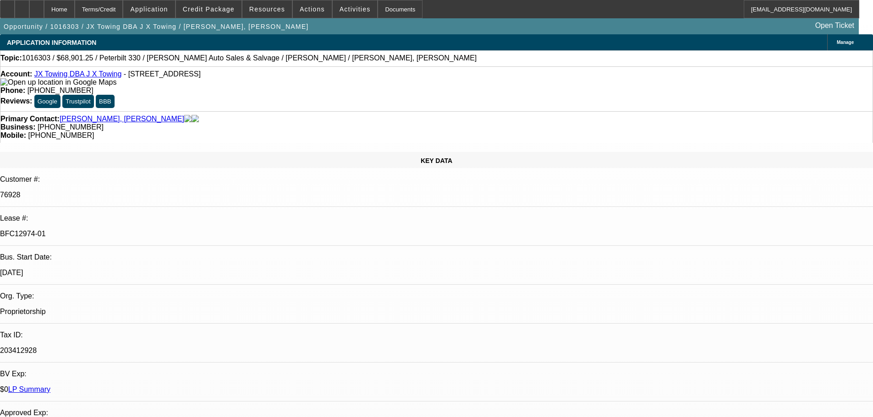
select select "0"
select select "2"
select select "0"
select select "6"
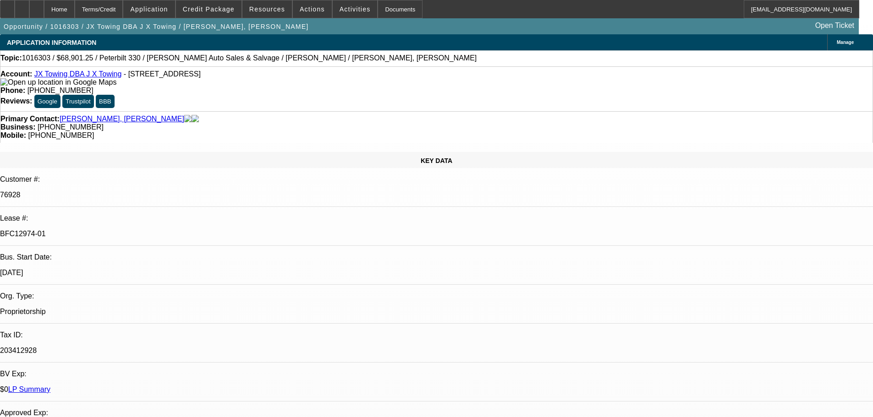
select select "0"
select select "2"
select select "0"
select select "2"
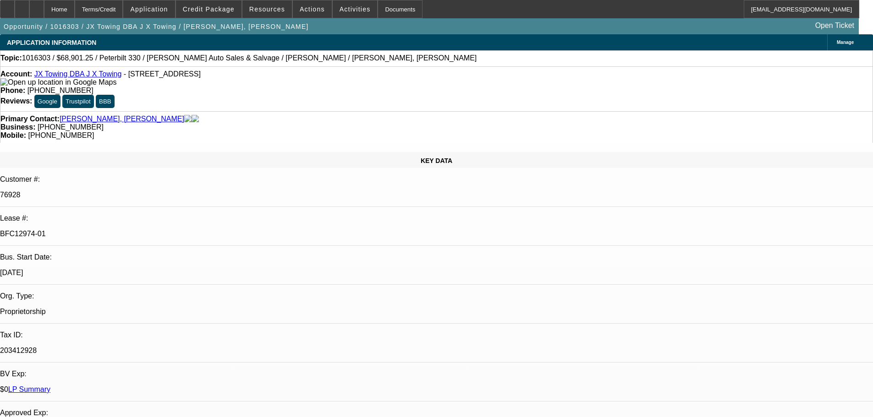
select select "0"
select select "2"
select select "0"
select select "2"
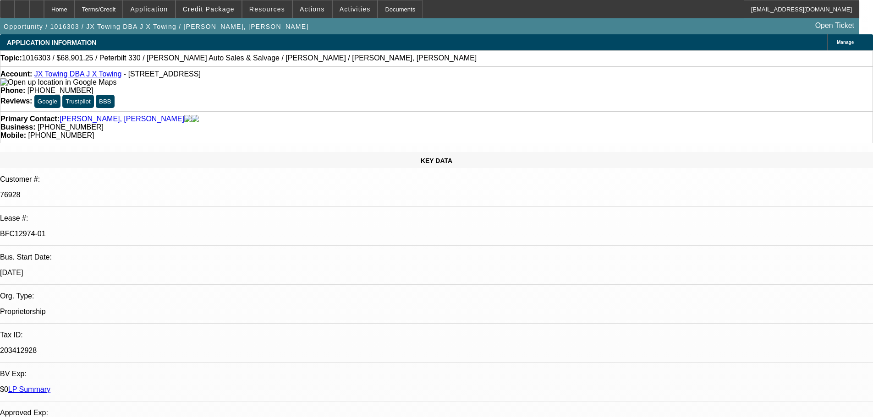
select select "0"
select select "2"
select select "0"
select select "2"
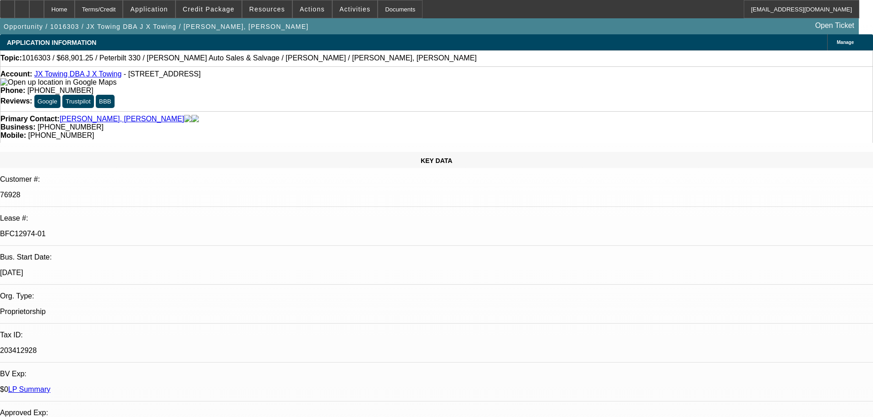
click at [50, 386] on link "LP Summary" at bounding box center [29, 390] width 42 height 8
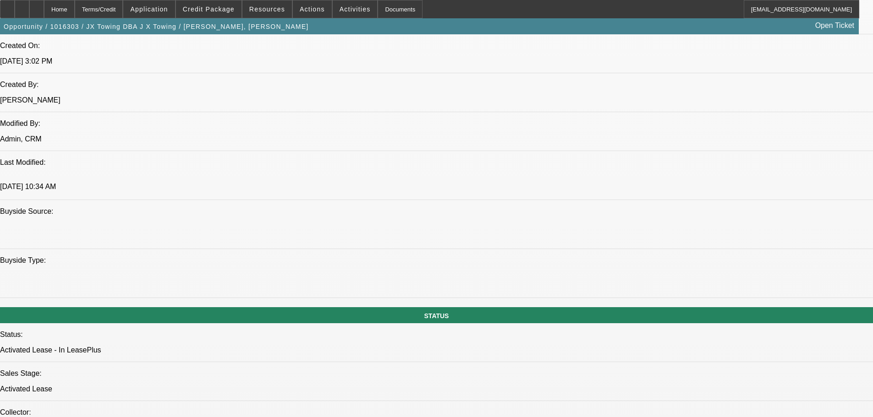
scroll to position [757, 0]
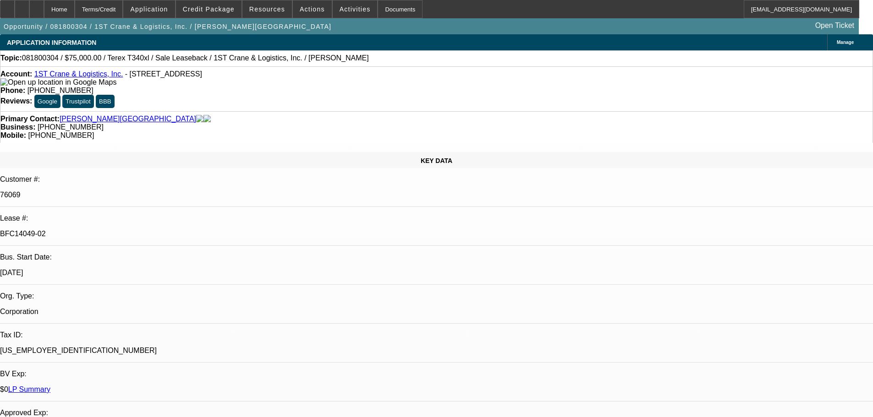
select select "0"
select select "2"
select select "0"
select select "6"
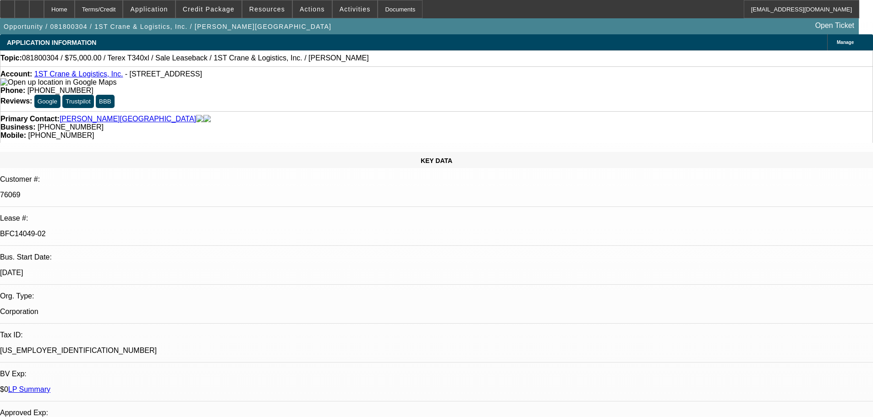
select select "0"
select select "2"
select select "0"
select select "6"
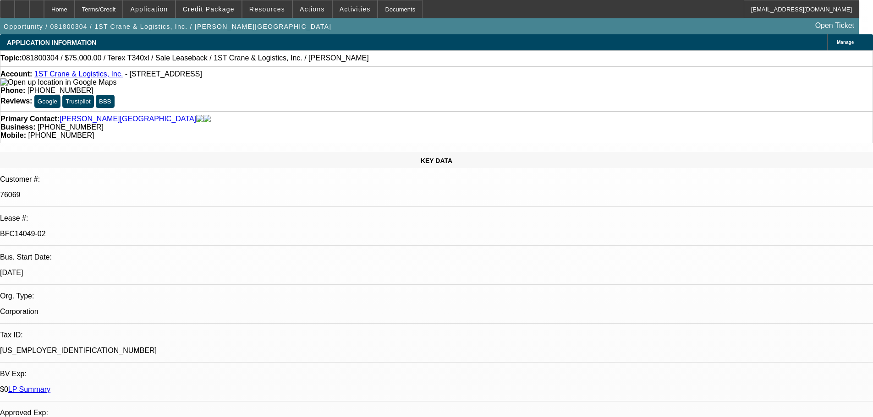
select select "0"
select select "2"
select select "0"
select select "6"
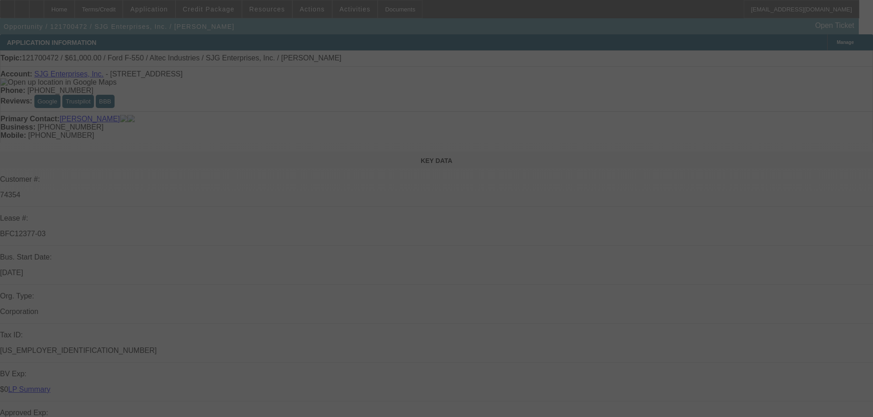
select select "0"
select select "6"
select select "0"
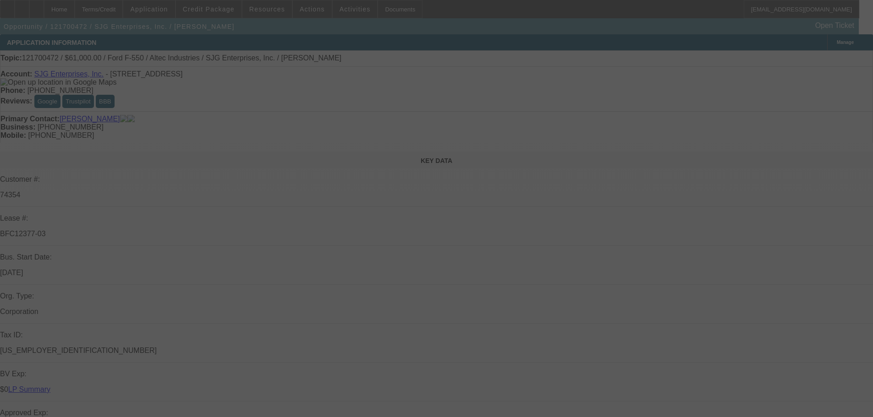
select select "0"
select select "6"
select select "0"
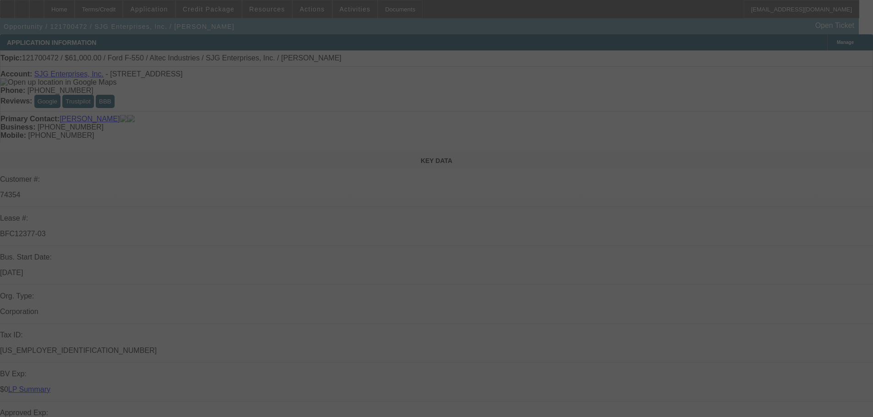
select select "0"
select select "6"
select select "0"
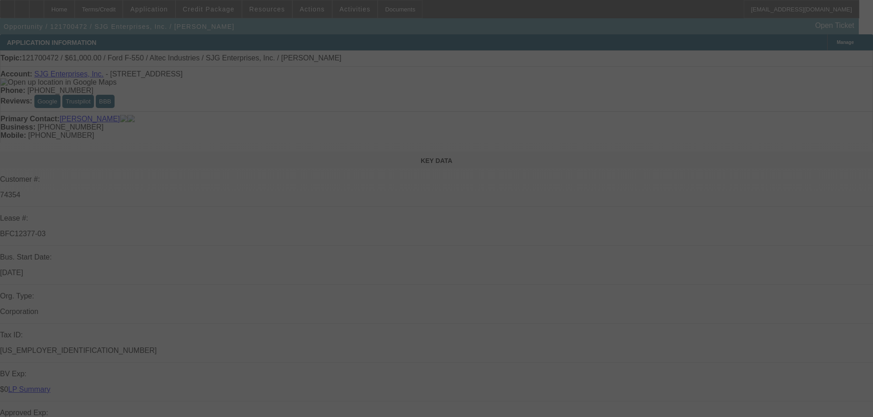
select select "6"
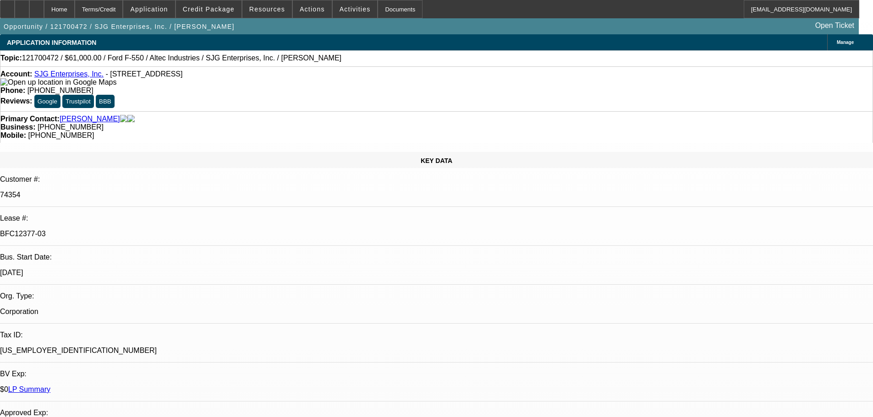
click at [50, 386] on link "LP Summary" at bounding box center [29, 390] width 42 height 8
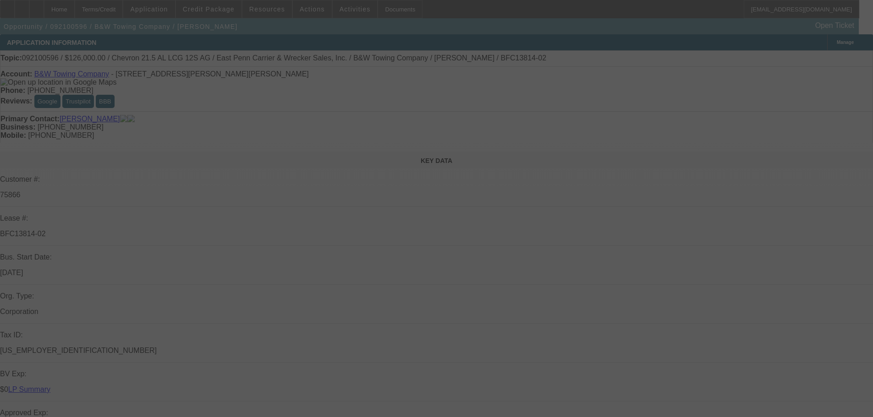
select select "0"
select select "2"
select select "0"
select select "6"
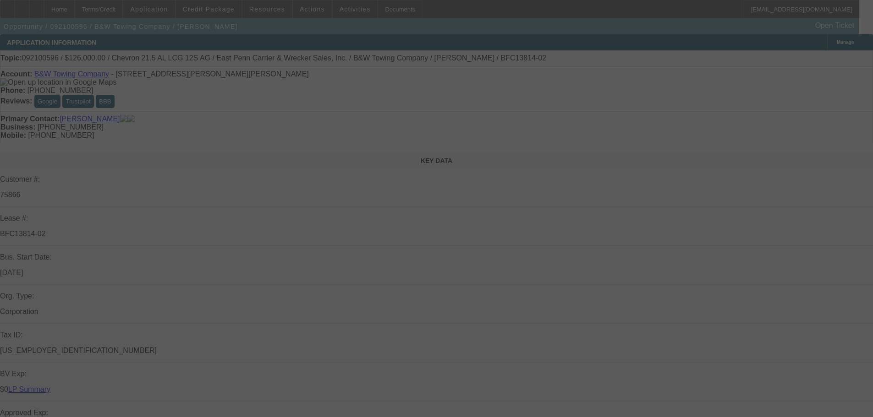
select select "0"
select select "2"
select select "0"
select select "6"
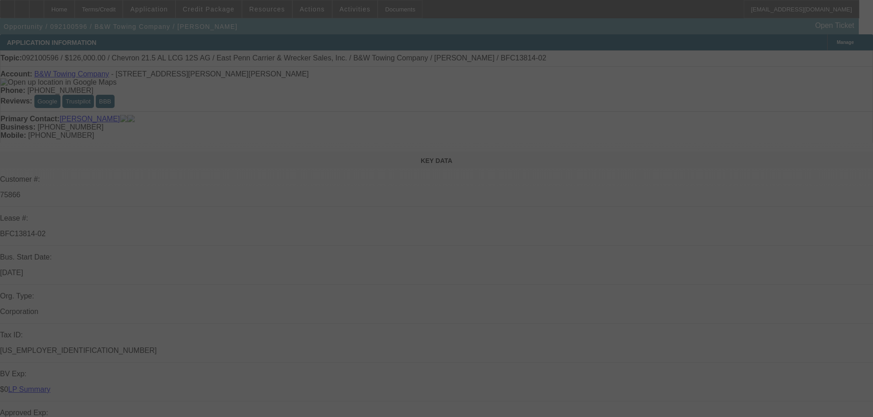
select select "0"
select select "2"
select select "0.1"
select select "4"
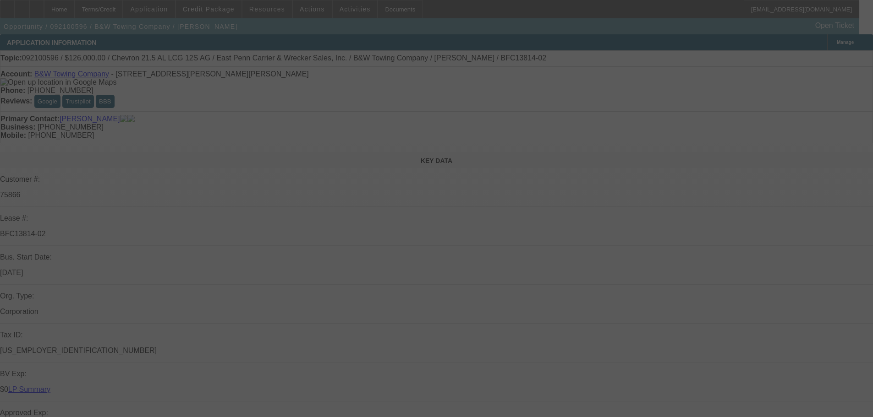
select select "0"
select select "3"
select select "0"
select select "6"
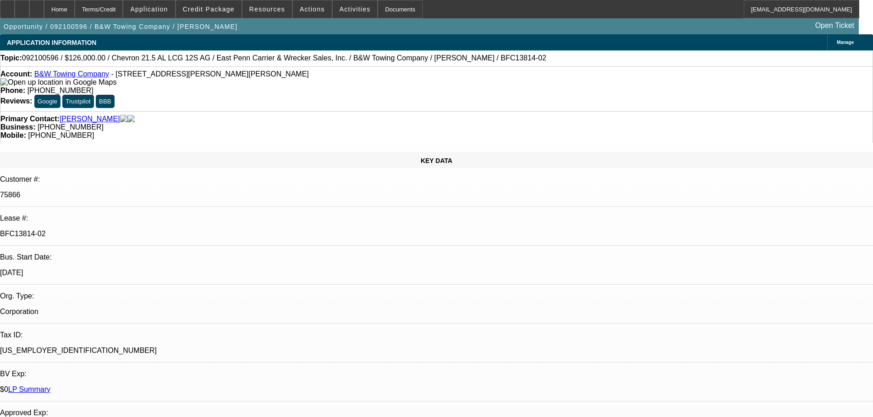
click at [50, 386] on link "LP Summary" at bounding box center [29, 390] width 42 height 8
click at [88, 77] on link "B&W Towing Company" at bounding box center [71, 74] width 75 height 8
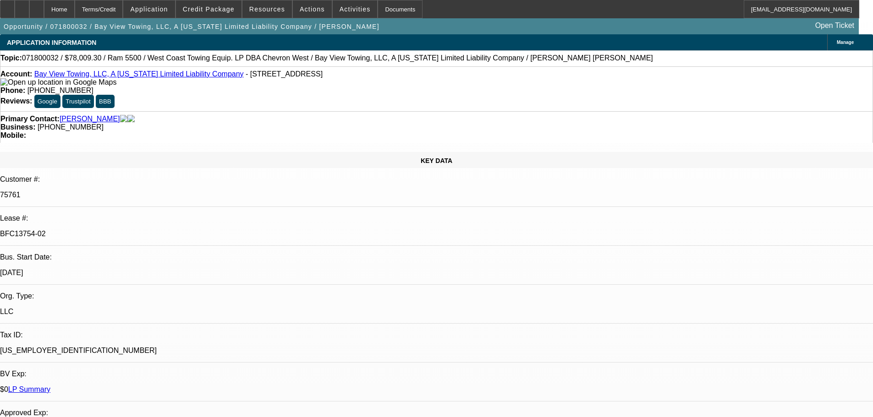
select select "0"
select select "2"
select select "0"
select select "6"
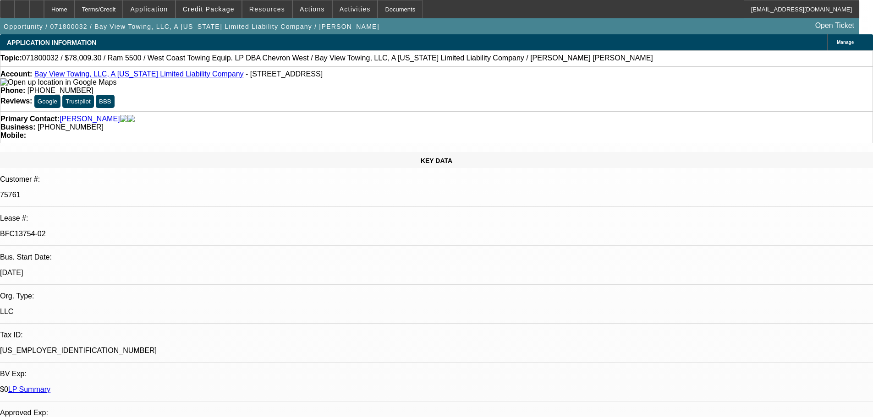
select select "0"
select select "2"
select select "0"
select select "6"
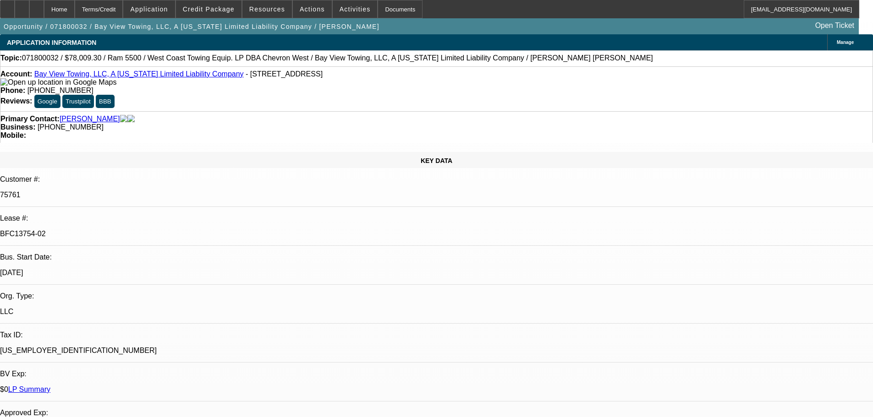
select select "0"
select select "2"
select select "0"
select select "6"
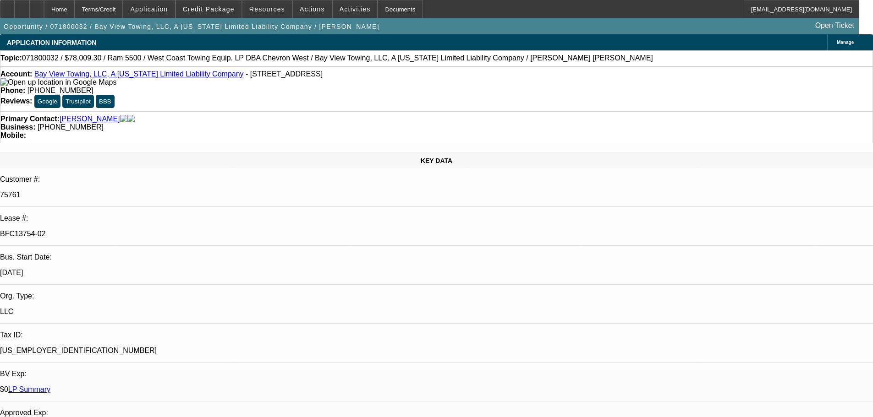
select select "0"
select select "6"
click at [50, 386] on link "LP Summary" at bounding box center [29, 390] width 42 height 8
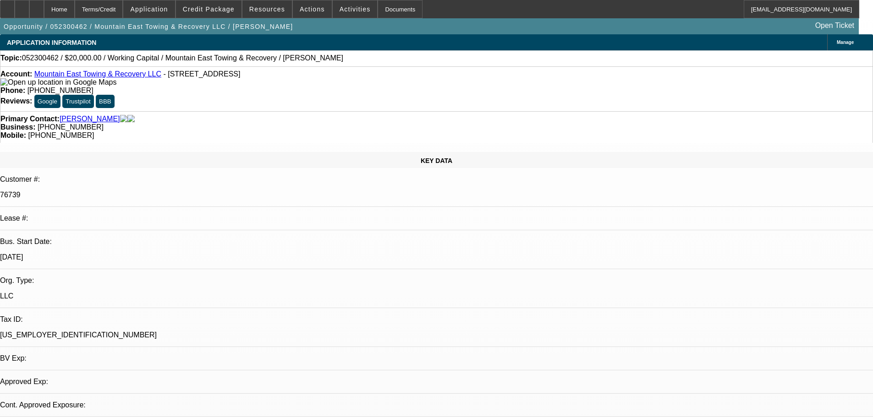
select select "0"
select select "2"
select select "0"
select select "6"
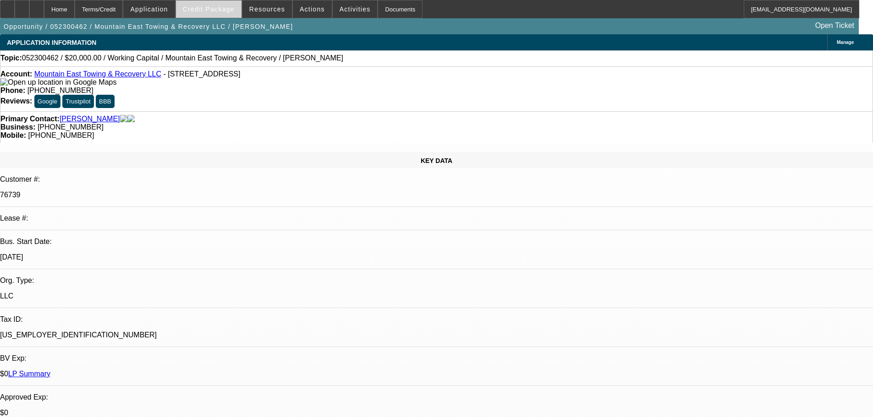
click at [221, 8] on span "Credit Package" at bounding box center [209, 8] width 52 height 7
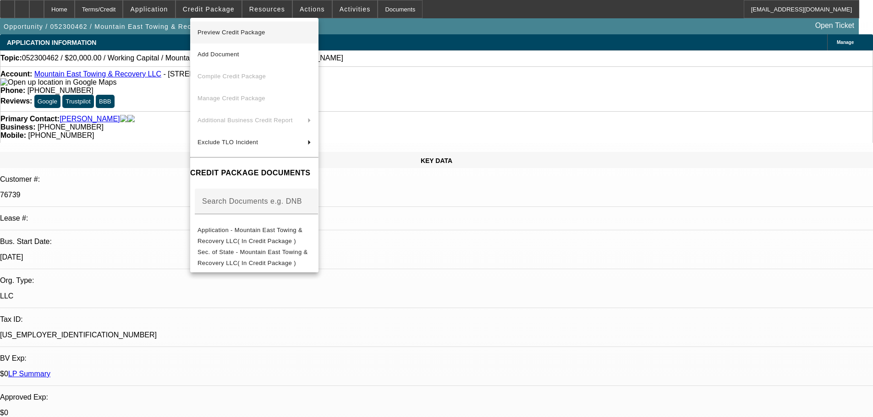
click at [233, 30] on span "Preview Credit Package" at bounding box center [231, 32] width 68 height 7
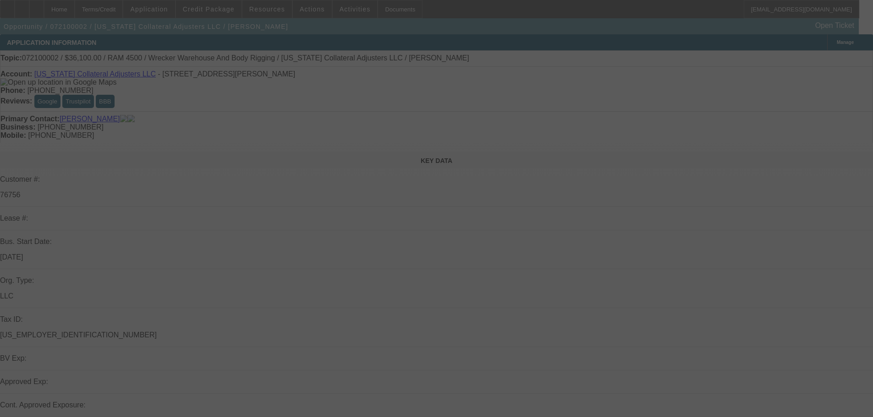
select select "0"
select select "6"
select select "0"
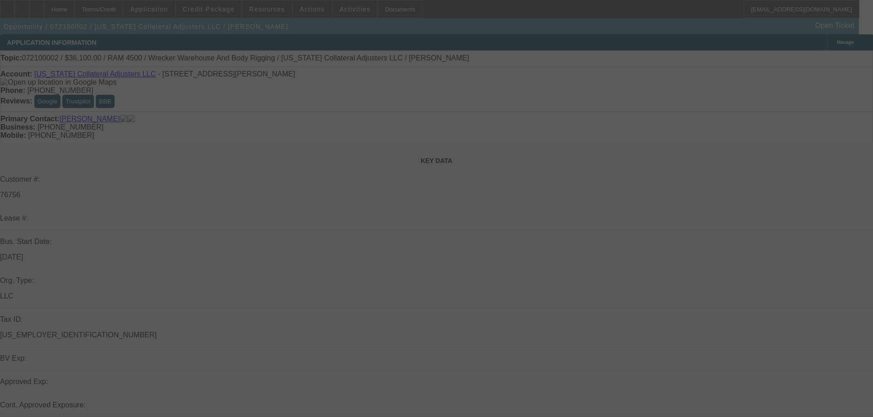
select select "6"
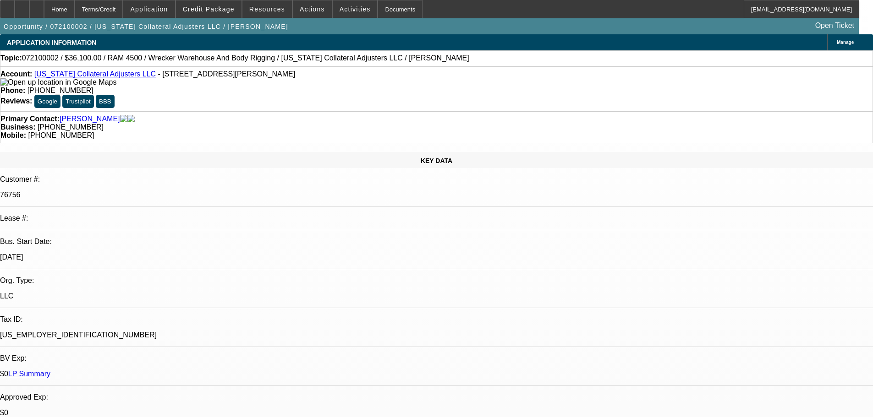
click at [50, 370] on link "LP Summary" at bounding box center [29, 374] width 42 height 8
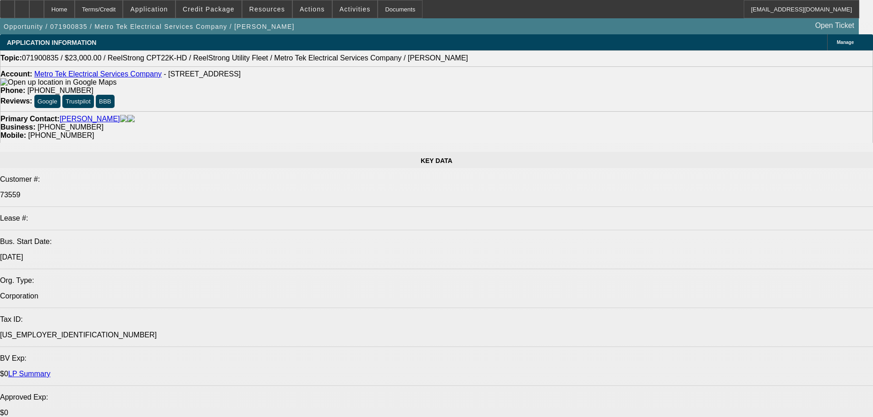
select select "0"
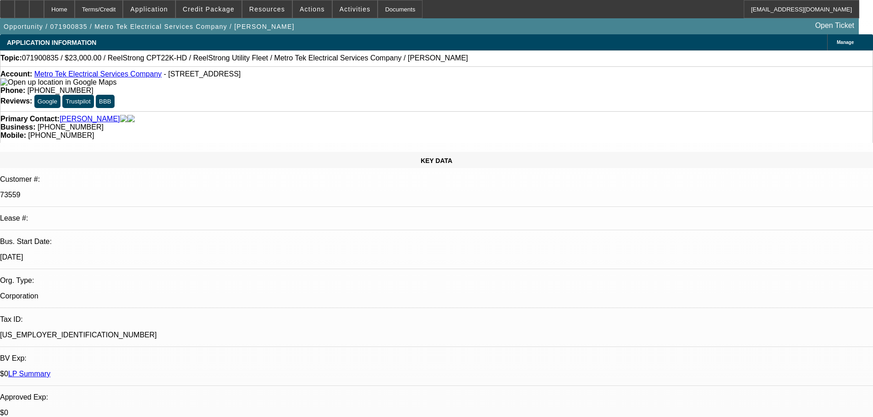
select select "2"
select select "0"
select select "2"
select select "0"
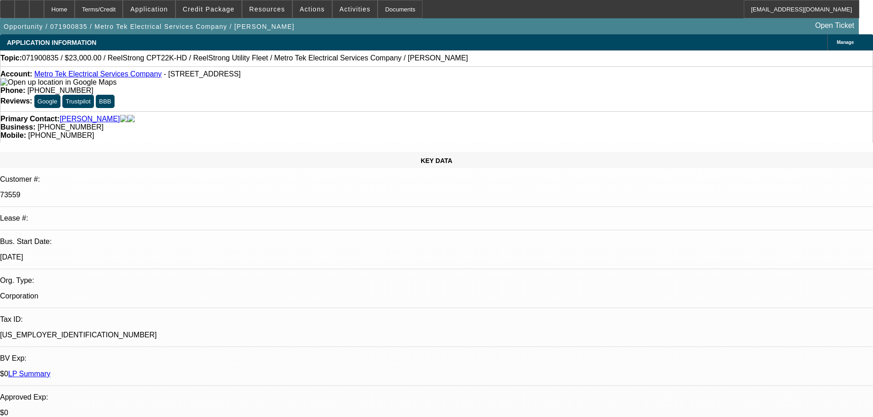
select select "2"
select select "0"
select select "2"
select select "0"
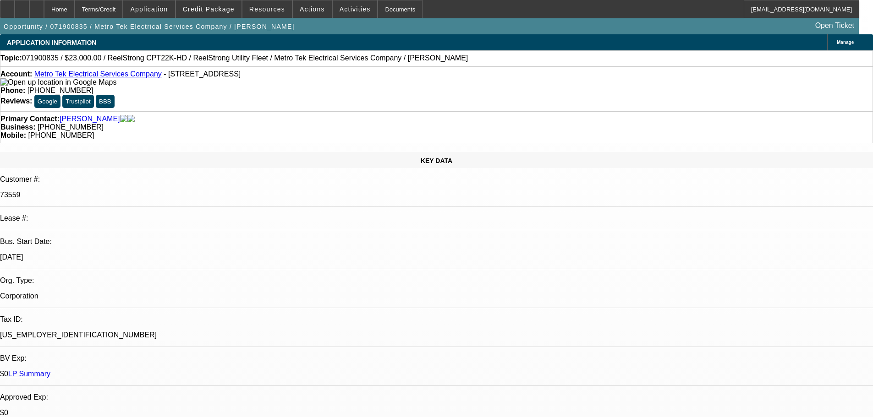
select select "2"
select select "0"
select select "2"
select select "0"
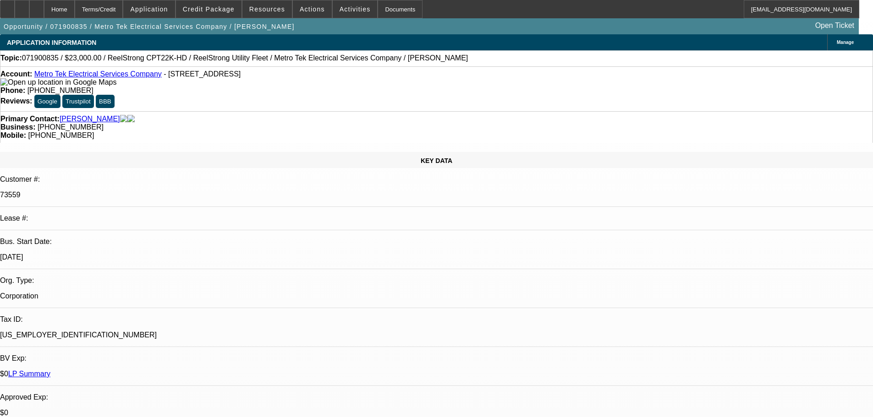
select select "2"
select select "0"
select select "2"
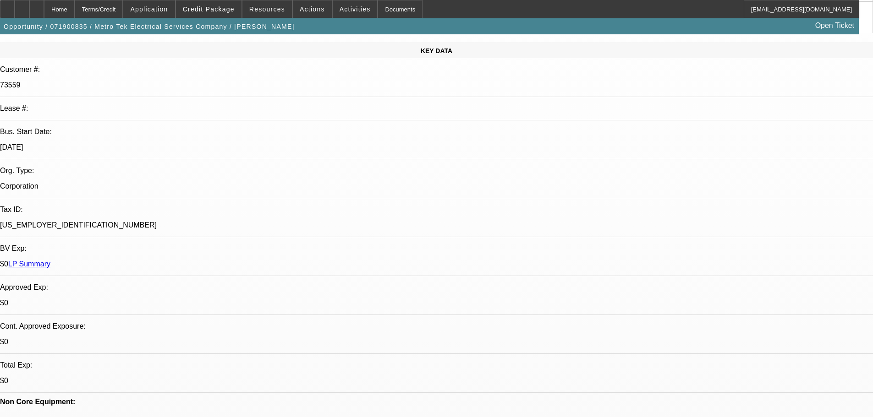
scroll to position [97, 0]
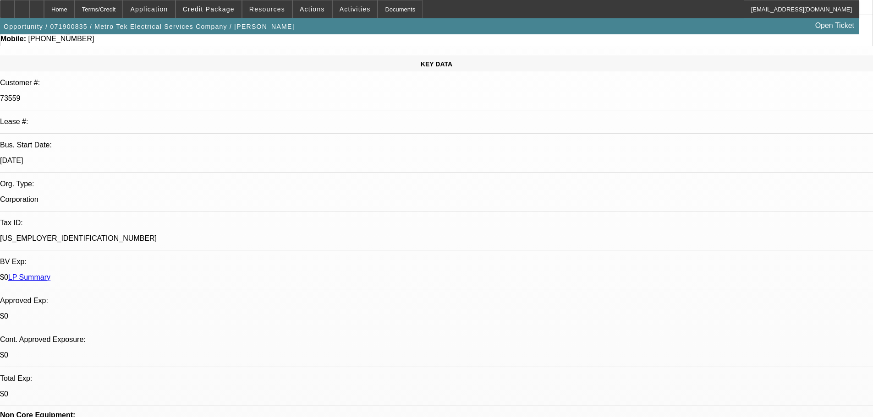
click at [50, 274] on link "LP Summary" at bounding box center [29, 278] width 42 height 8
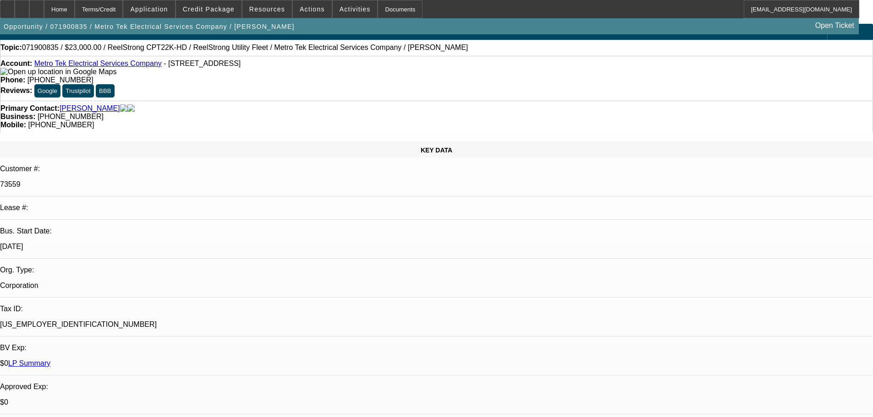
scroll to position [0, 0]
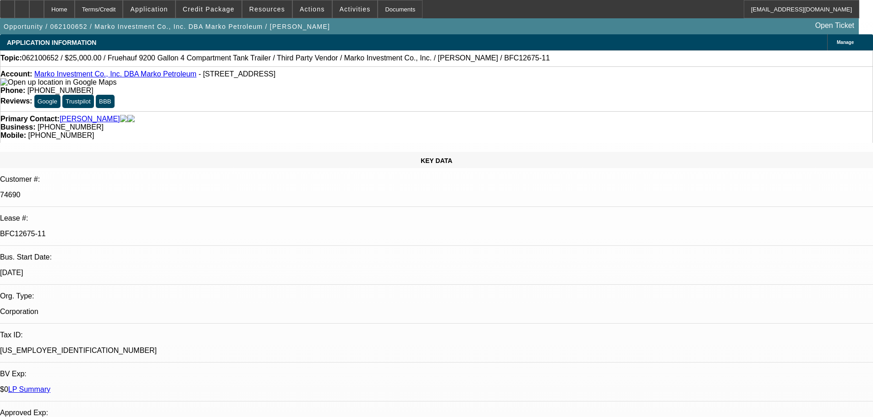
select select "0"
select select "6"
select select "0"
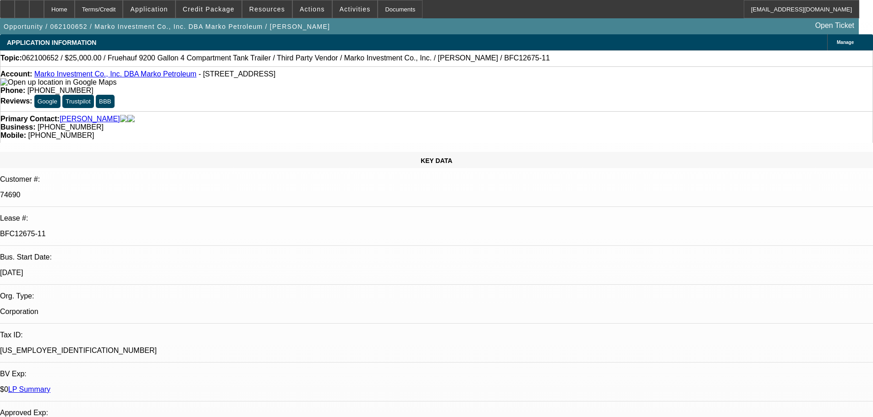
select select "0"
select select "6"
click at [85, 115] on link "[PERSON_NAME]" at bounding box center [90, 119] width 60 height 8
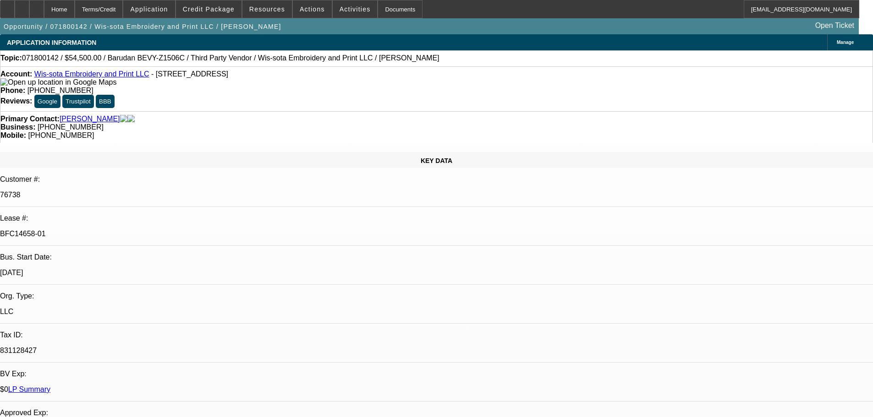
select select "0"
select select "2"
select select "0"
select select "6"
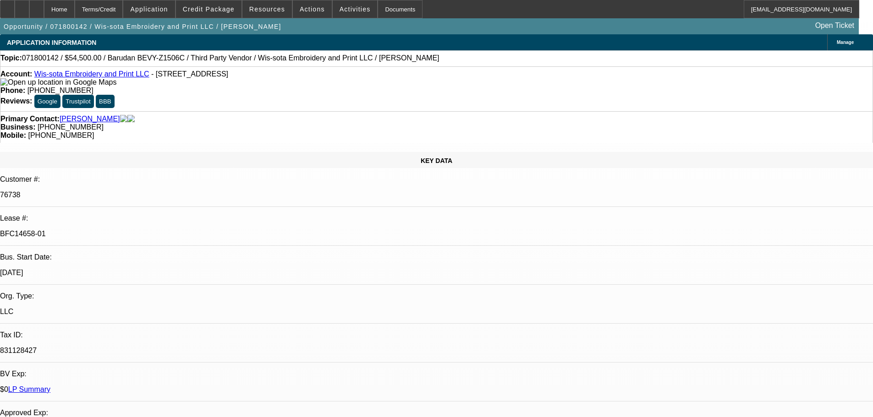
select select "0"
select select "2"
select select "0"
select select "6"
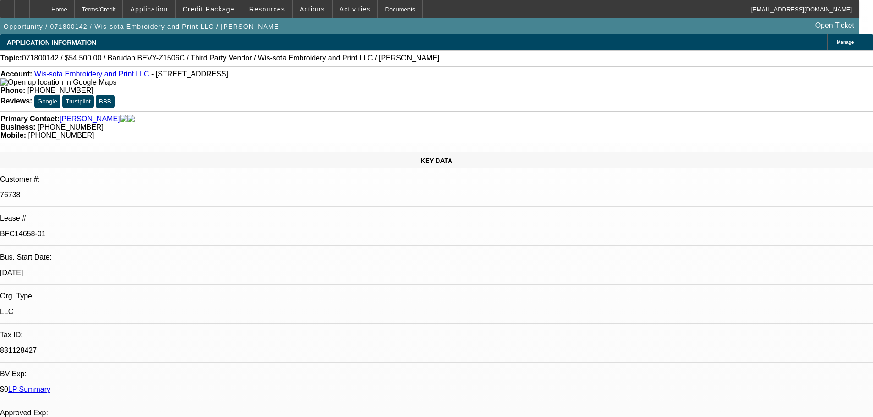
select select "0"
select select "2"
select select "0"
select select "6"
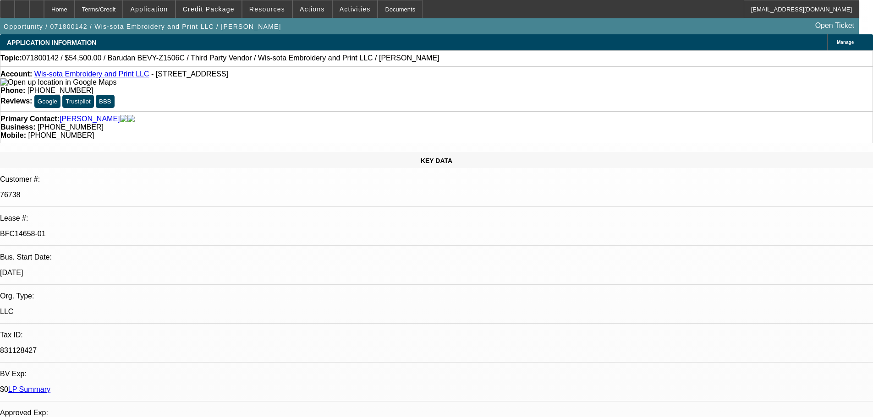
select select "0"
select select "2"
select select "0"
select select "6"
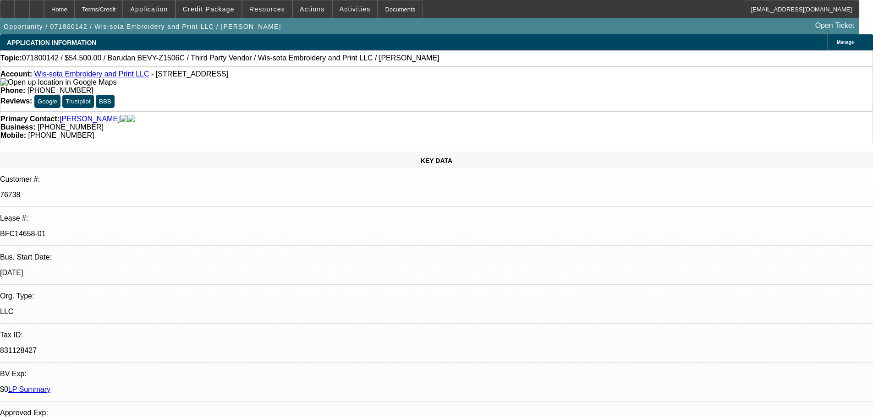
click at [50, 386] on link "LP Summary" at bounding box center [29, 390] width 42 height 8
select select "0"
select select "6"
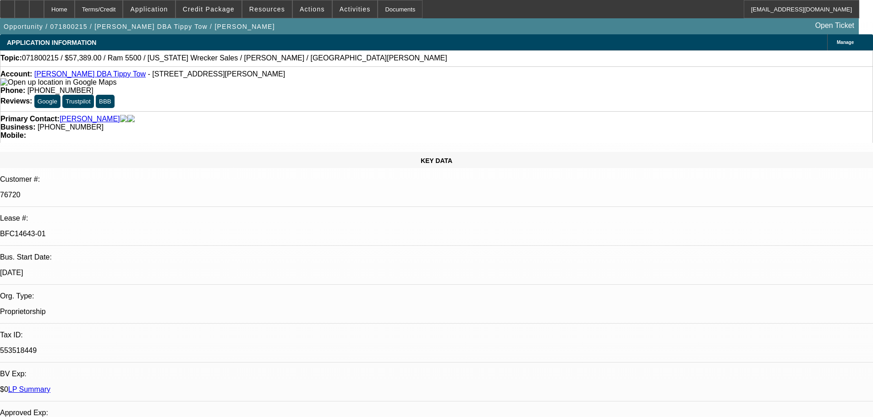
select select "0"
select select "6"
select select "0"
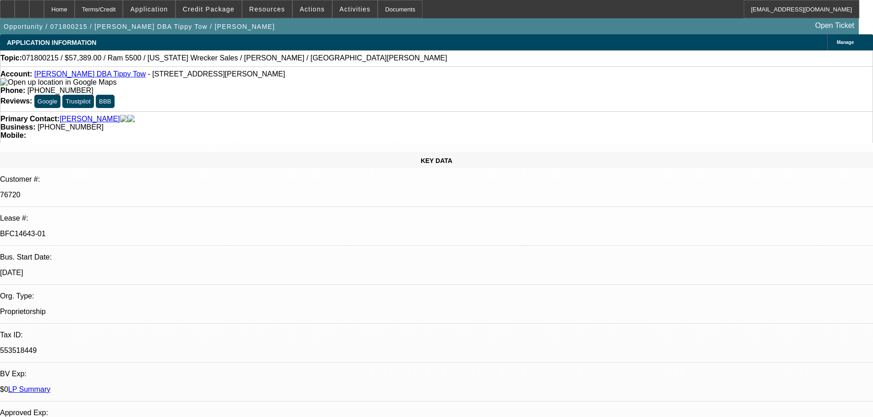
select select "0"
select select "6"
select select "0"
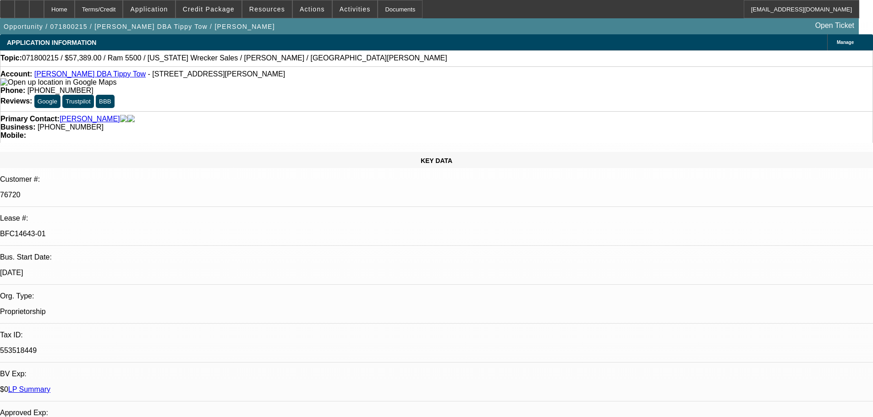
select select "0"
select select "6"
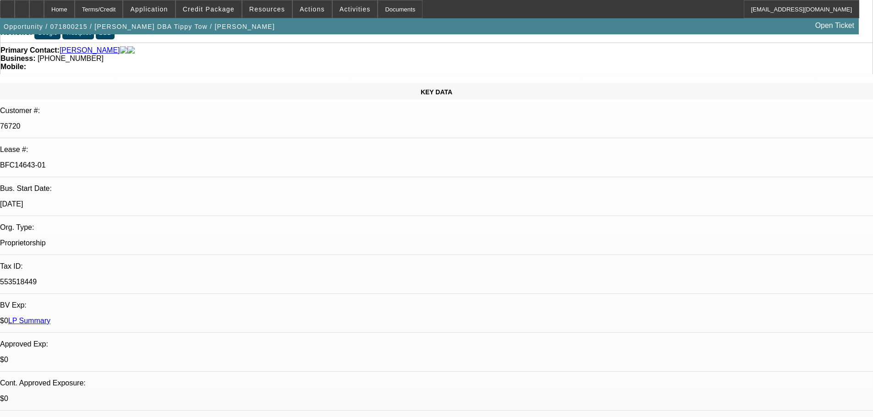
scroll to position [34, 0]
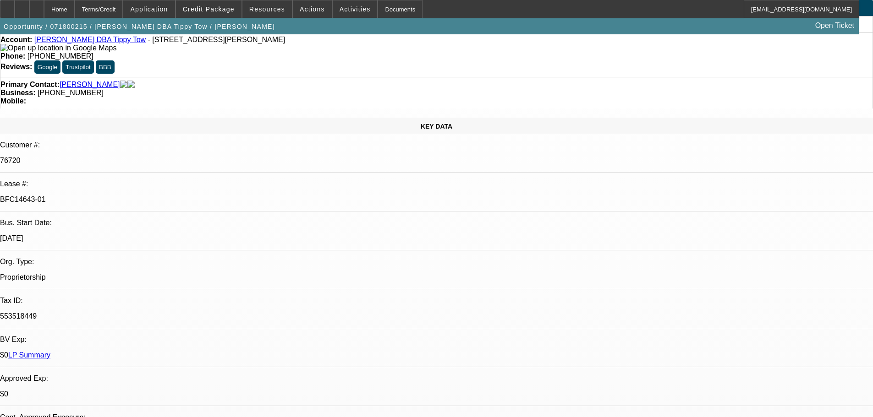
click at [50, 351] on link "LP Summary" at bounding box center [29, 355] width 42 height 8
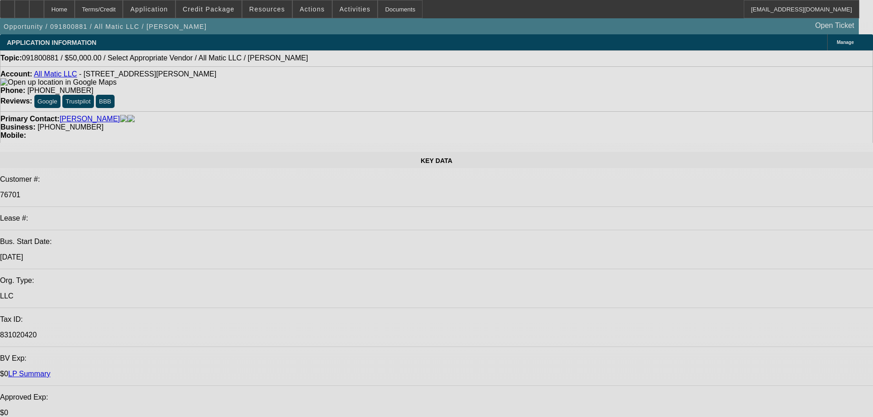
select select "0"
select select "2"
select select "0.1"
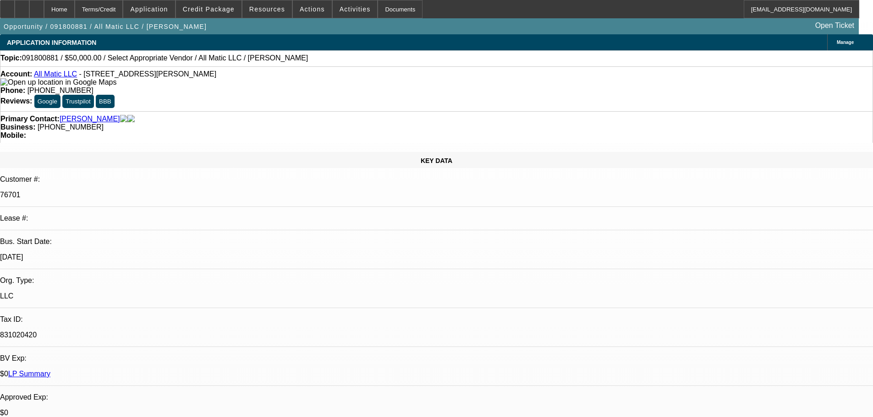
click at [50, 370] on link "LP Summary" at bounding box center [29, 374] width 42 height 8
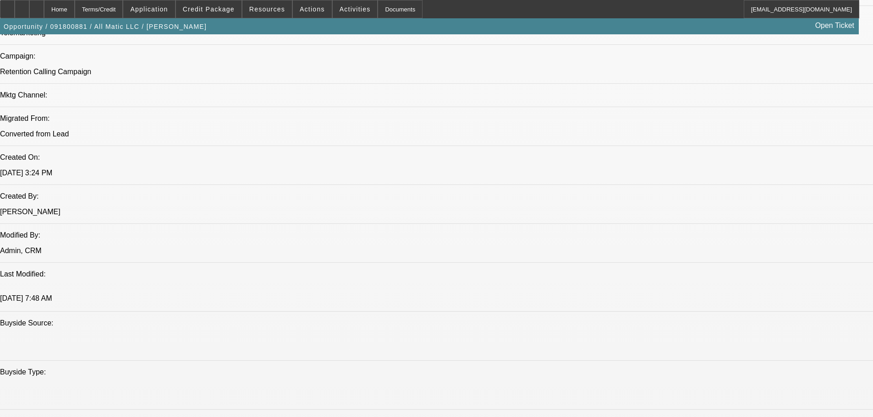
scroll to position [596, 0]
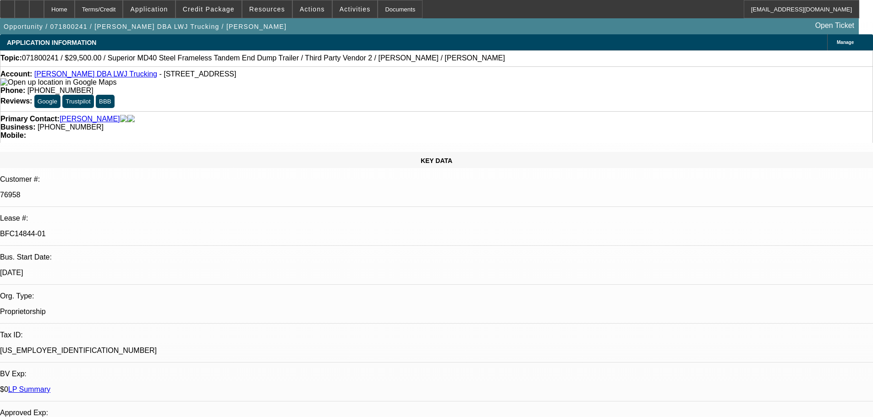
select select "0"
select select "6"
select select "0"
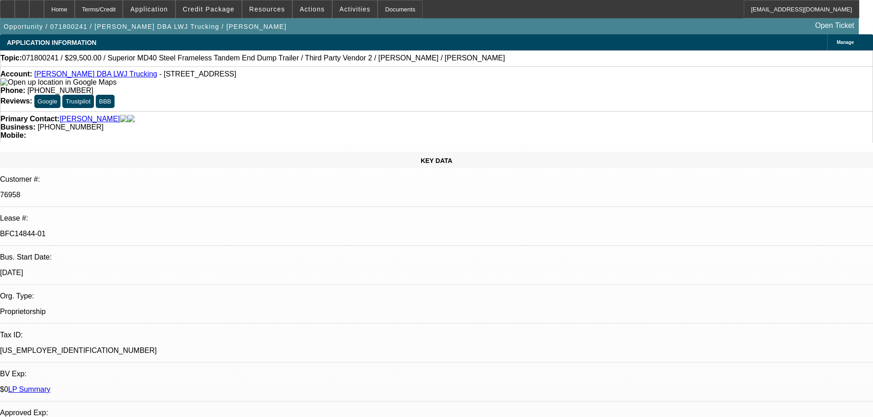
select select "0"
select select "6"
select select "0"
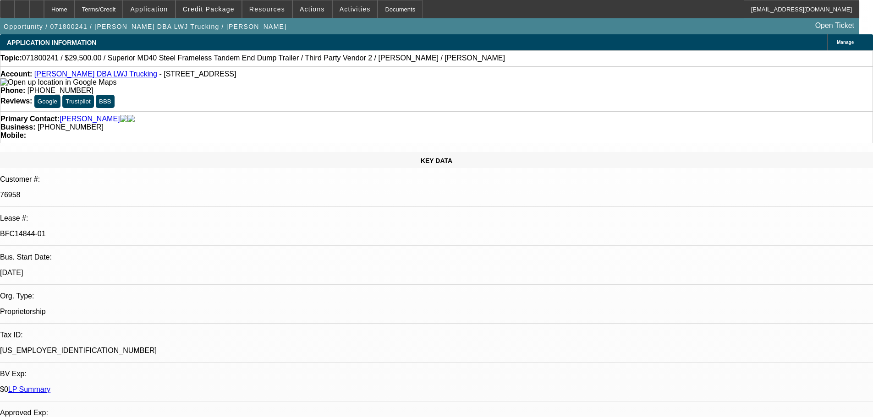
select select "0"
select select "6"
select select "0"
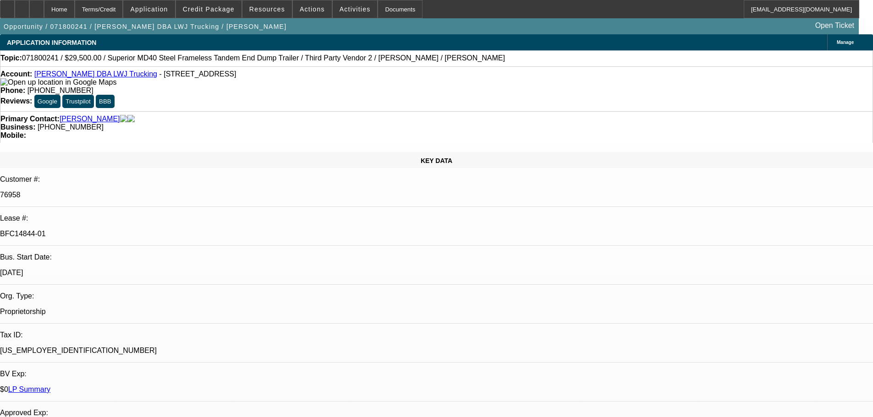
select select "6"
click at [50, 386] on link "LP Summary" at bounding box center [29, 390] width 42 height 8
click at [81, 115] on link "Walker, Larry" at bounding box center [90, 119] width 60 height 8
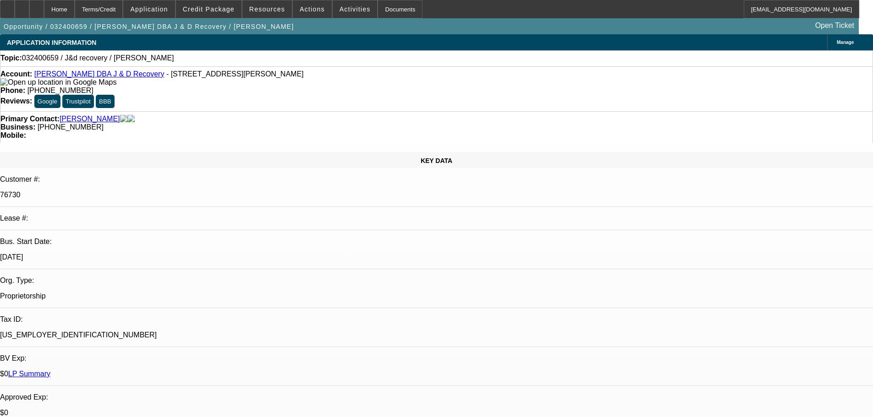
select select "0"
select select "2"
select select "0.1"
select select "4"
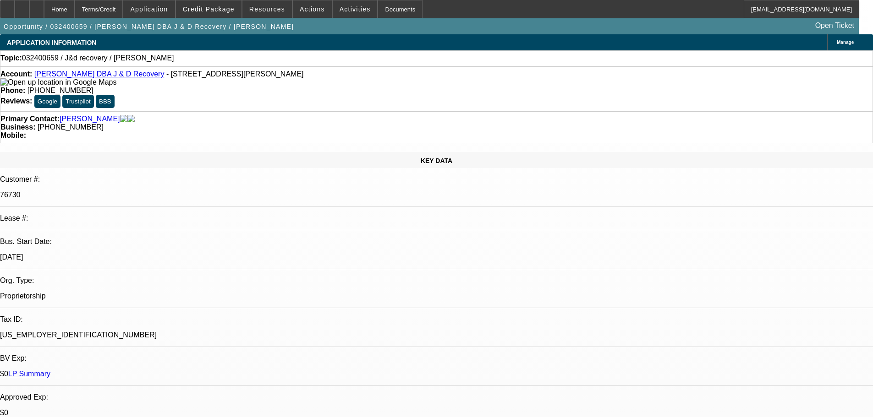
click at [50, 370] on link "LP Summary" at bounding box center [29, 374] width 42 height 8
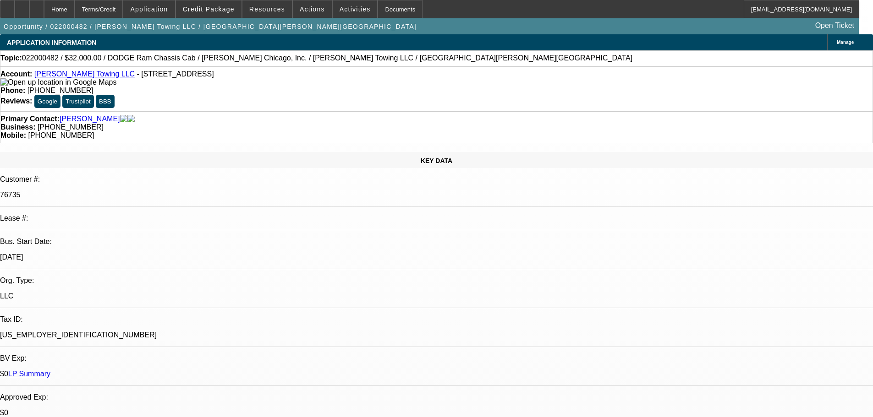
select select "0"
select select "2.5"
select select "2"
select select "0.1"
select select "4"
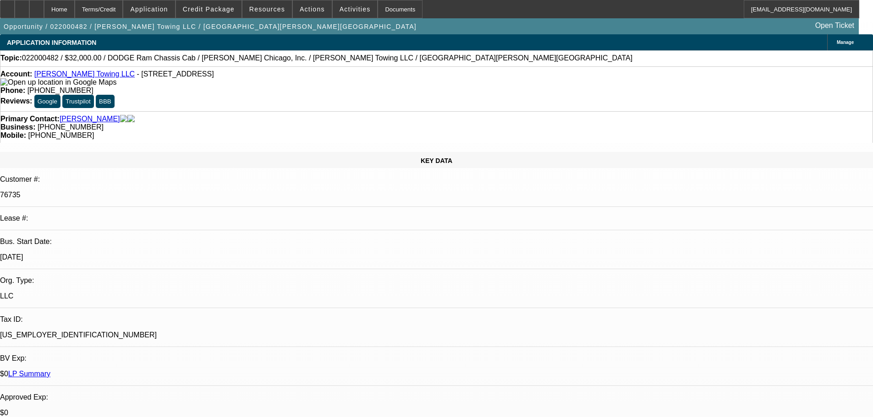
select select "0"
select select "2.5"
select select "2"
select select "0.1"
select select "4"
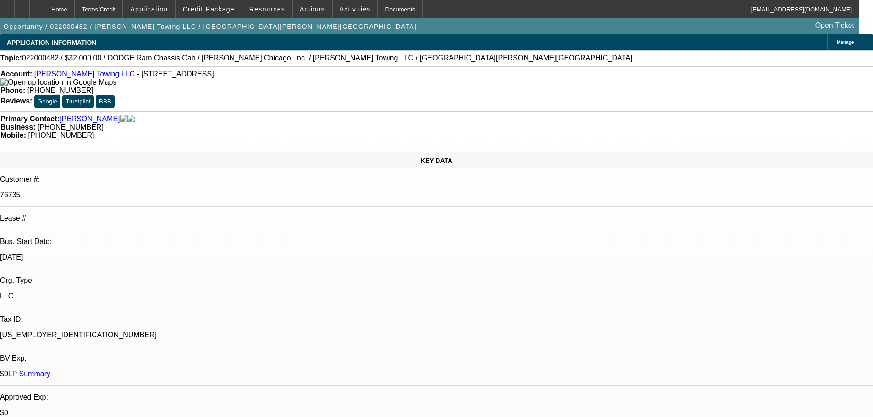
select select "0"
select select "2.5"
select select "2"
select select "0.1"
select select "4"
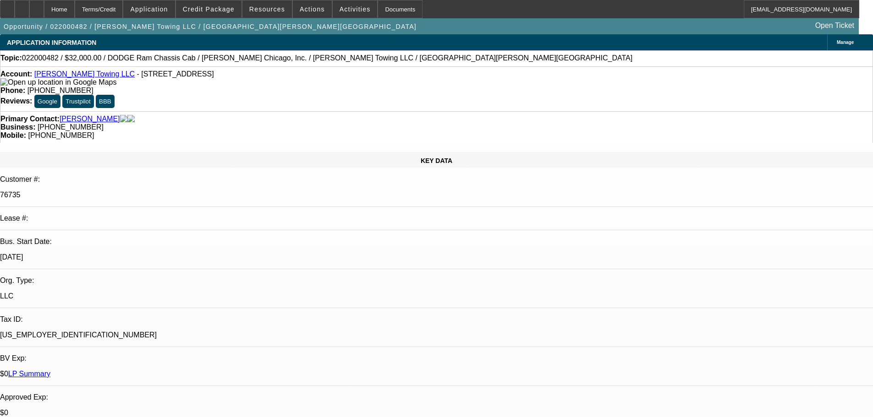
select select "0"
select select "2"
select select "0.1"
select select "4"
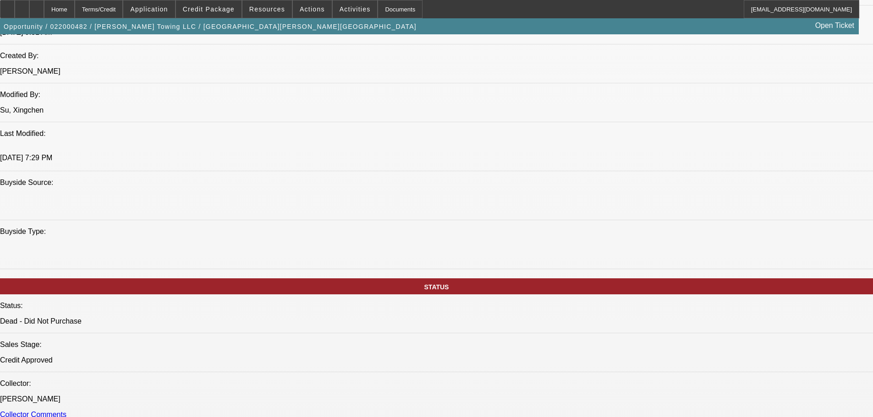
scroll to position [870, 0]
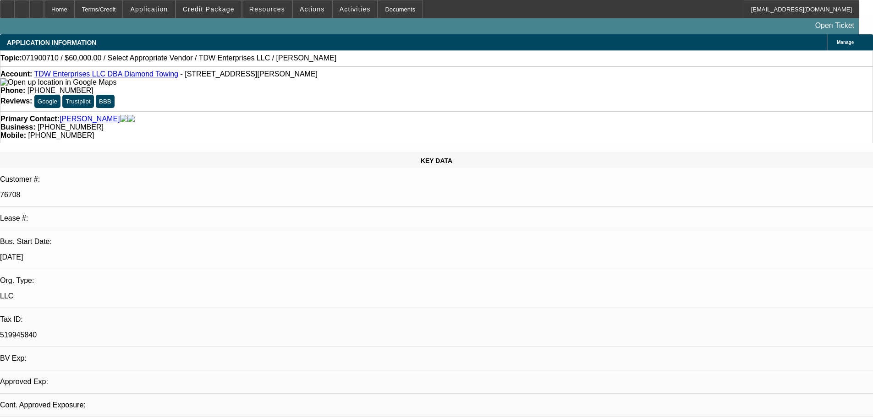
select select "0"
select select "2"
select select "0.1"
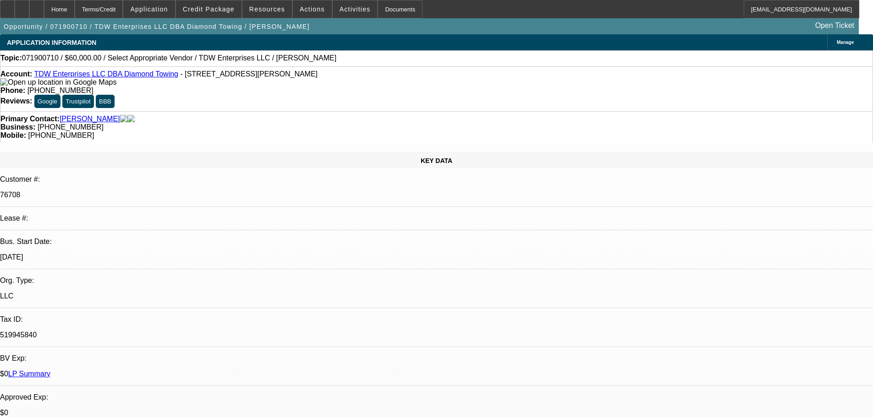
click at [50, 370] on link "LP Summary" at bounding box center [29, 374] width 42 height 8
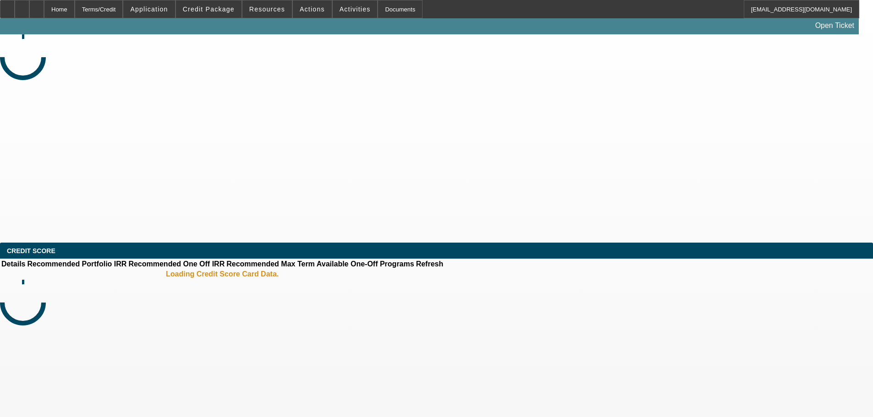
select select "0"
select select "2"
select select "0.1"
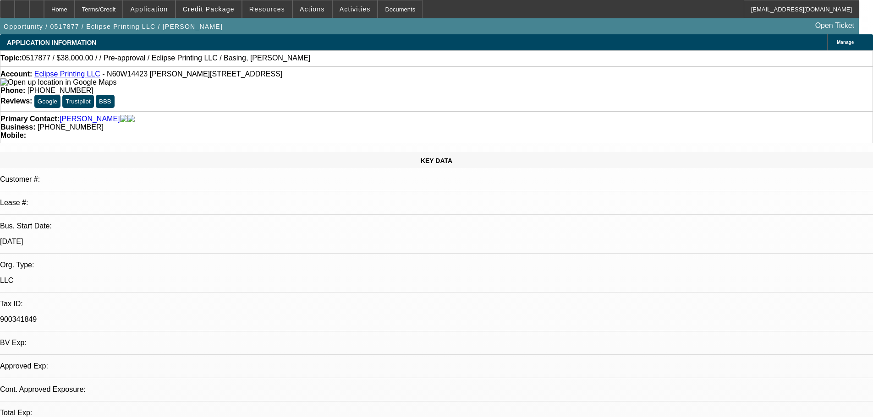
select select "0"
select select "2"
select select "0.1"
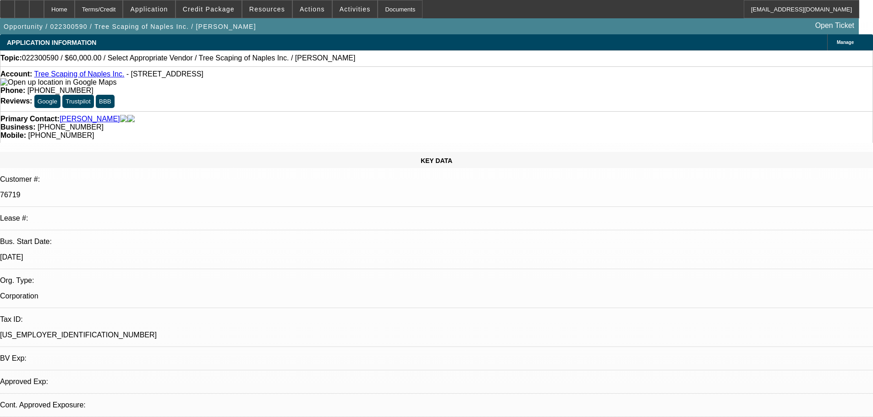
select select "0"
select select "2"
select select "0.1"
select select "4"
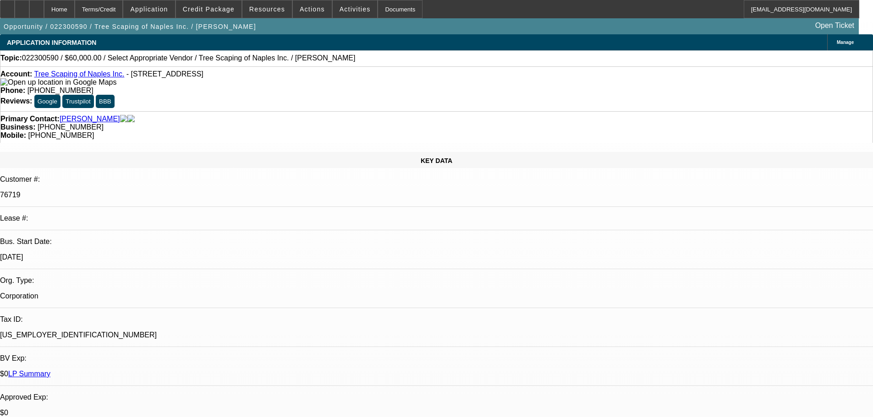
click at [50, 370] on link "LP Summary" at bounding box center [29, 374] width 42 height 8
select select "0"
select select "2"
select select "0.1"
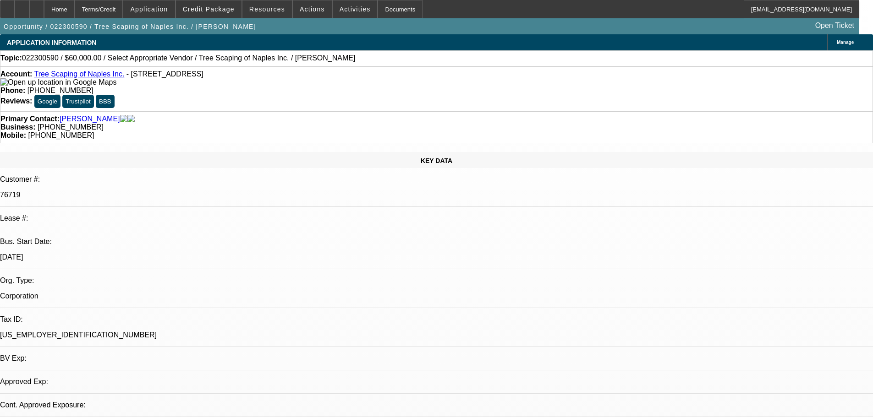
select select "4"
click at [50, 370] on link "LP Summary" at bounding box center [29, 374] width 42 height 8
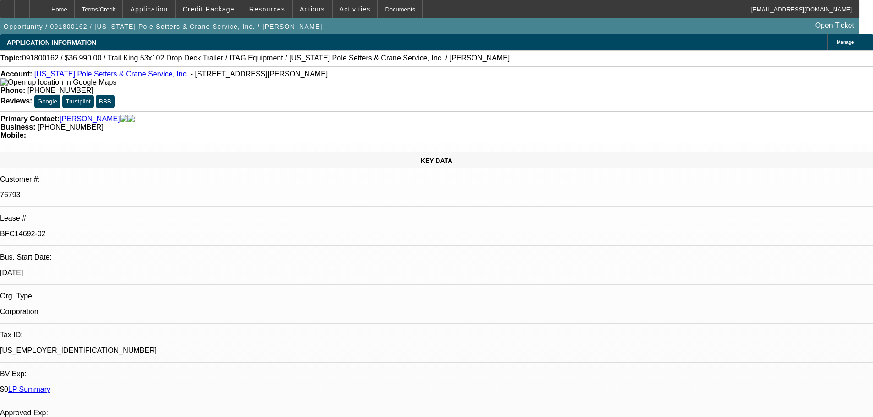
select select "0"
select select "0.1"
select select "4"
select select "0"
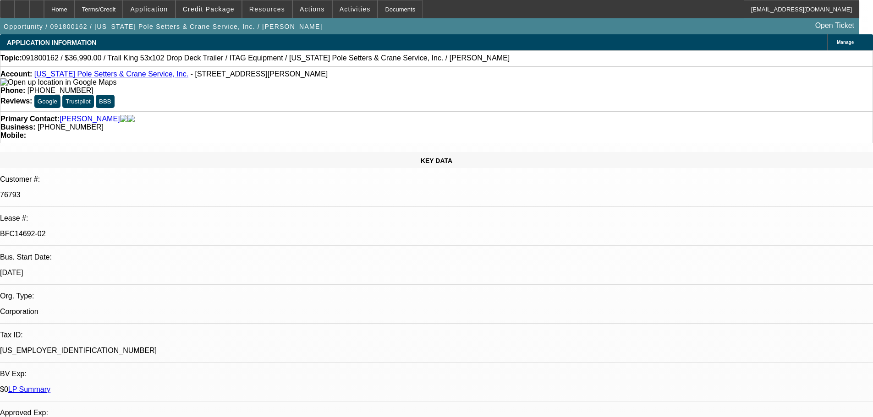
select select "0"
select select "6"
select select "0"
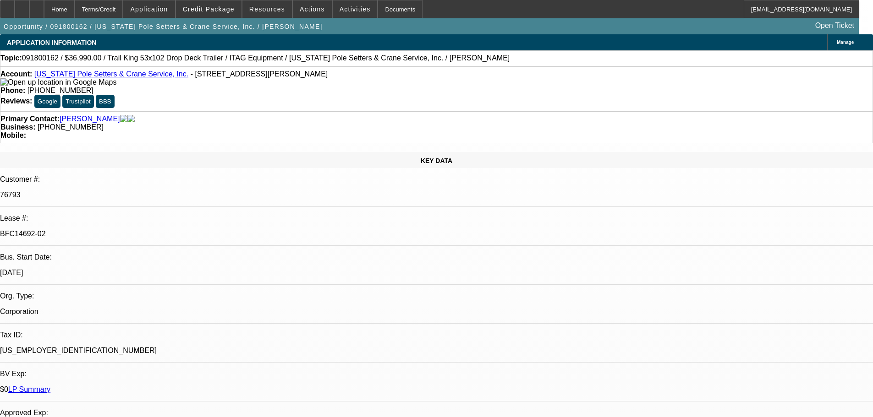
select select "0"
select select "6"
select select "0"
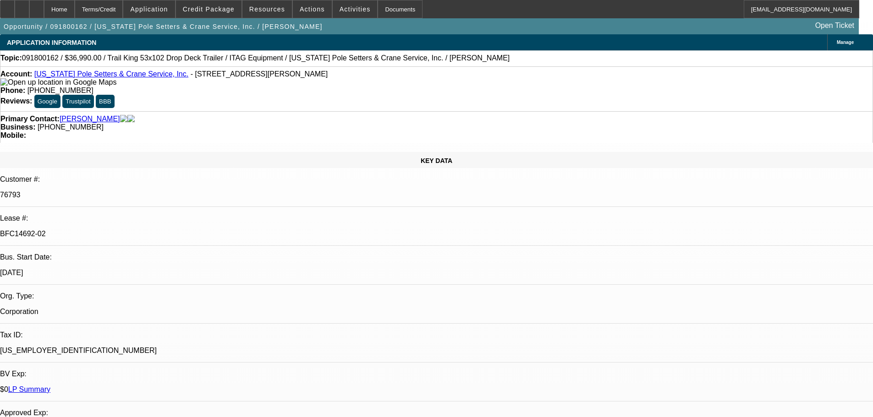
select select "6"
click at [50, 386] on link "LP Summary" at bounding box center [29, 390] width 42 height 8
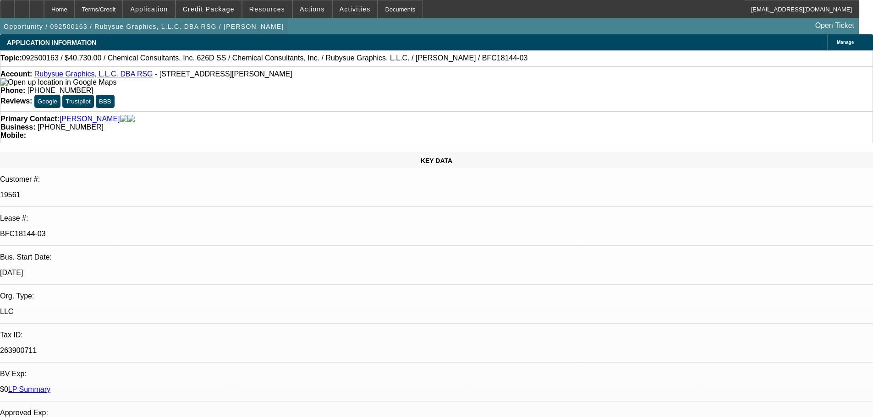
select select "0"
select select "2"
select select "0"
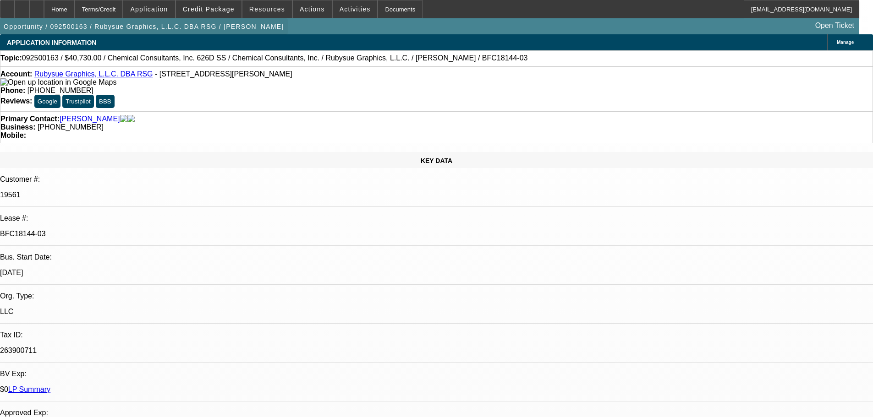
select select "0"
select select "2"
select select "0"
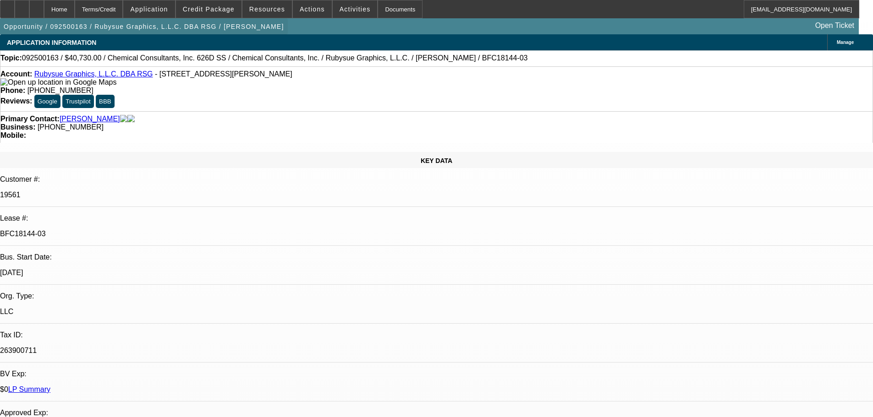
select select "0"
select select "2"
click at [29, 11] on div at bounding box center [22, 9] width 15 height 18
click at [229, 16] on span at bounding box center [209, 9] width 66 height 22
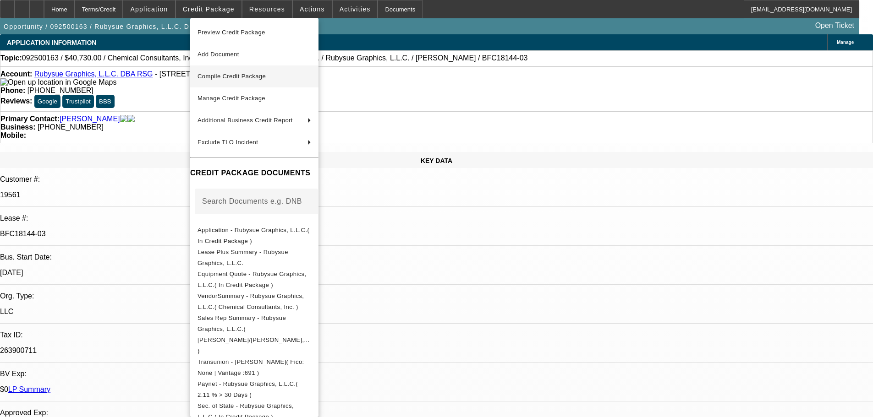
click at [253, 73] on span "Compile Credit Package" at bounding box center [231, 76] width 68 height 7
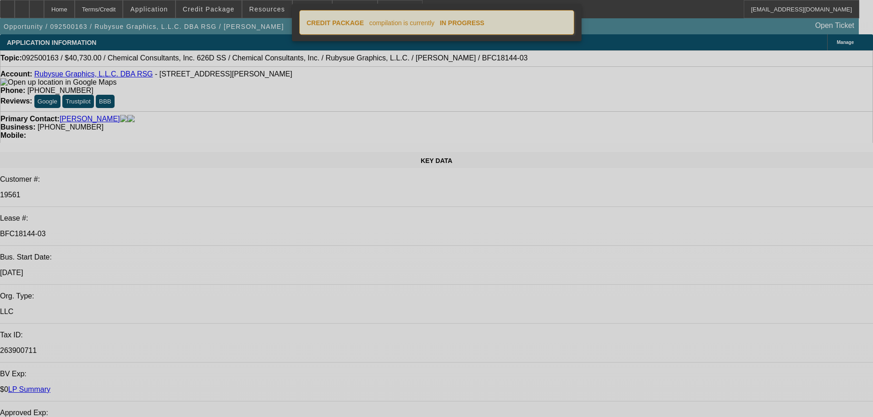
select select "0"
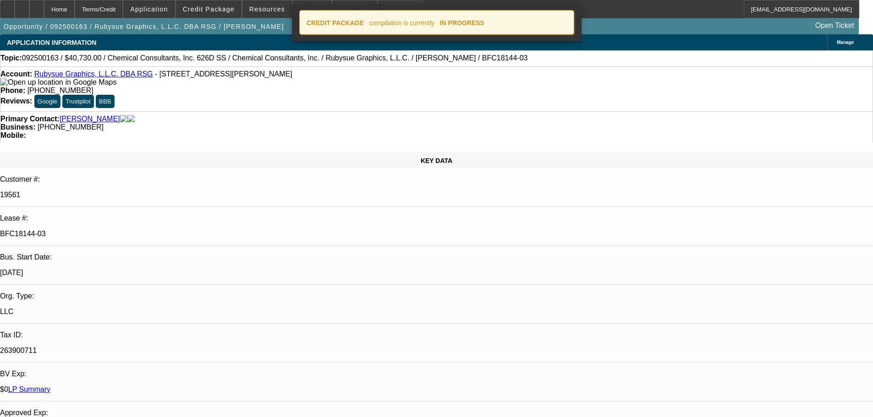
select select "0"
select select "2"
select select "0"
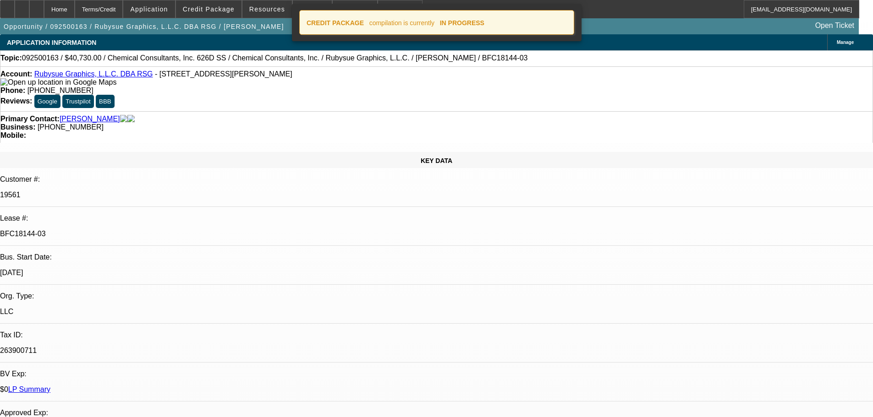
select select "0"
select select "2"
select select "0"
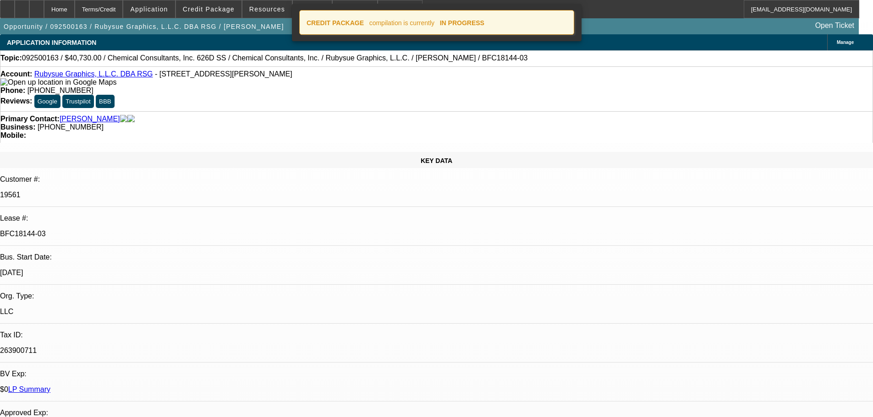
select select "2"
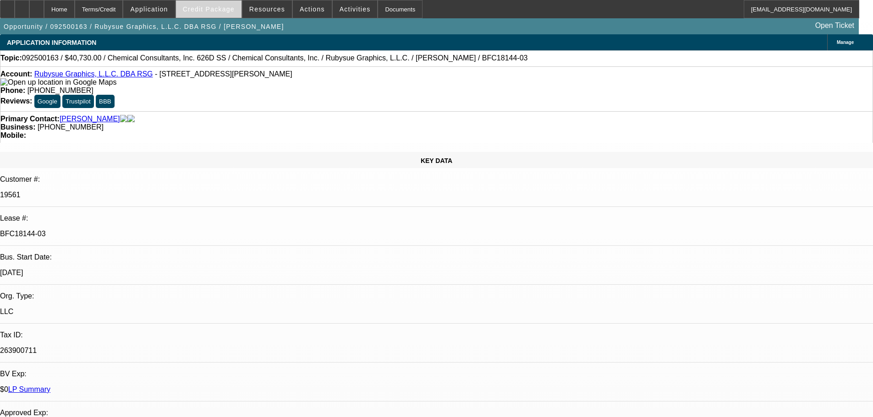
click at [209, 9] on span "Credit Package" at bounding box center [209, 8] width 52 height 7
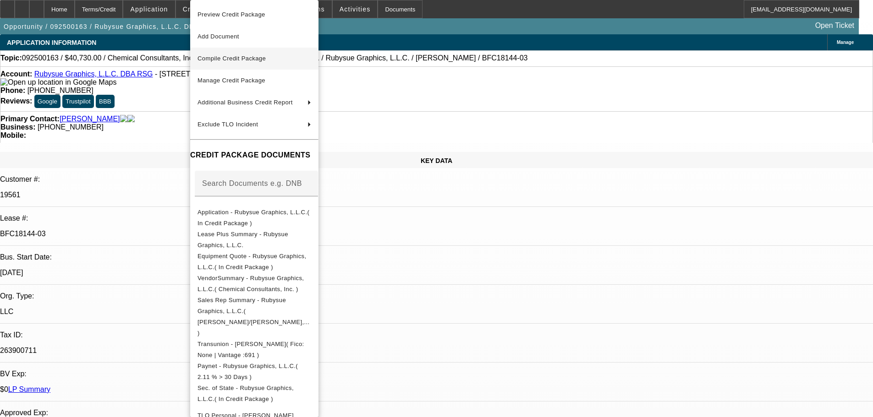
click at [257, 59] on span "Compile Credit Package" at bounding box center [231, 58] width 68 height 7
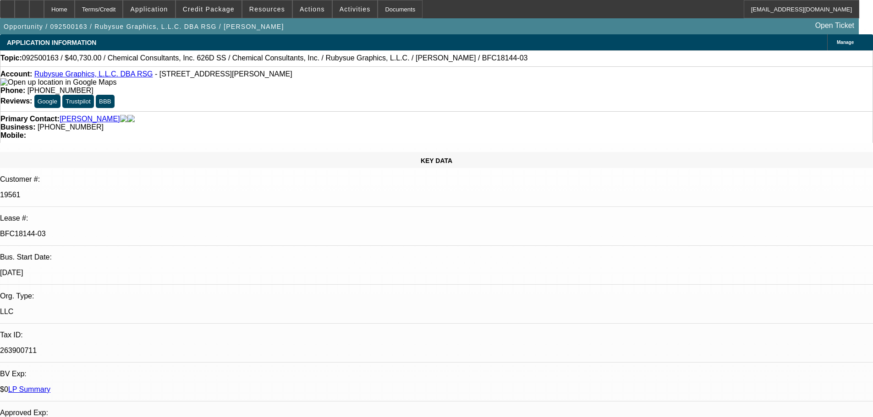
select select "0"
select select "2"
select select "0"
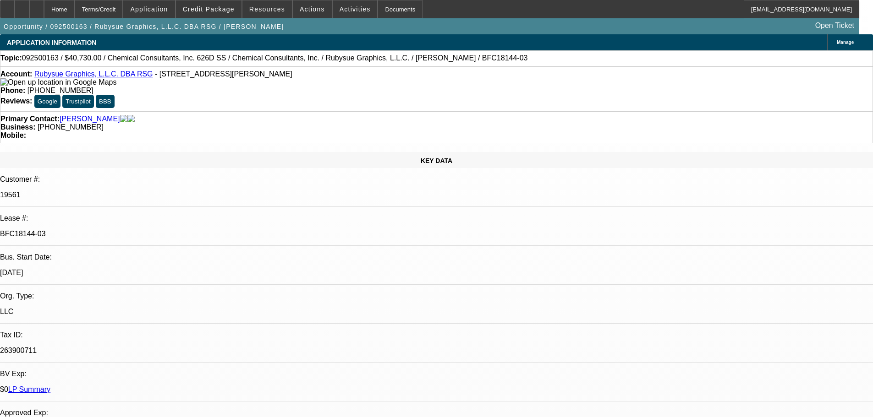
select select "0"
select select "2"
select select "0"
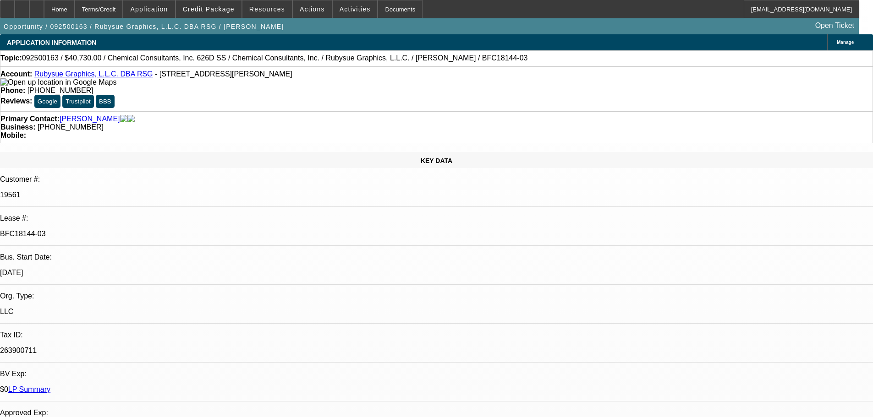
select select "0"
select select "2"
click at [225, 9] on span "Credit Package" at bounding box center [209, 8] width 52 height 7
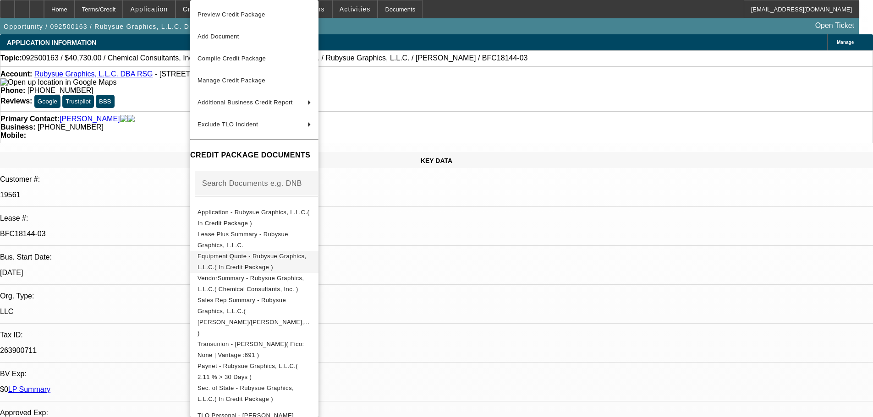
click at [299, 261] on span "Equipment Quote - Rubysue Graphics, L.L.C.( In Credit Package )" at bounding box center [251, 262] width 109 height 18
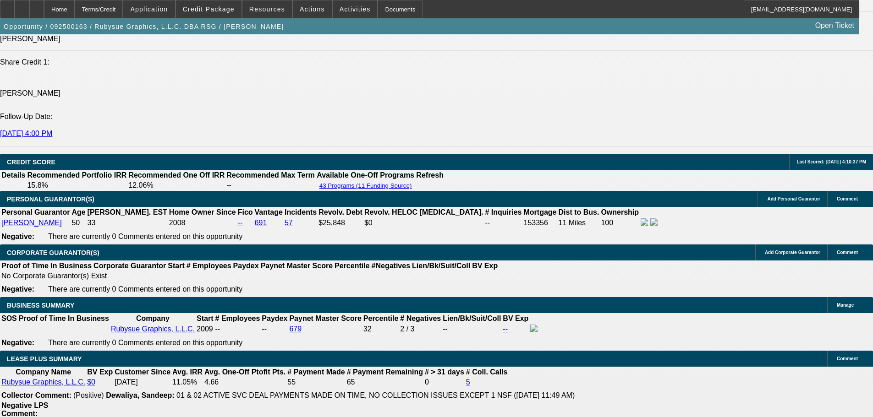
scroll to position [1283, 0]
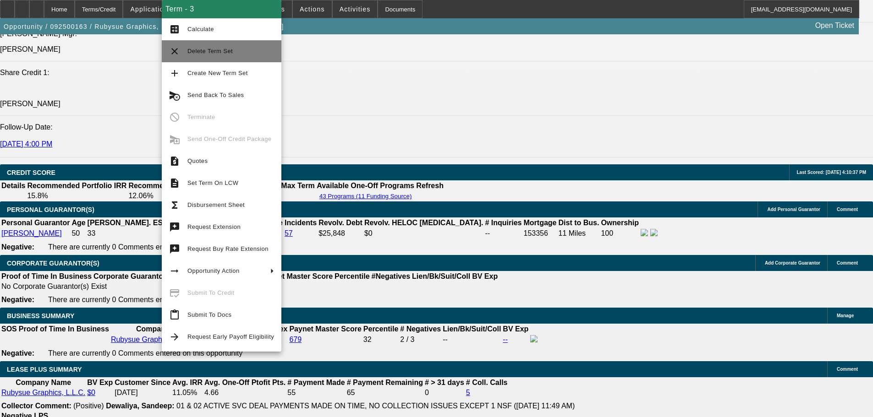
click at [237, 56] on span "Delete Term Set" at bounding box center [230, 51] width 87 height 11
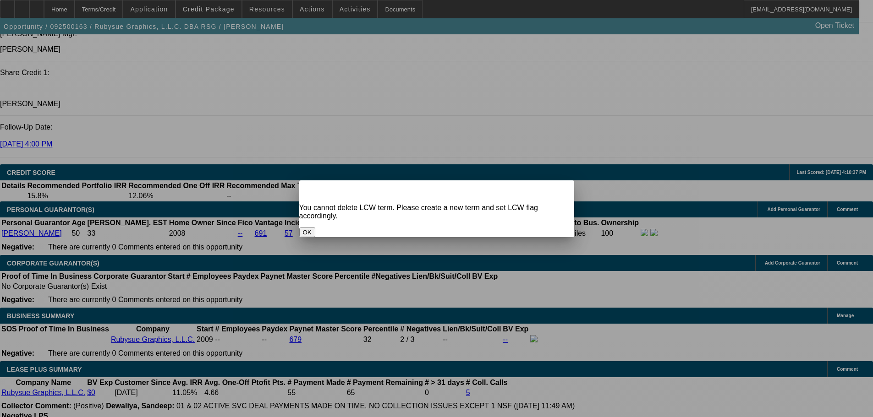
scroll to position [0, 0]
click at [315, 228] on button "OK" at bounding box center [307, 233] width 16 height 10
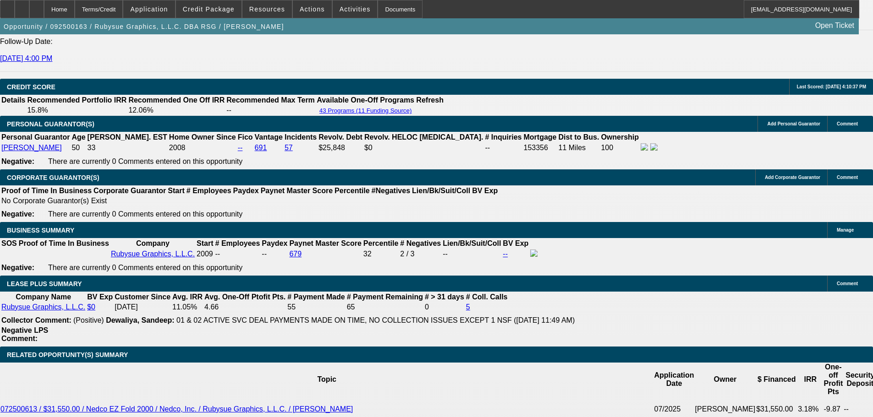
scroll to position [1374, 0]
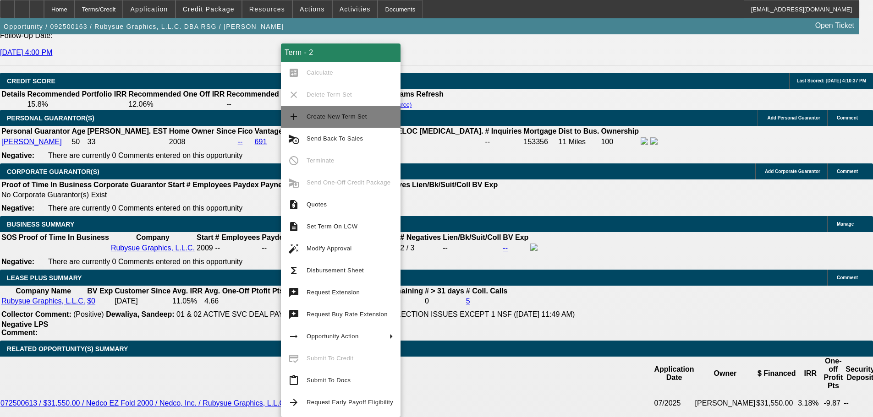
click at [345, 120] on span "Create New Term Set" at bounding box center [349, 116] width 87 height 11
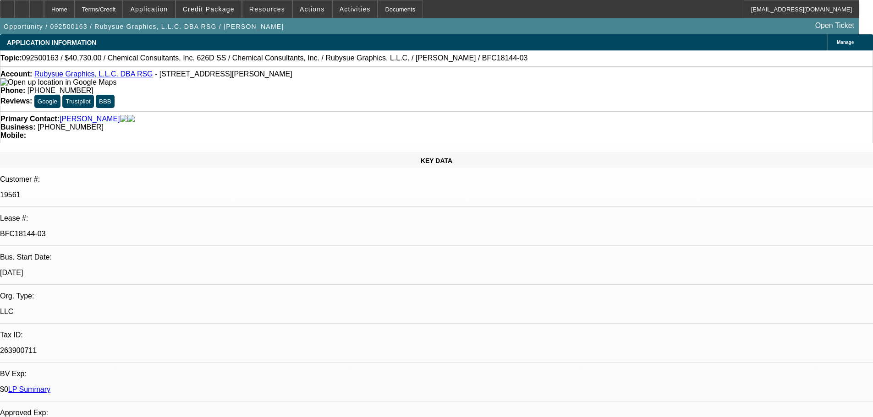
select select "0"
select select "2"
select select "0"
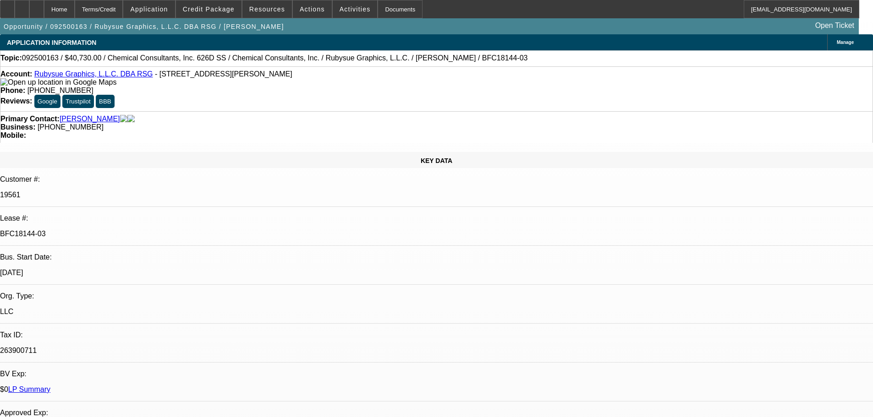
select select "0"
select select "2"
select select "0"
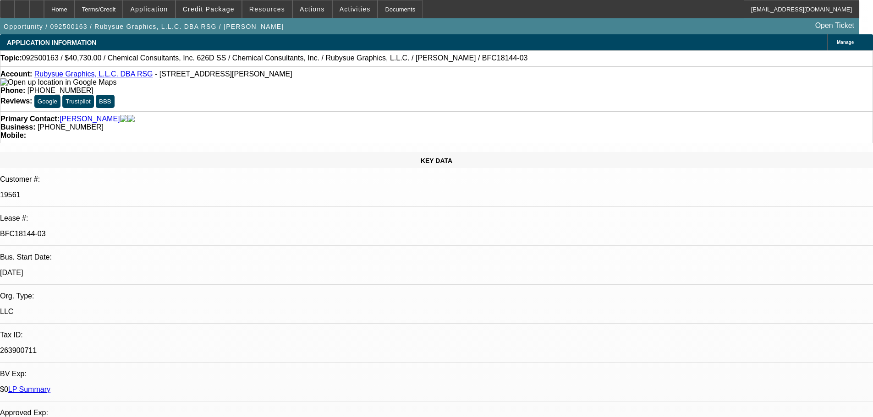
select select "0"
select select "2"
select select "0"
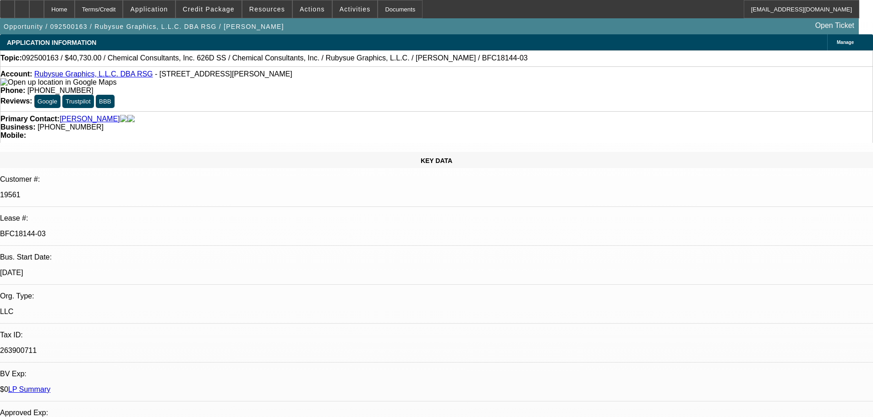
select select "2"
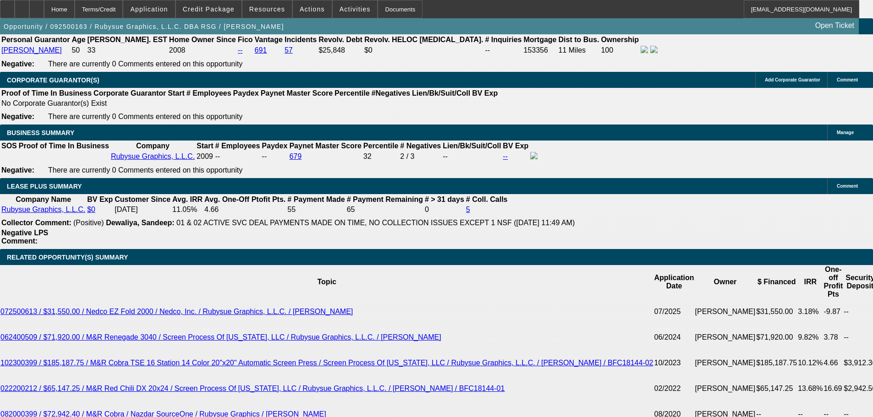
scroll to position [1420, 0]
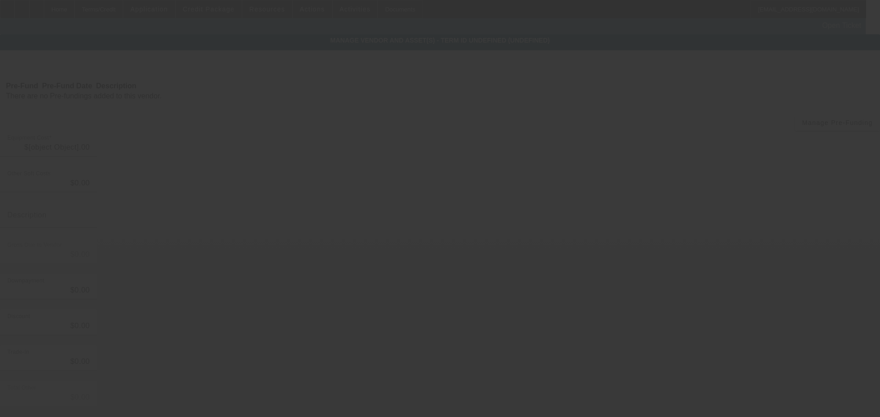
type input "$64,078.00"
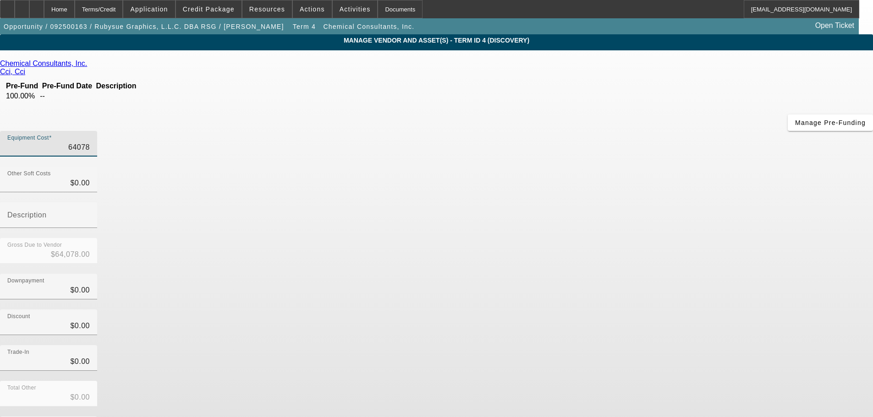
drag, startPoint x: 520, startPoint y: 78, endPoint x: 640, endPoint y: 68, distance: 120.0
click at [639, 131] on div "Equipment Cost 64078" at bounding box center [436, 149] width 873 height 36
type input "6"
type input "$6.00"
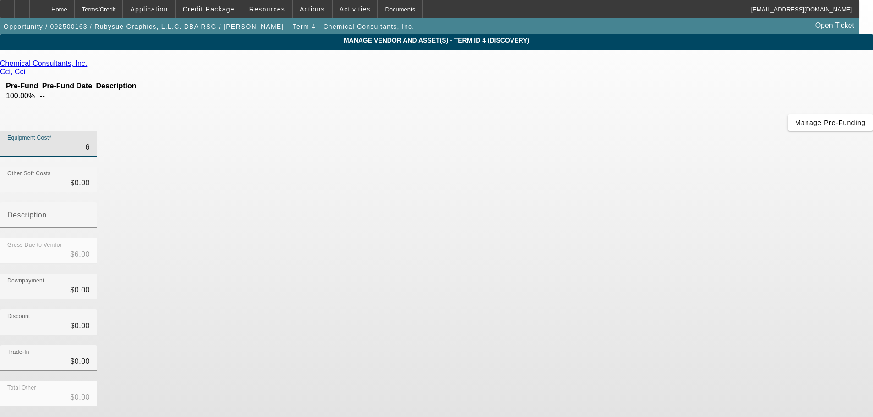
type input "69"
type input "$69.00"
type input "695"
type input "$695.00"
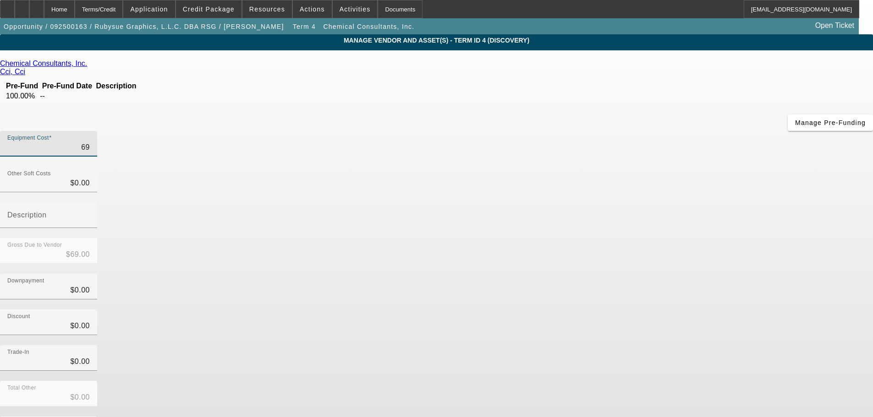
type input "$695.00"
type input "6957"
type input "$6,957.00"
type input "69577"
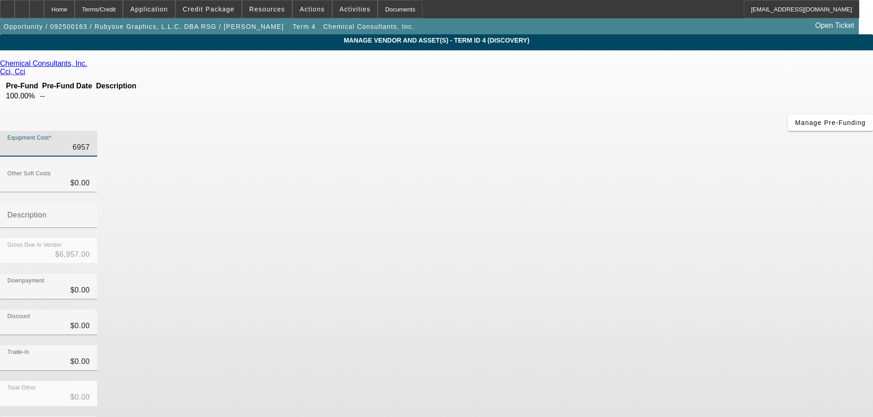
type input "$69,577.00"
type input "69577.6"
type input "$69,577.60"
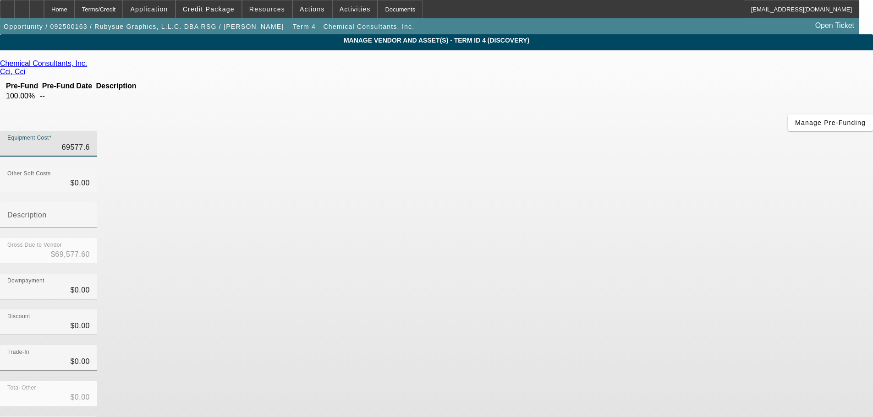
type input "$69,577.60"
click at [664, 274] on div "Downpayment $0.00" at bounding box center [436, 292] width 873 height 36
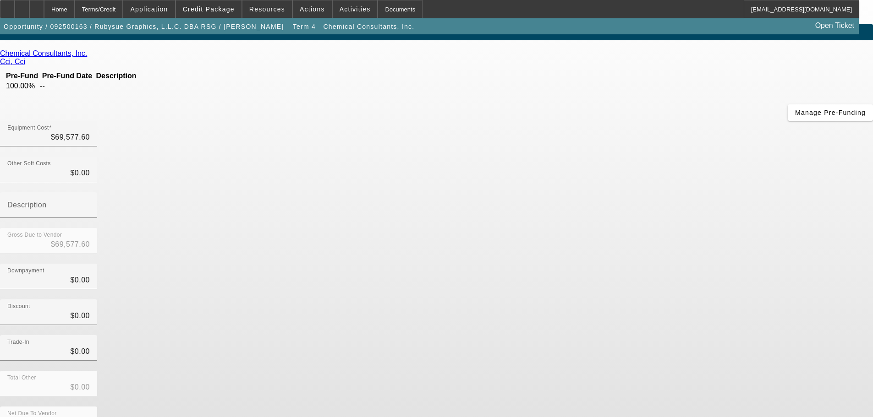
scroll to position [12, 0]
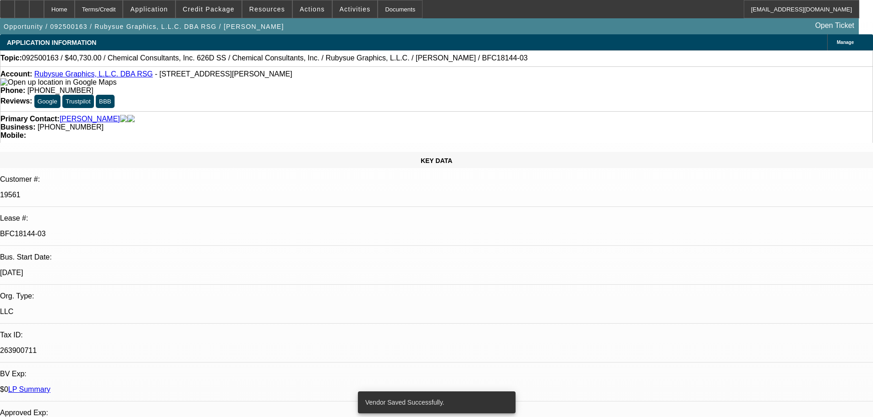
select select "0"
select select "2"
select select "0"
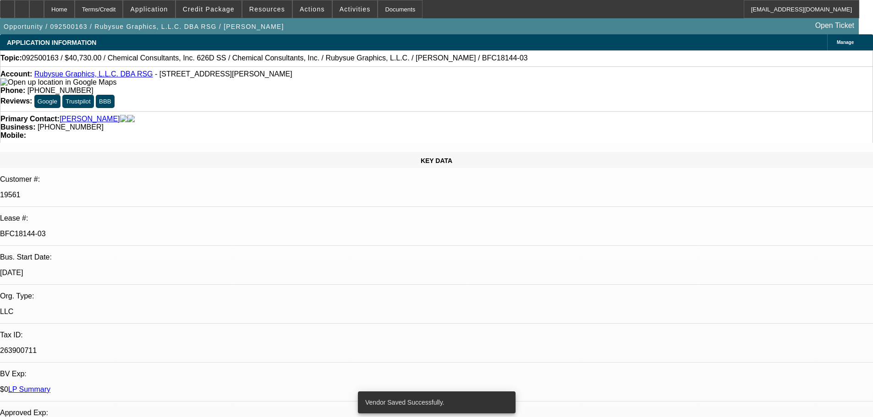
select select "0"
select select "2"
select select "0"
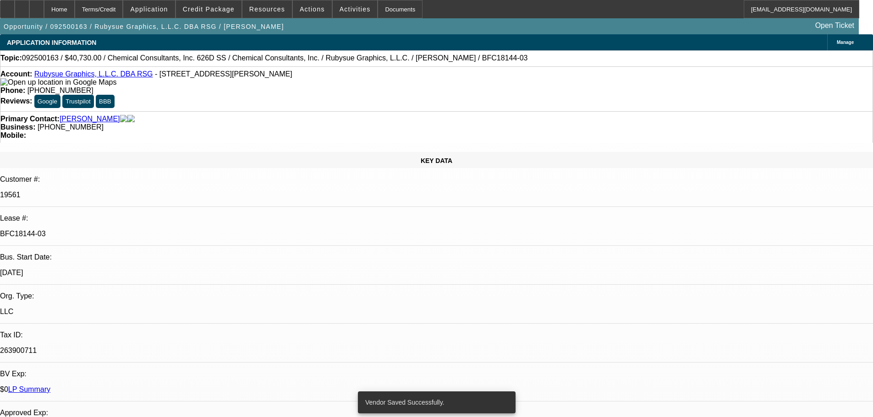
select select "0"
select select "2"
select select "0"
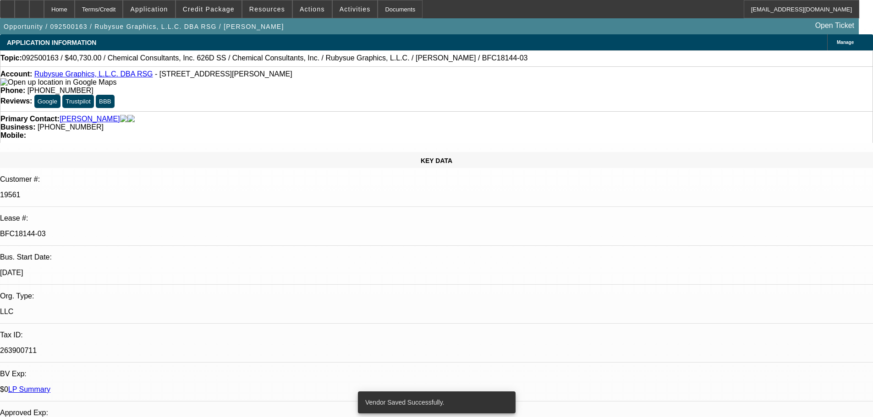
select select "2"
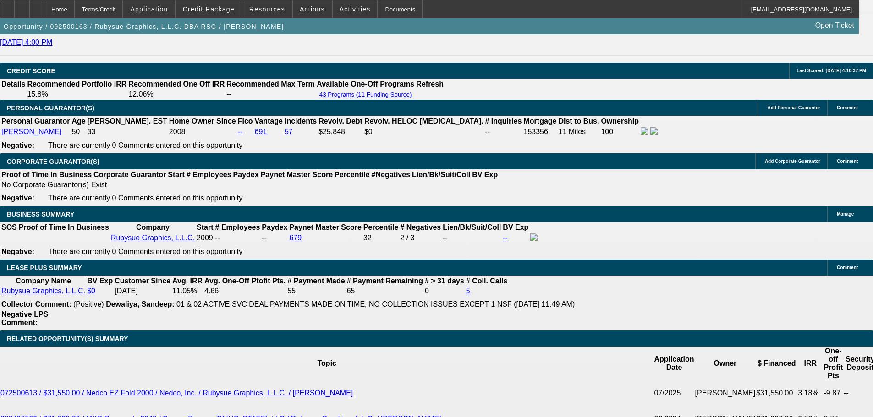
scroll to position [1456, 0]
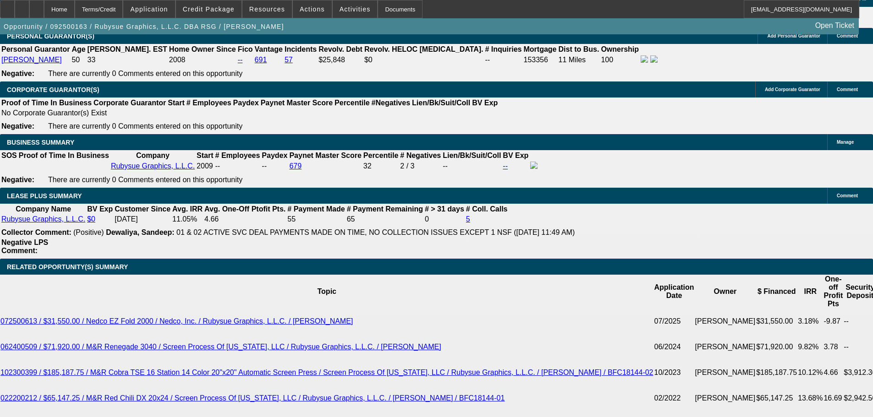
drag, startPoint x: 197, startPoint y: 217, endPoint x: 290, endPoint y: 205, distance: 94.2
type input "1"
type input "UNKNOWN"
type input "11"
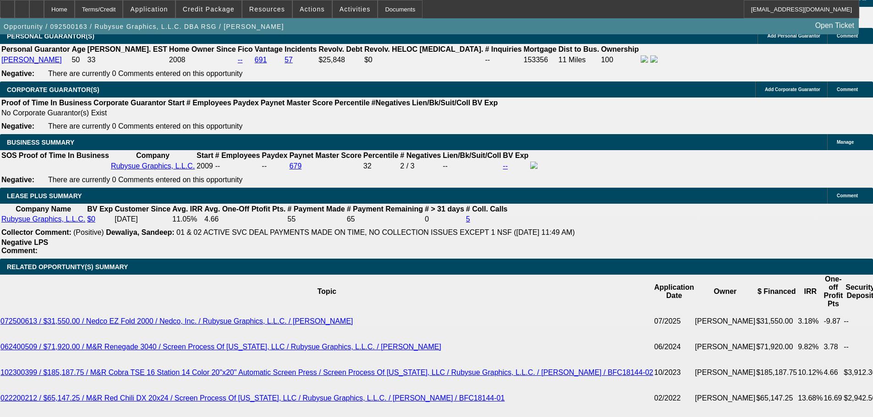
type input "$1,512.79"
type input "11"
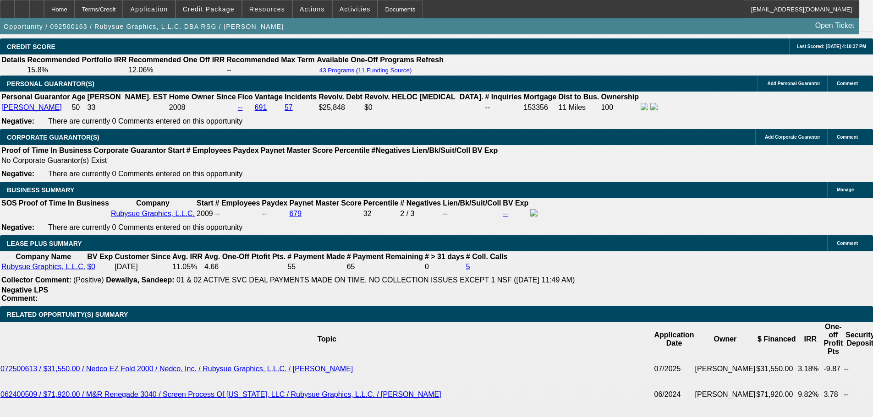
scroll to position [1319, 0]
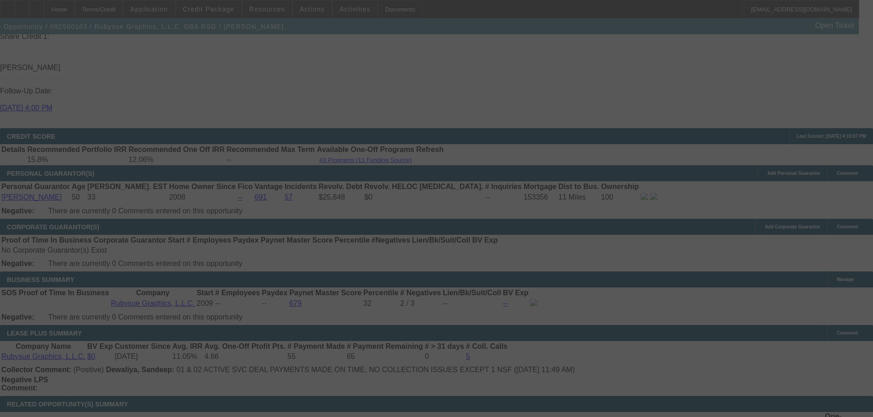
select select "0"
select select "2"
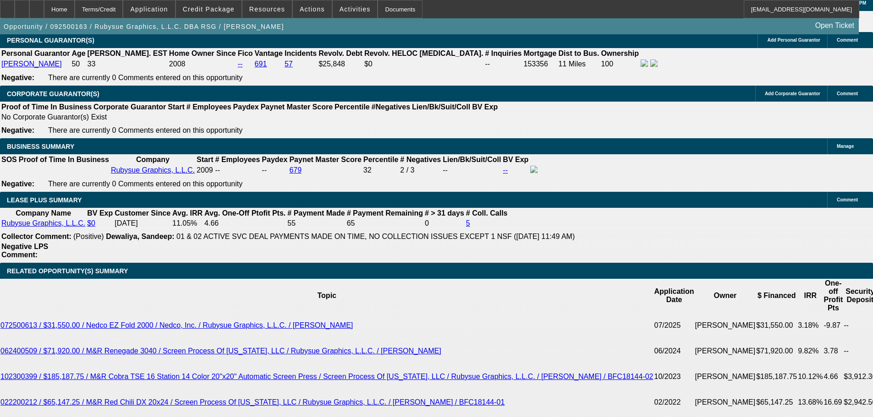
scroll to position [1456, 0]
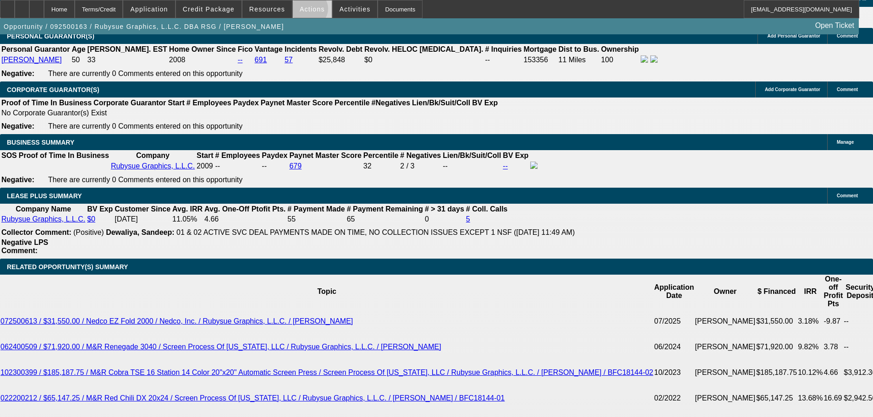
click at [305, 11] on span "Actions" at bounding box center [312, 8] width 25 height 7
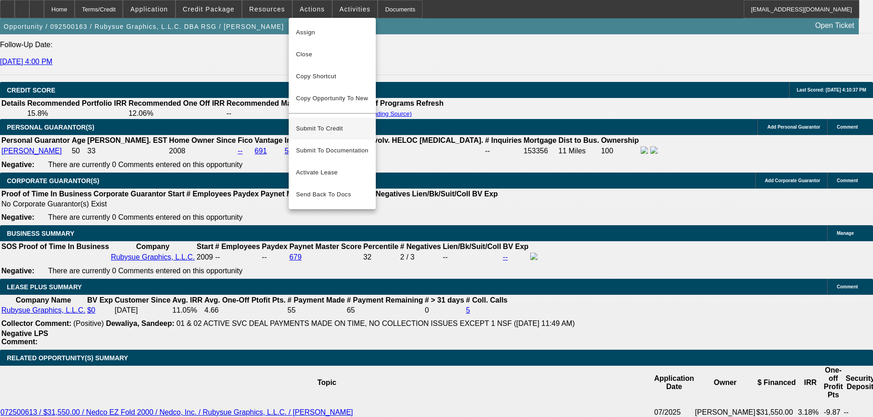
scroll to position [1365, 0]
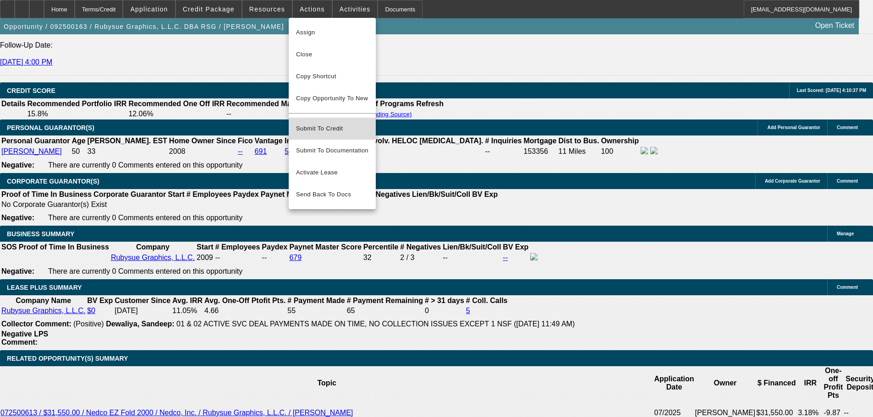
click at [338, 123] on span "Submit To Credit" at bounding box center [332, 128] width 72 height 11
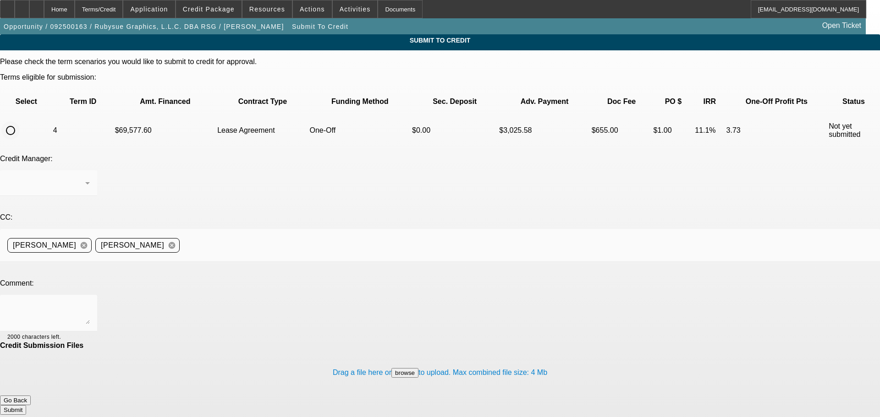
click at [20, 121] on input "radio" at bounding box center [10, 130] width 18 height 18
radio input "true"
click at [90, 295] on div at bounding box center [48, 313] width 82 height 37
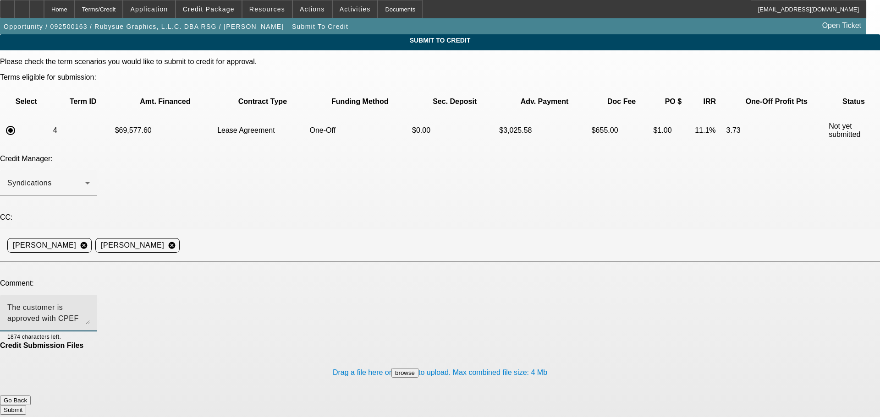
type textarea "The customer is approved with CPEF for 64K and the final quote came over at 69K…"
click at [26, 405] on button "Submit" at bounding box center [13, 410] width 26 height 10
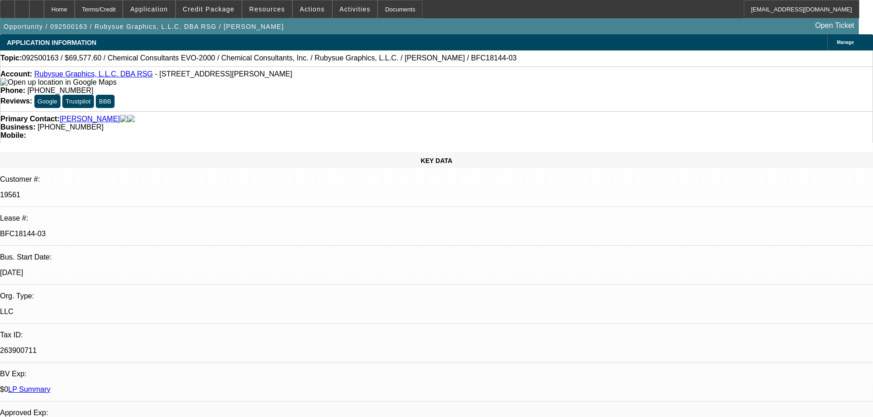
select select "0"
select select "2"
select select "0"
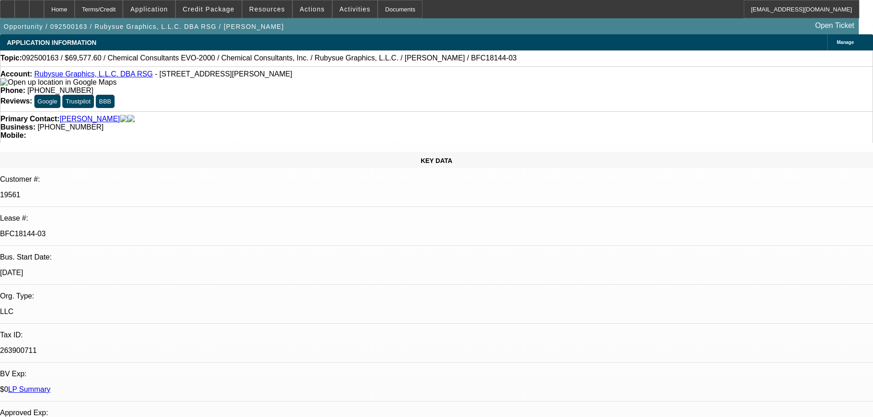
select select "0"
select select "2"
select select "0"
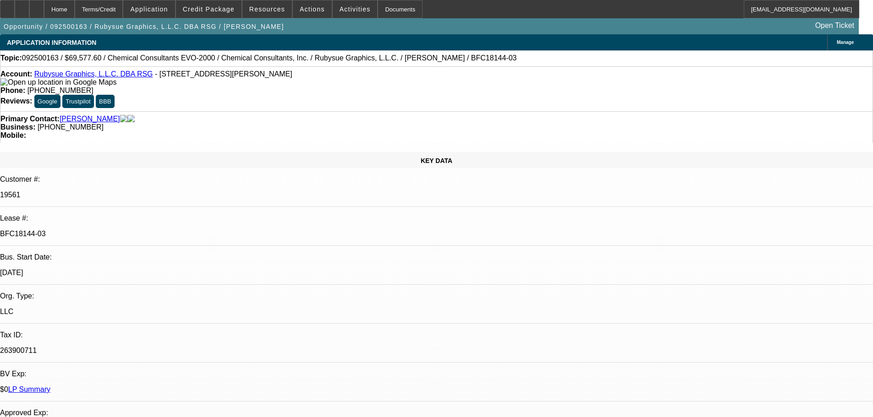
select select "0"
select select "2"
select select "0"
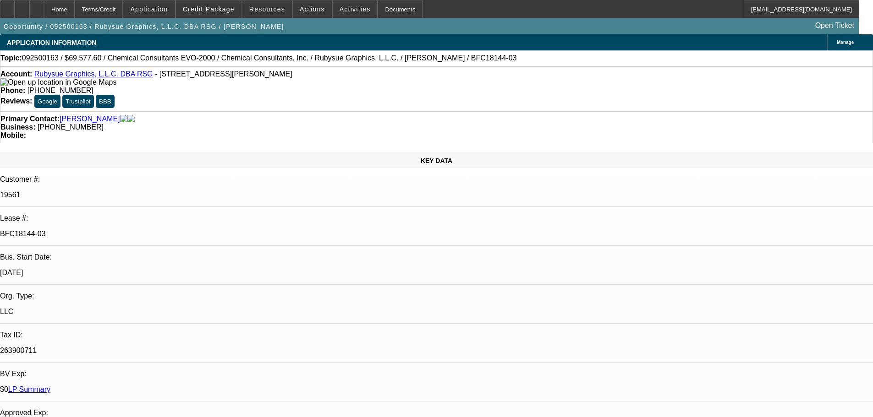
select select "2"
